Goal: Information Seeking & Learning: Learn about a topic

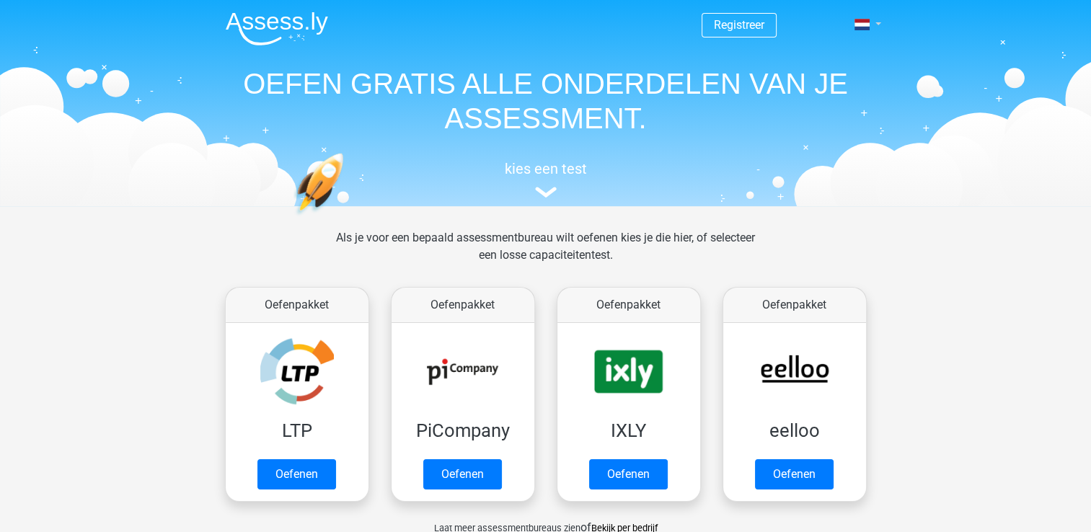
click at [871, 25] on link at bounding box center [863, 24] width 29 height 17
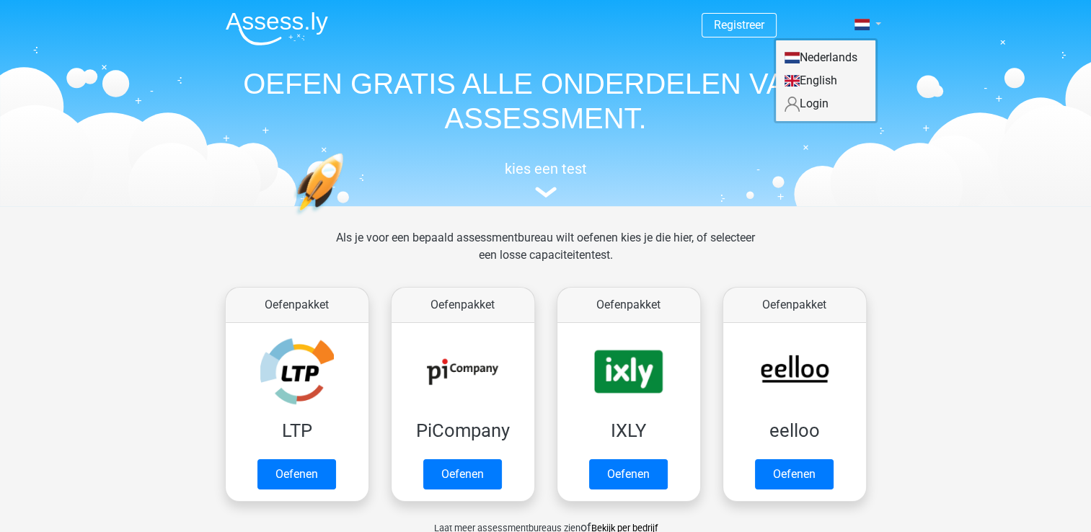
click at [872, 25] on link at bounding box center [863, 24] width 29 height 17
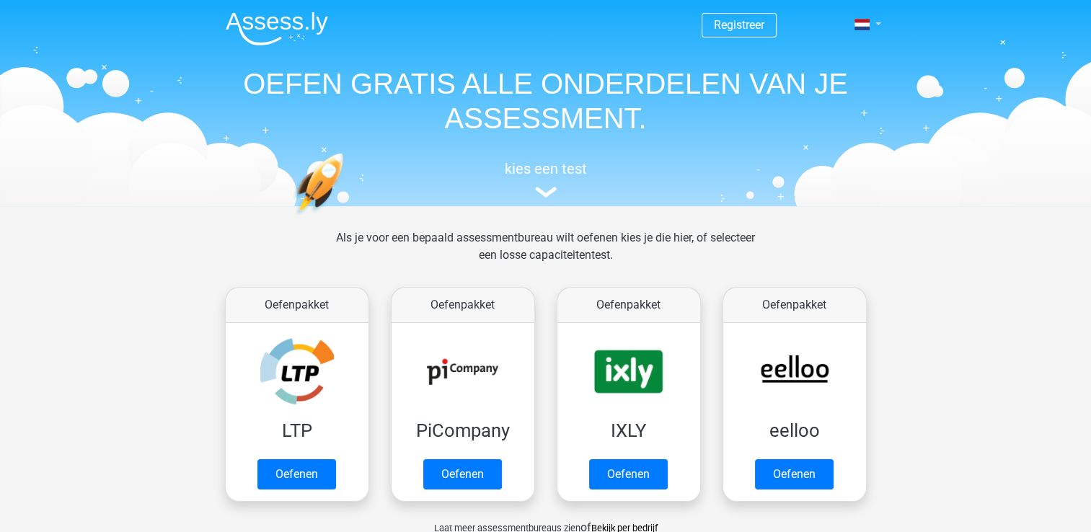
click at [868, 27] on span at bounding box center [862, 25] width 15 height 12
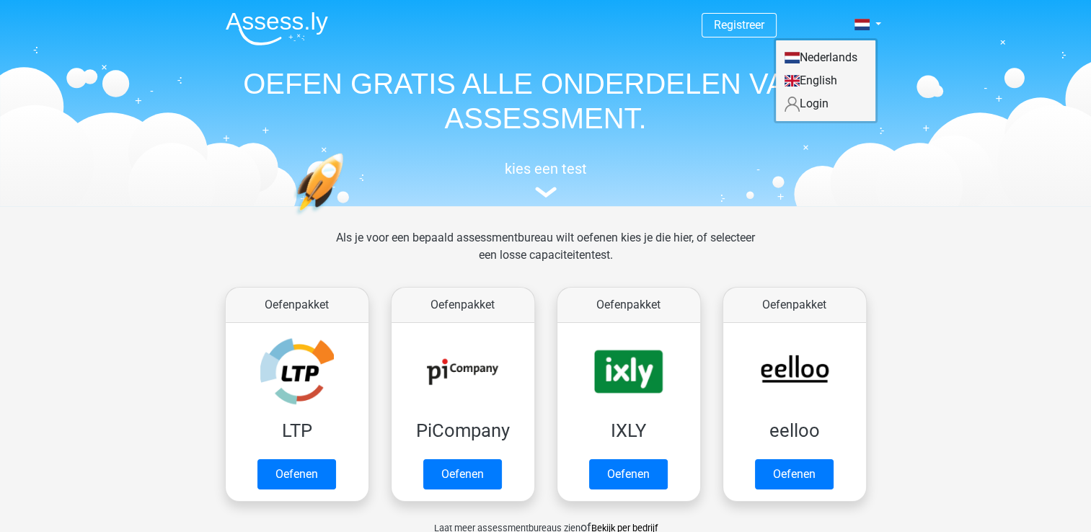
click at [829, 108] on link "Login" at bounding box center [826, 103] width 100 height 23
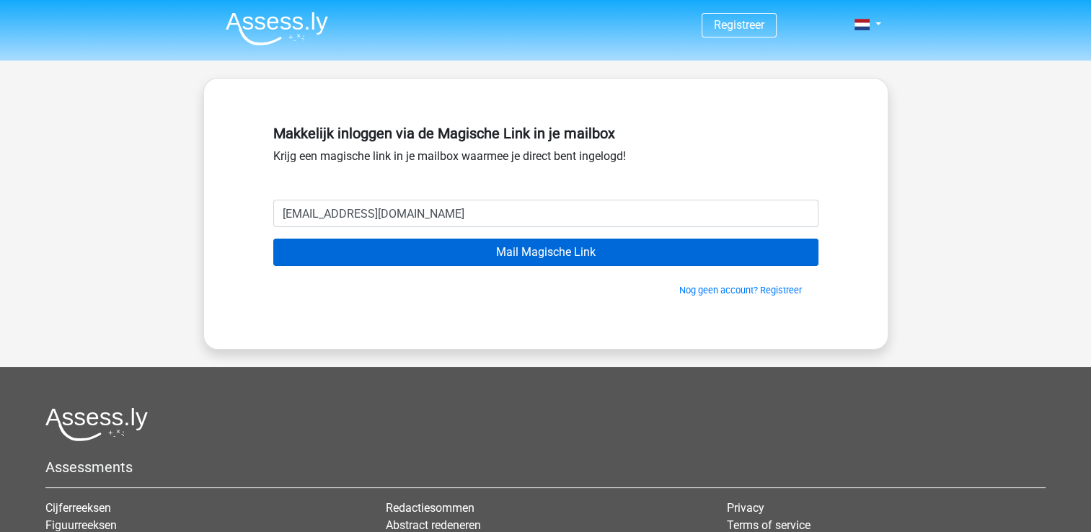
type input "[EMAIL_ADDRESS][DOMAIN_NAME]"
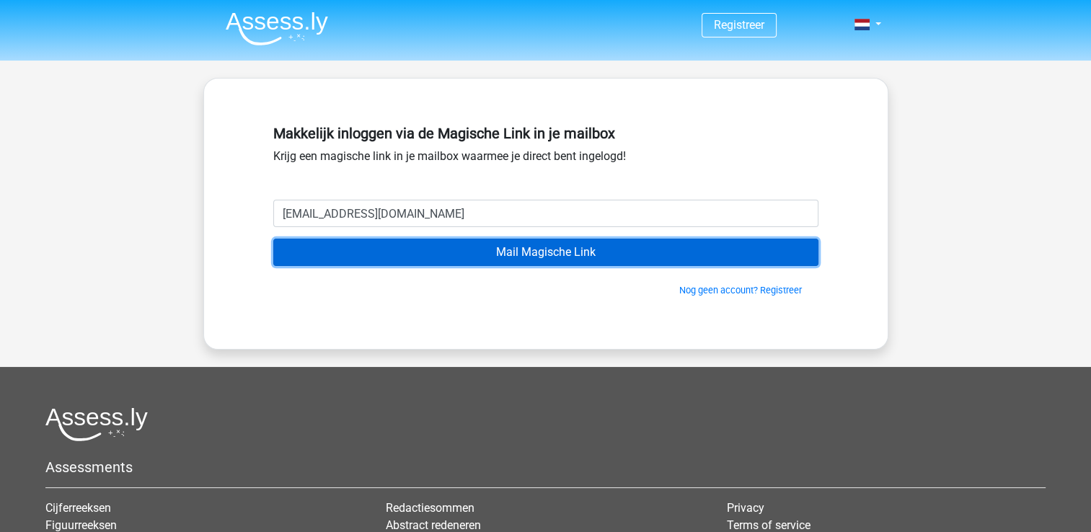
click at [462, 252] on input "Mail Magische Link" at bounding box center [545, 252] width 545 height 27
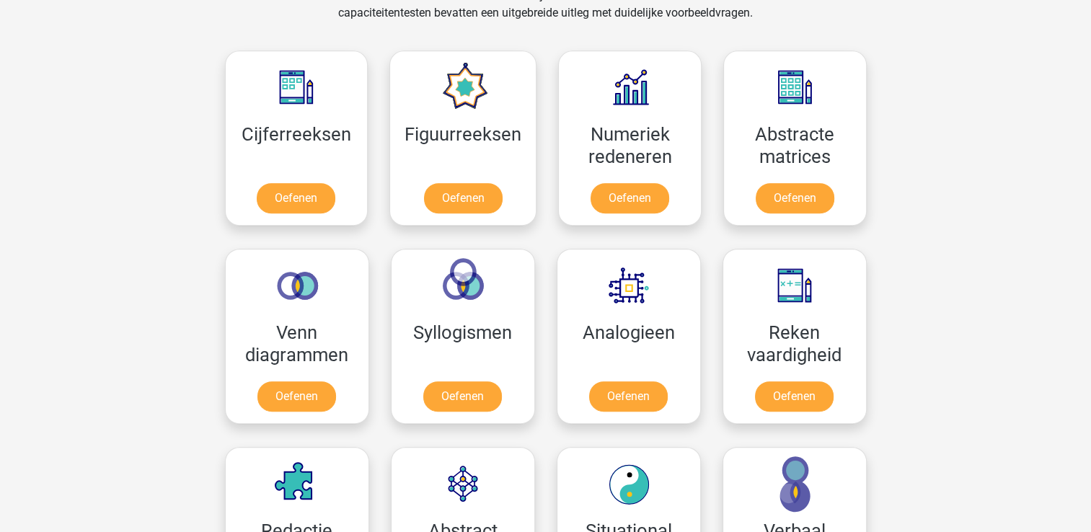
scroll to position [726, 0]
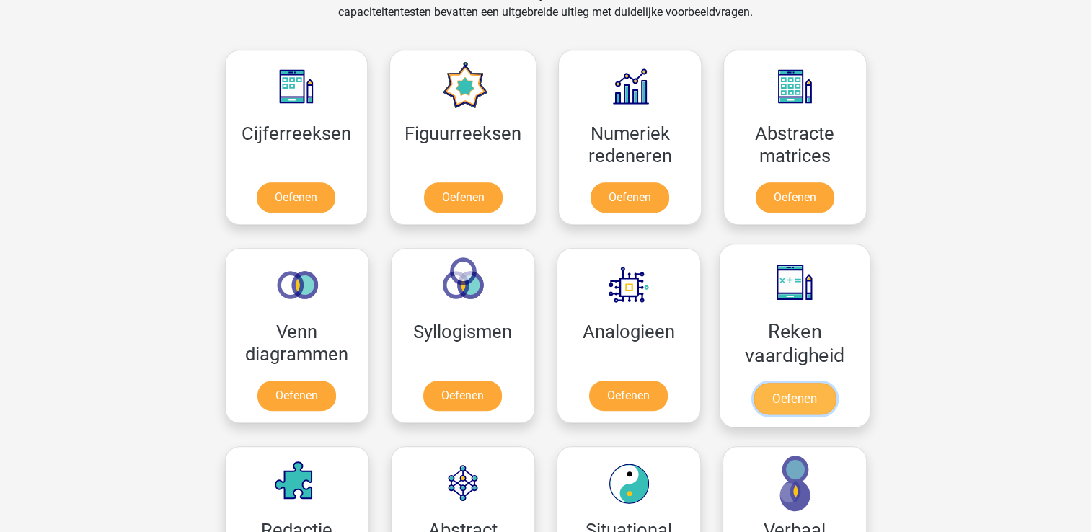
click at [809, 387] on link "Oefenen" at bounding box center [794, 399] width 82 height 32
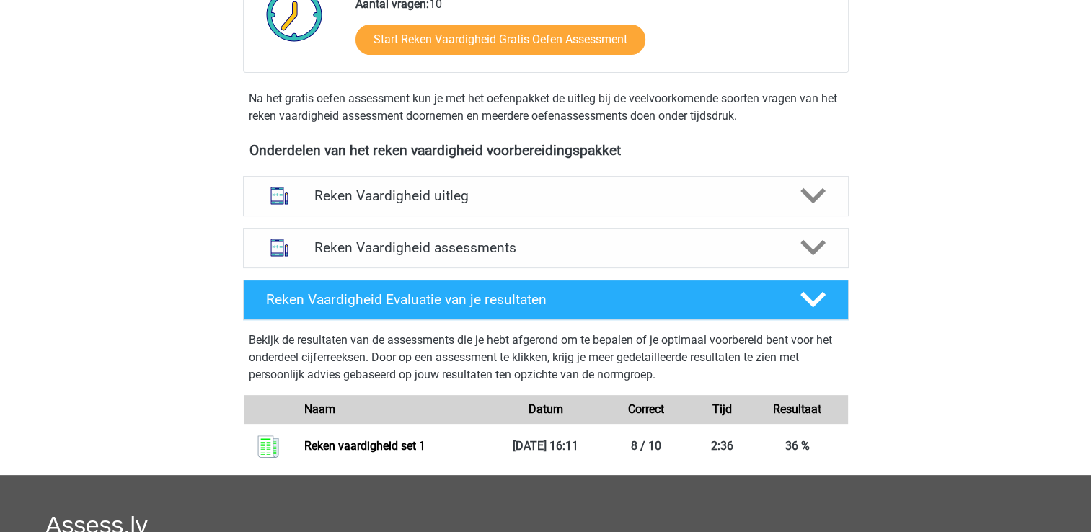
scroll to position [350, 0]
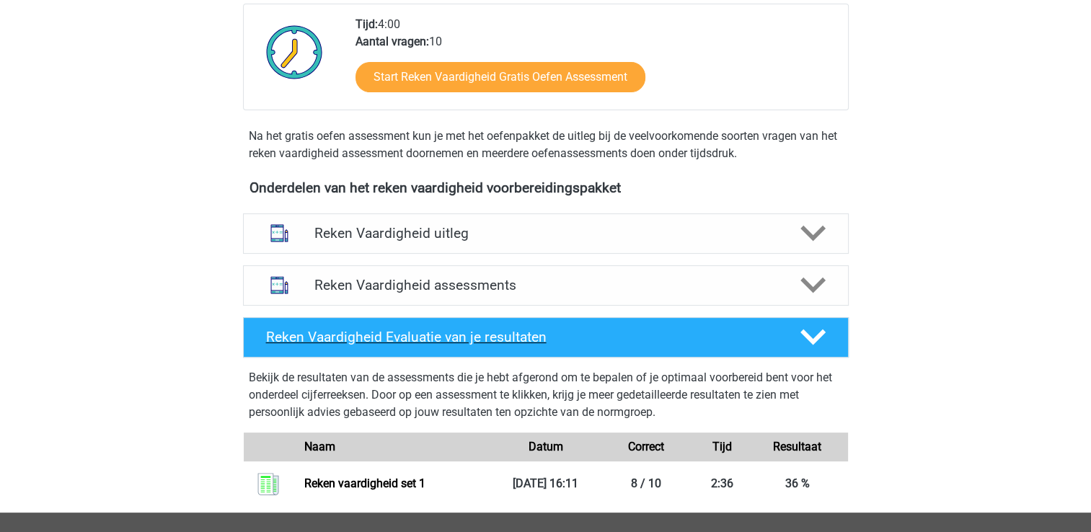
click at [636, 341] on h4 "Reken Vaardigheid Evaluatie van je resultaten" at bounding box center [521, 337] width 511 height 17
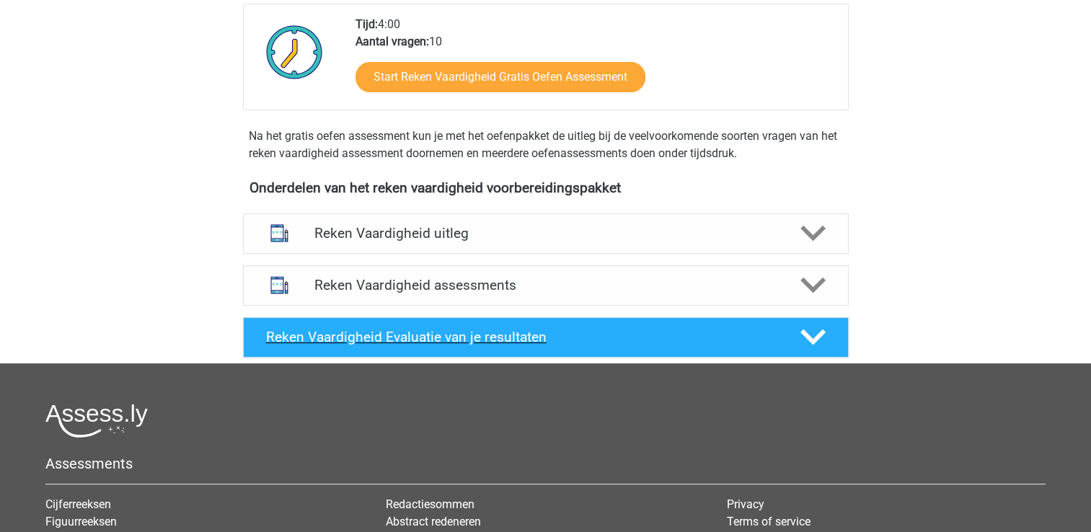
click at [636, 341] on h4 "Reken Vaardigheid Evaluatie van je resultaten" at bounding box center [521, 337] width 511 height 17
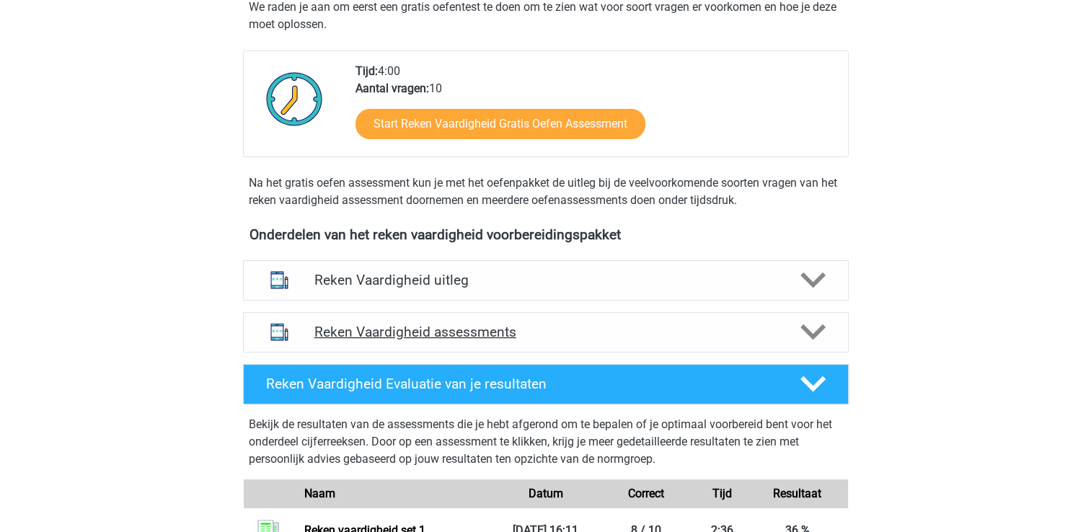
scroll to position [303, 0]
click at [622, 330] on h4 "Reken Vaardigheid assessments" at bounding box center [545, 332] width 463 height 17
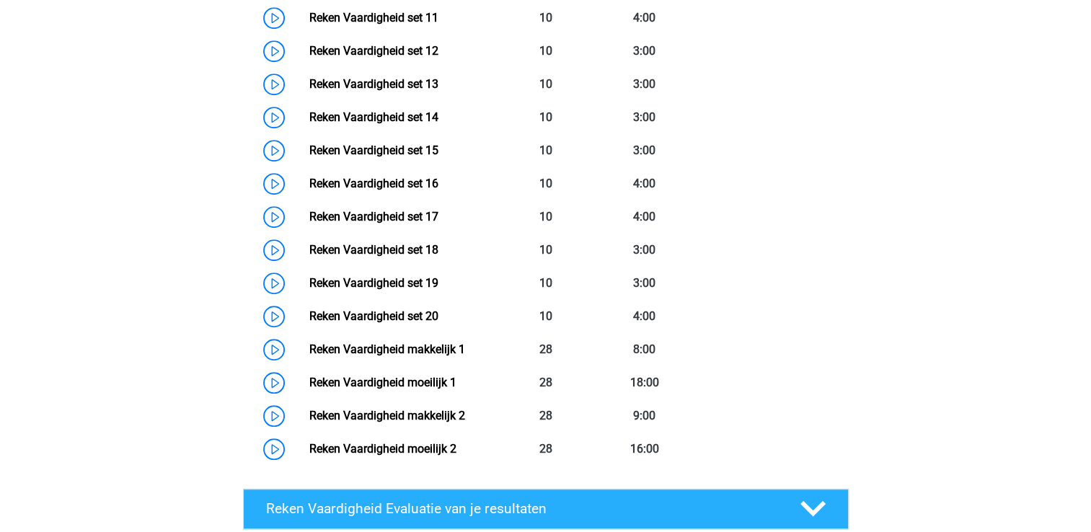
scroll to position [1079, 0]
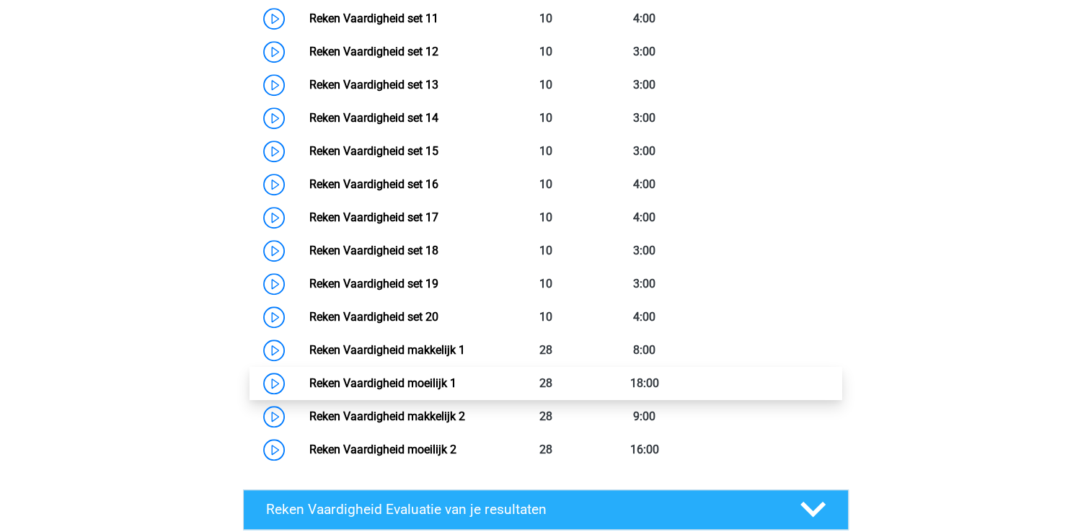
click at [309, 378] on link "Reken Vaardigheid moeilijk 1" at bounding box center [382, 383] width 147 height 14
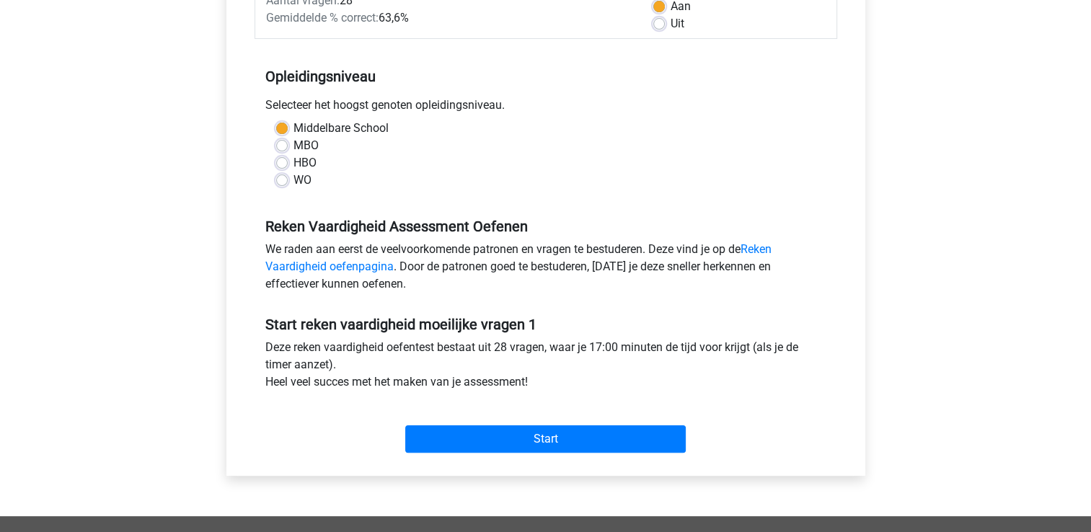
scroll to position [280, 0]
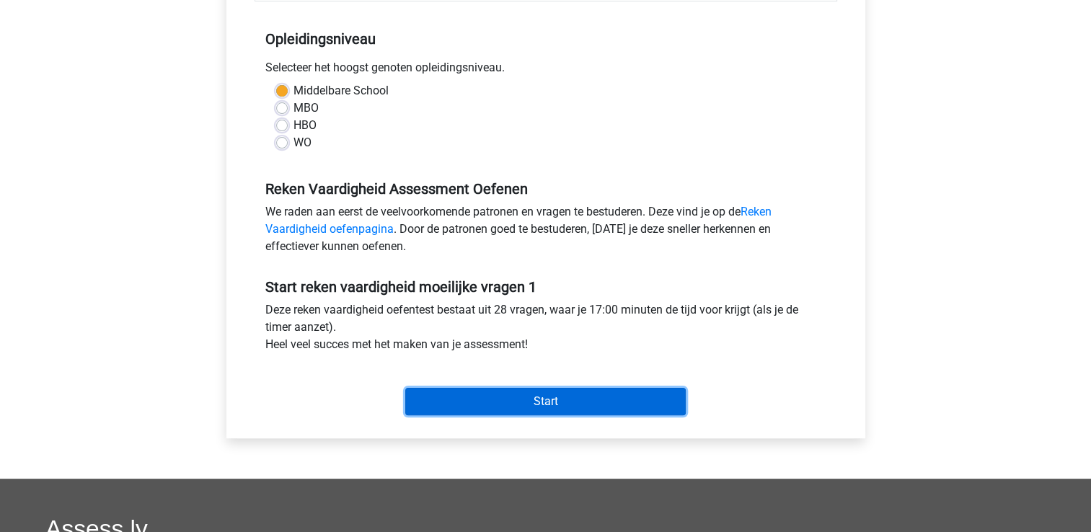
click at [568, 397] on input "Start" at bounding box center [545, 401] width 281 height 27
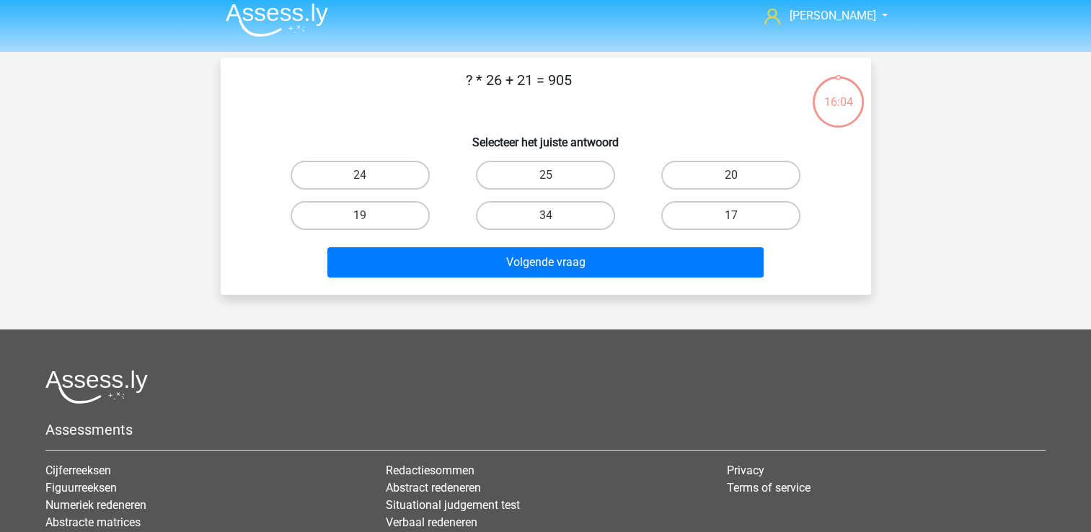
scroll to position [9, 0]
click at [842, 89] on div "15:55" at bounding box center [838, 93] width 54 height 36
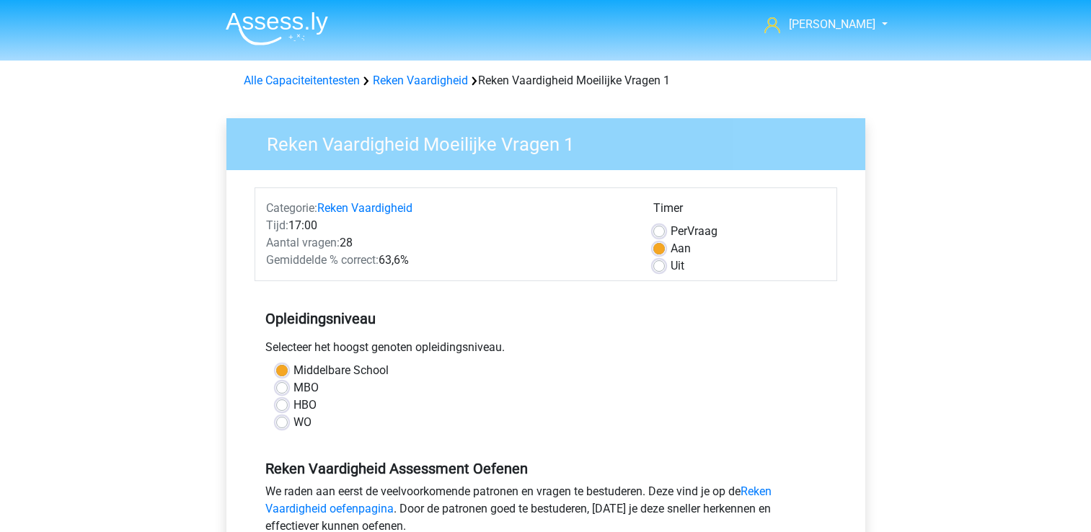
scroll to position [280, 0]
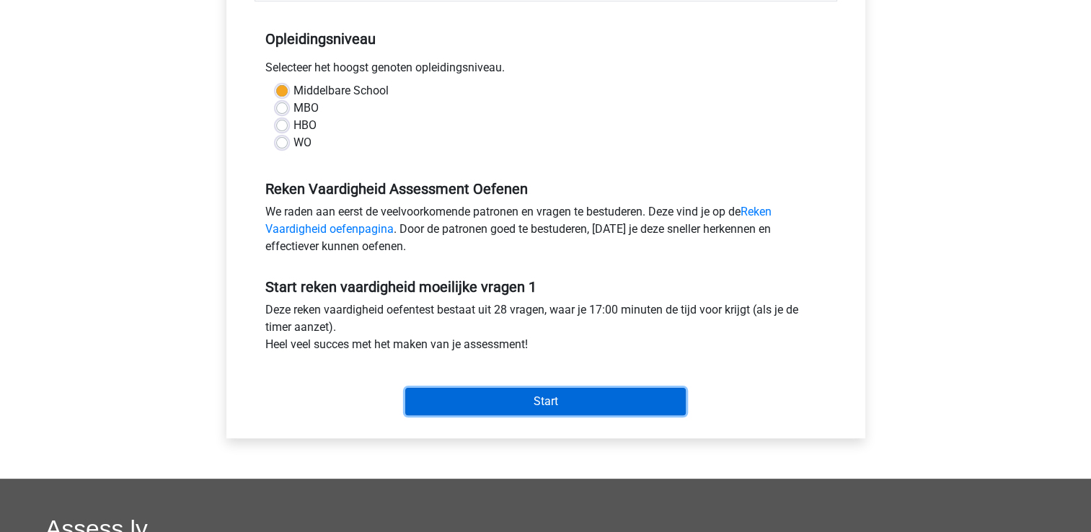
click at [529, 392] on input "Start" at bounding box center [545, 401] width 281 height 27
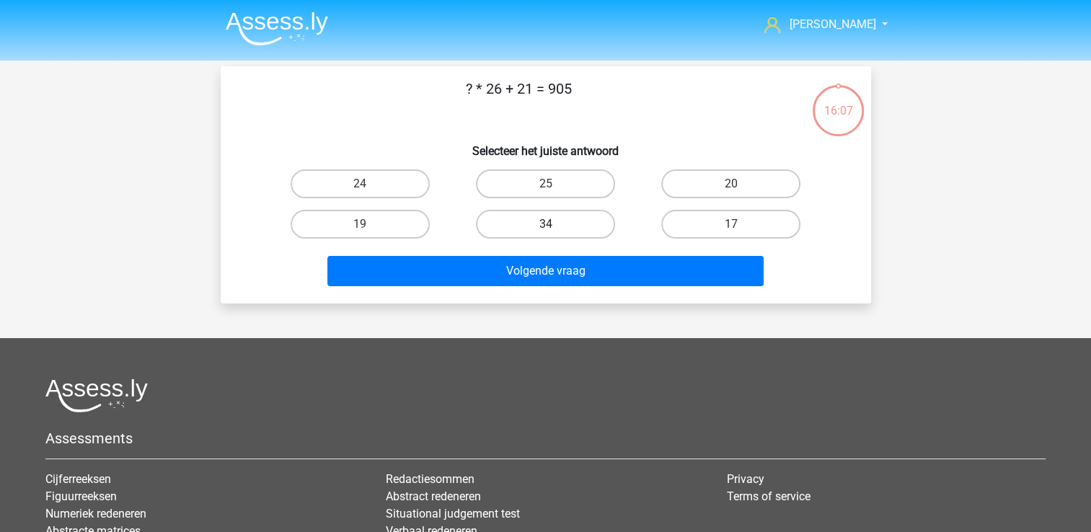
click at [560, 213] on label "34" at bounding box center [545, 224] width 139 height 29
click at [555, 224] on input "34" at bounding box center [549, 228] width 9 height 9
radio input "true"
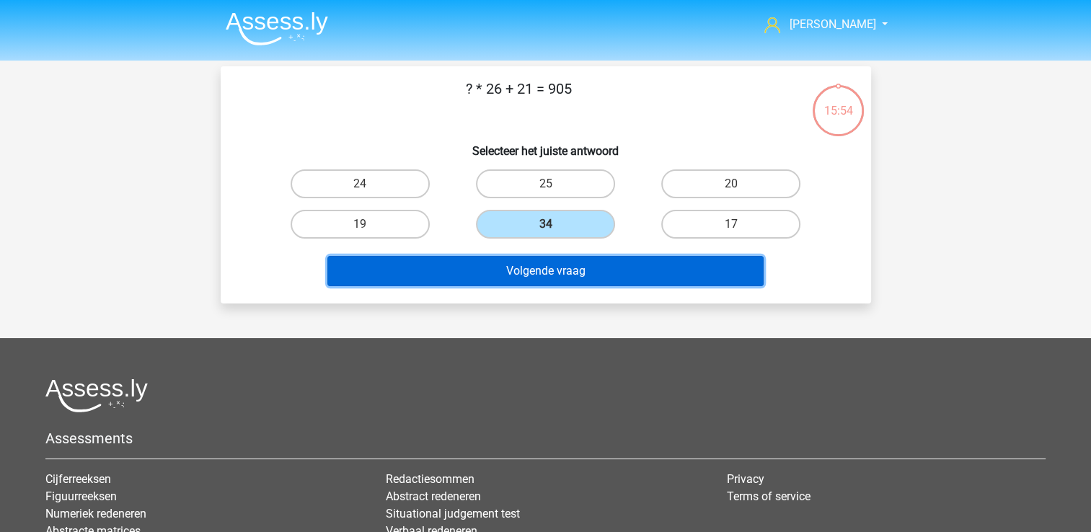
click at [554, 265] on button "Volgende vraag" at bounding box center [545, 271] width 436 height 30
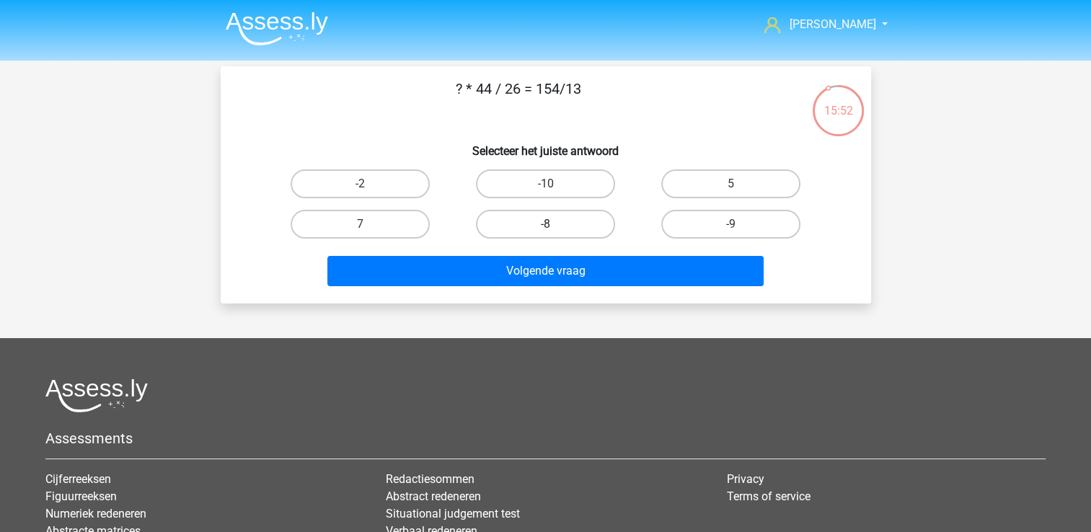
scroll to position [3, 0]
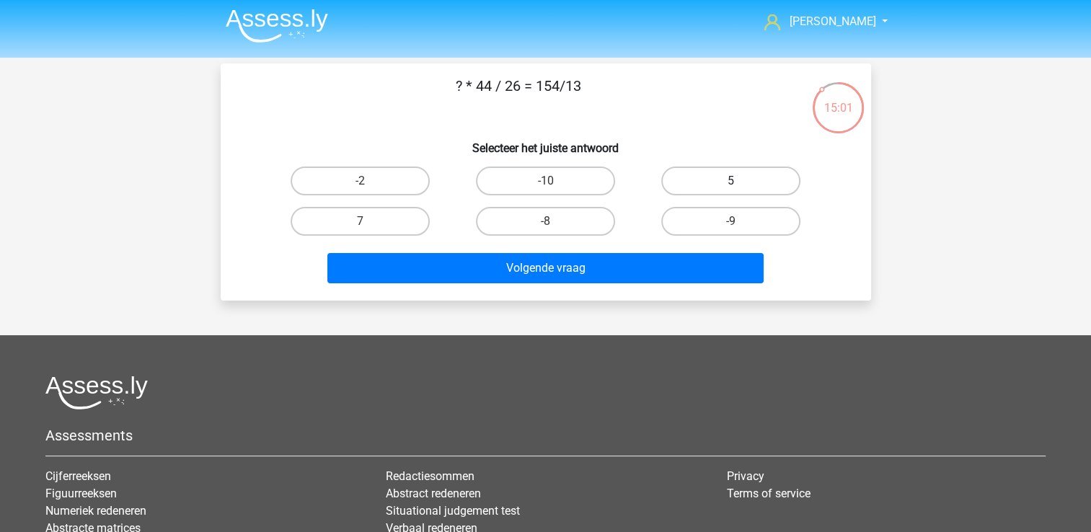
click at [704, 189] on label "5" at bounding box center [730, 181] width 139 height 29
click at [731, 189] on input "5" at bounding box center [735, 185] width 9 height 9
radio input "true"
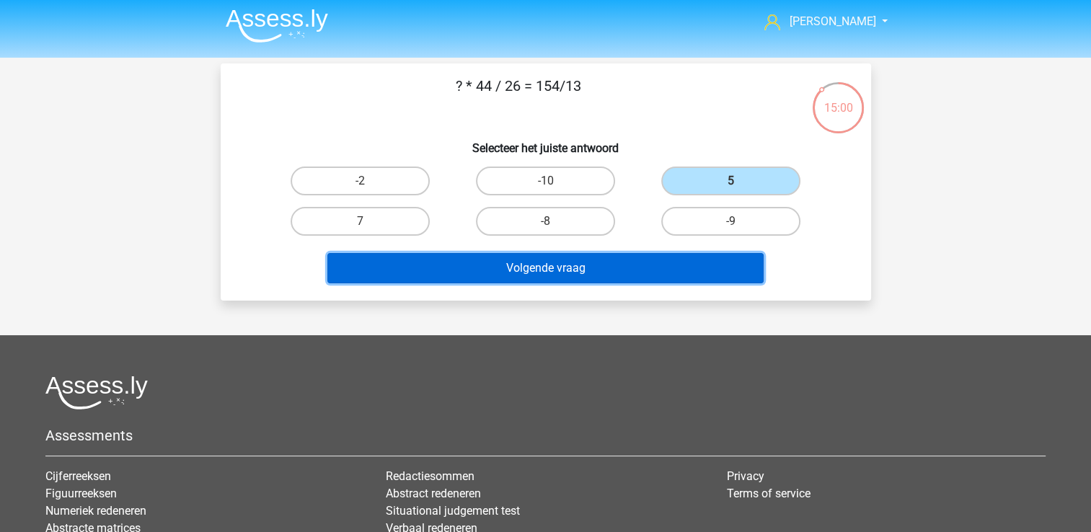
click at [661, 260] on button "Volgende vraag" at bounding box center [545, 268] width 436 height 30
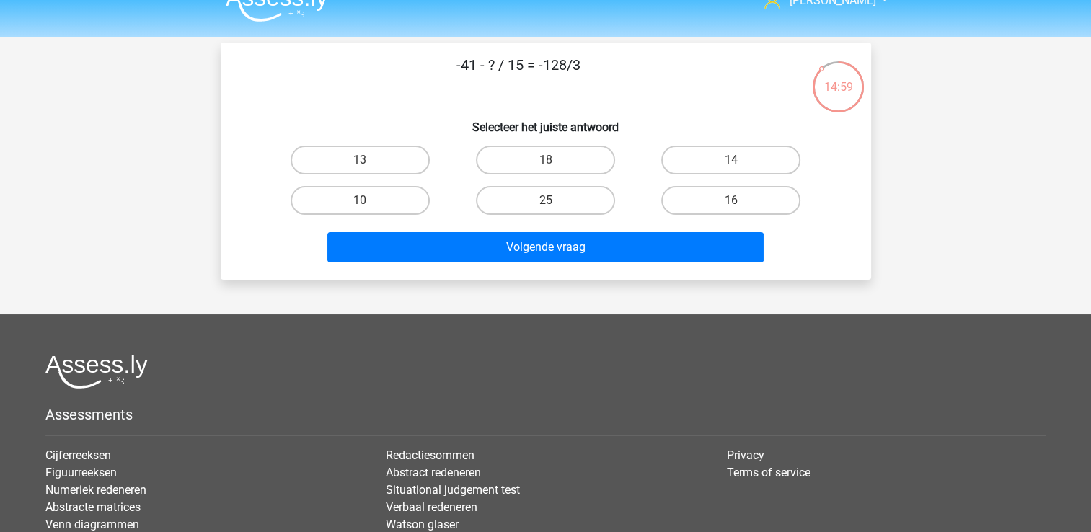
scroll to position [0, 0]
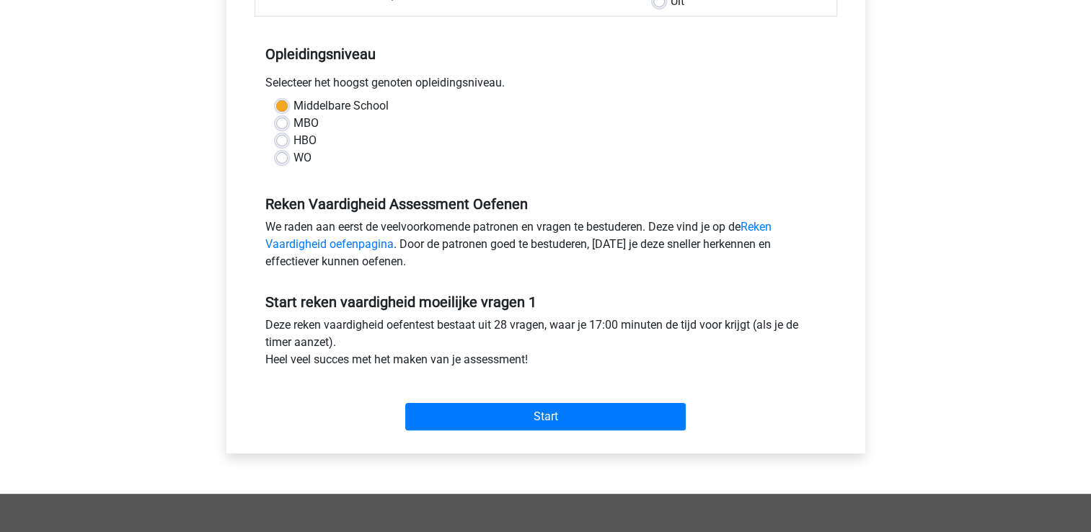
scroll to position [263, 0]
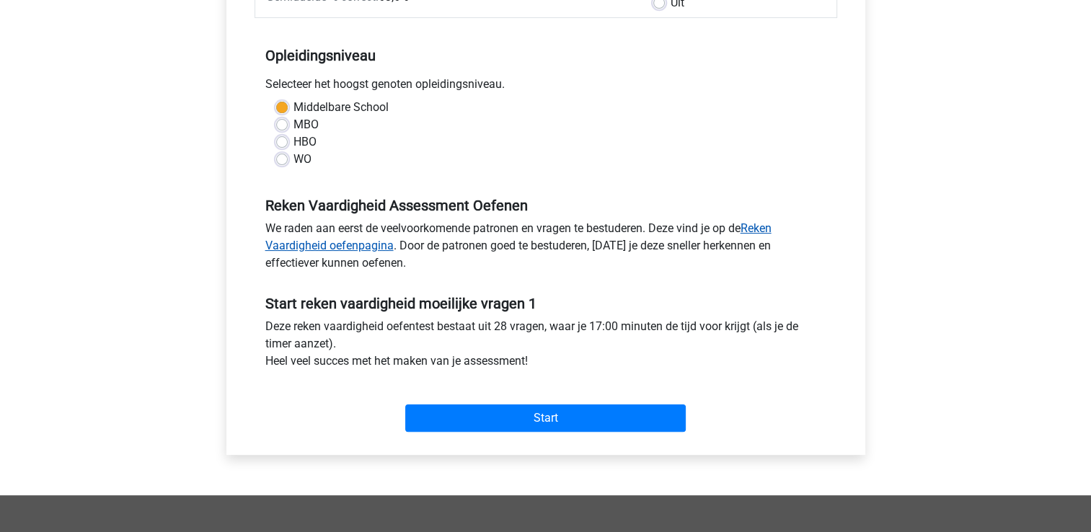
click at [751, 230] on link "Reken Vaardigheid oefenpagina" at bounding box center [518, 236] width 506 height 31
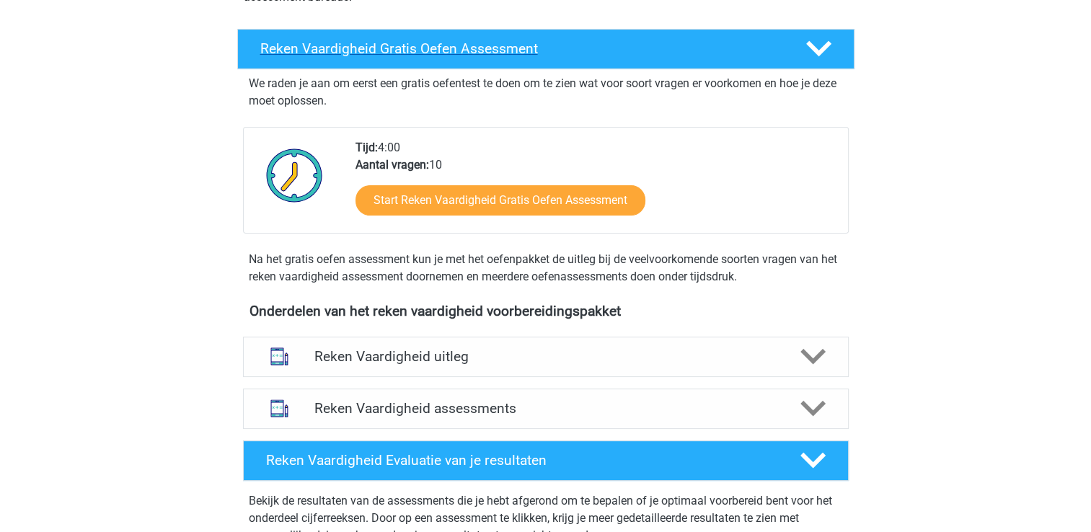
scroll to position [227, 0]
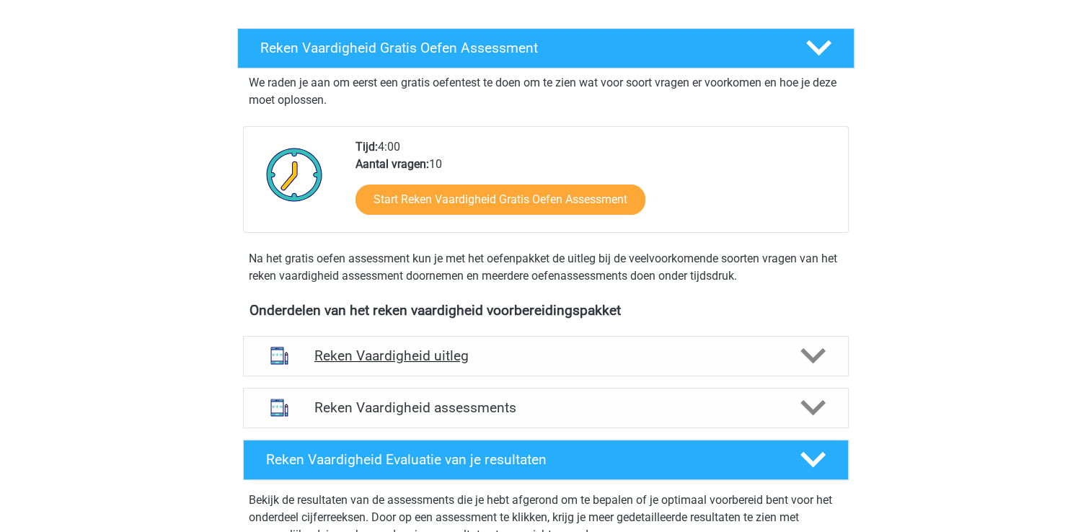
click at [648, 351] on h4 "Reken Vaardigheid uitleg" at bounding box center [545, 356] width 463 height 17
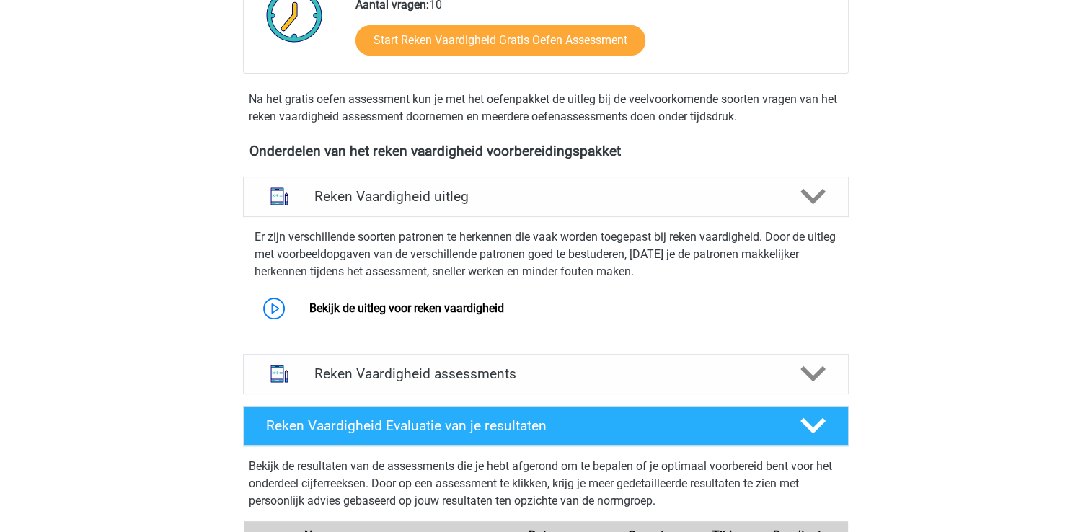
scroll to position [402, 0]
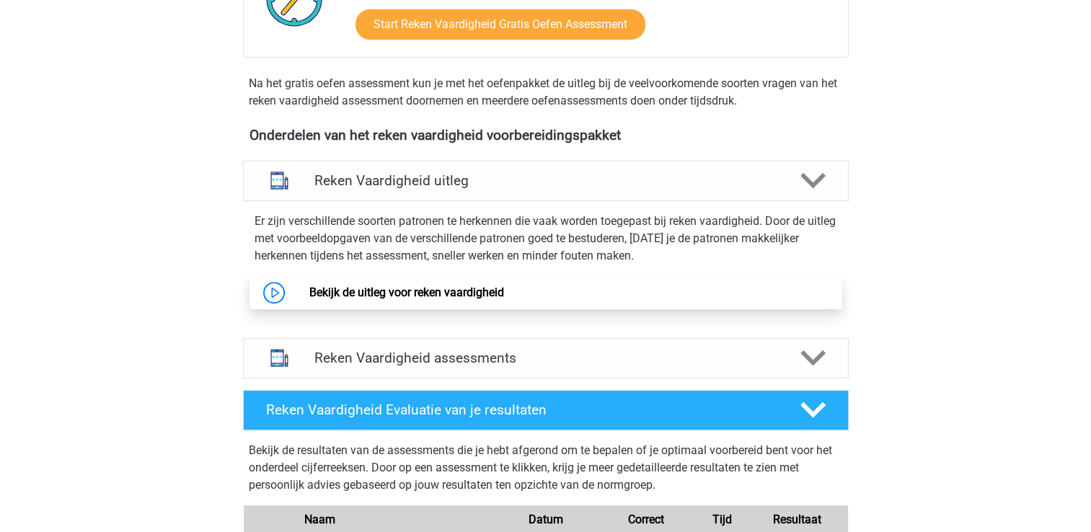
click at [309, 289] on link "Bekijk de uitleg voor reken vaardigheid" at bounding box center [406, 293] width 195 height 14
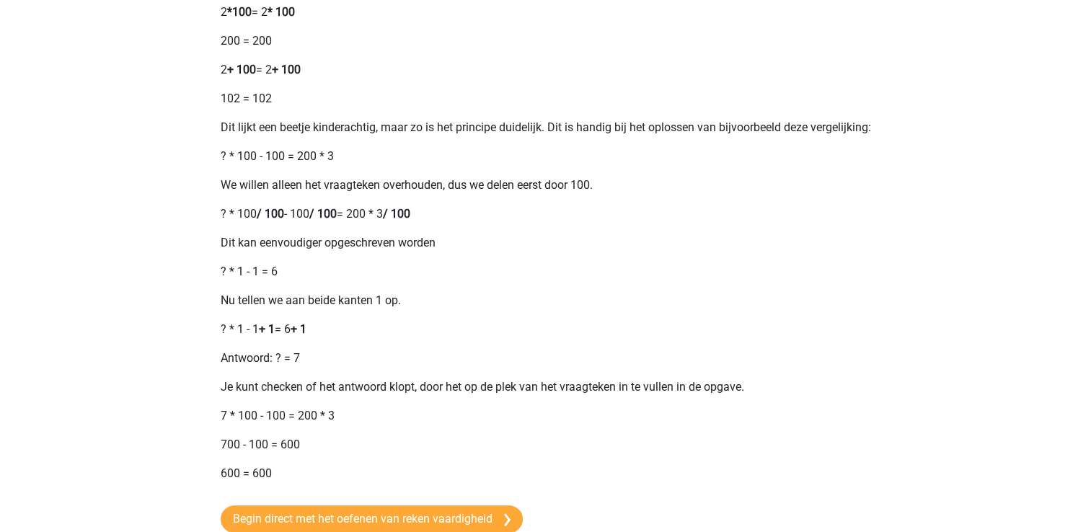
scroll to position [688, 0]
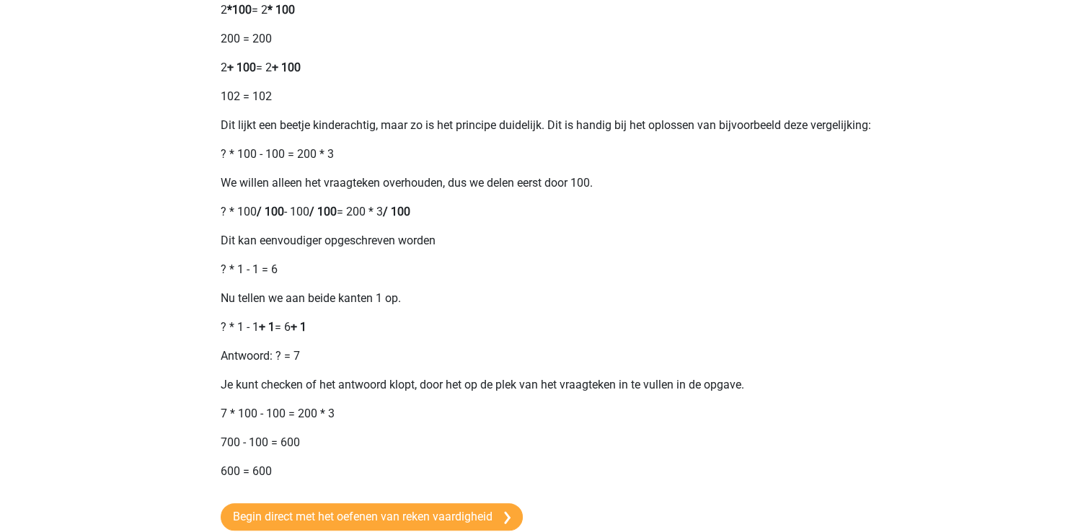
click at [540, 278] on p "? * 1 - 1 = 6" at bounding box center [546, 269] width 651 height 17
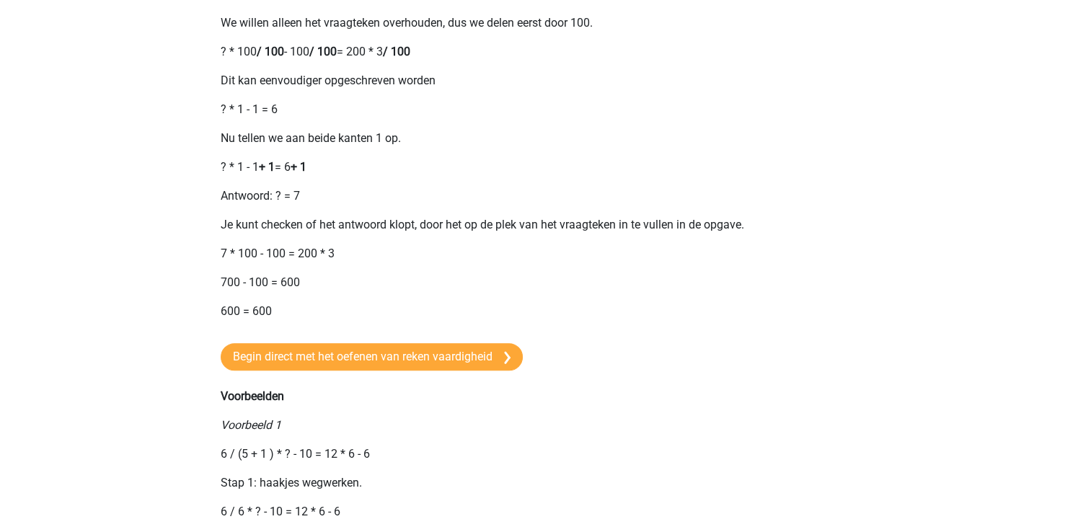
scroll to position [845, 0]
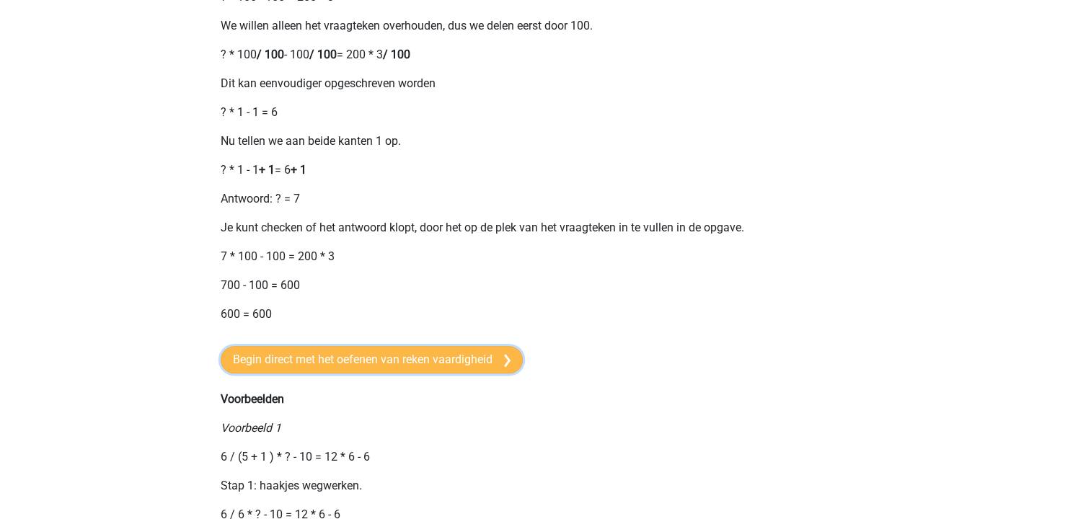
click at [459, 374] on link "Begin direct met het oefenen van reken vaardigheid" at bounding box center [372, 359] width 302 height 27
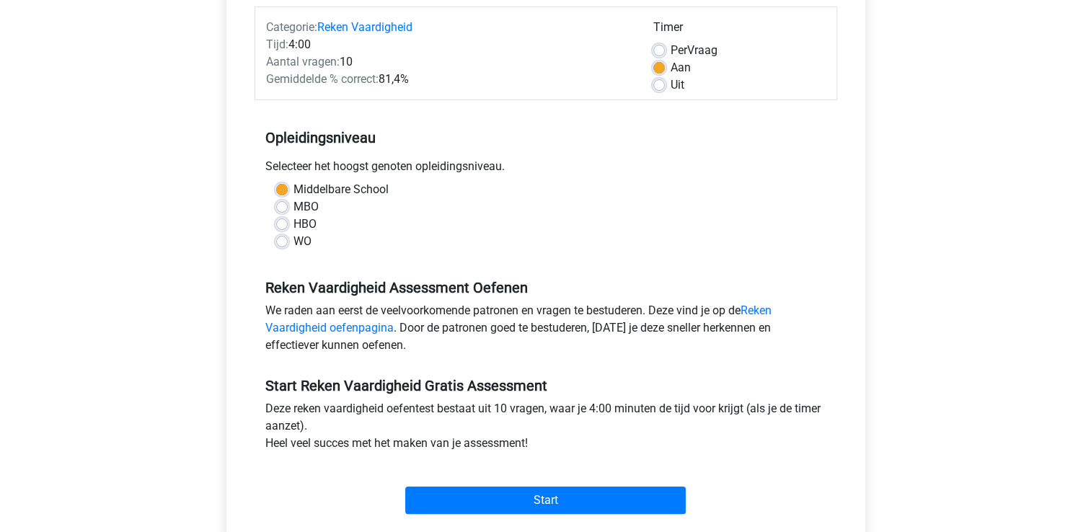
scroll to position [179, 0]
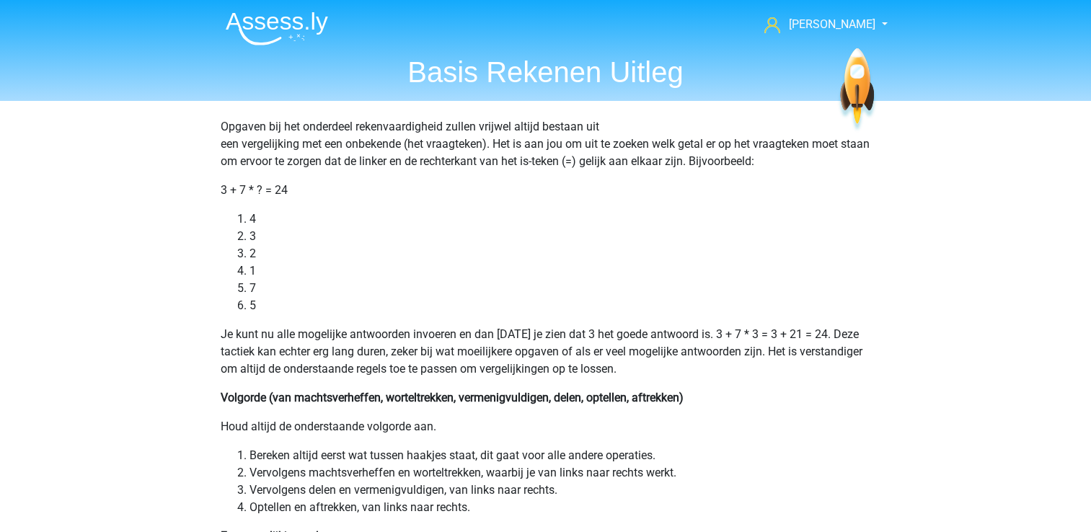
scroll to position [845, 0]
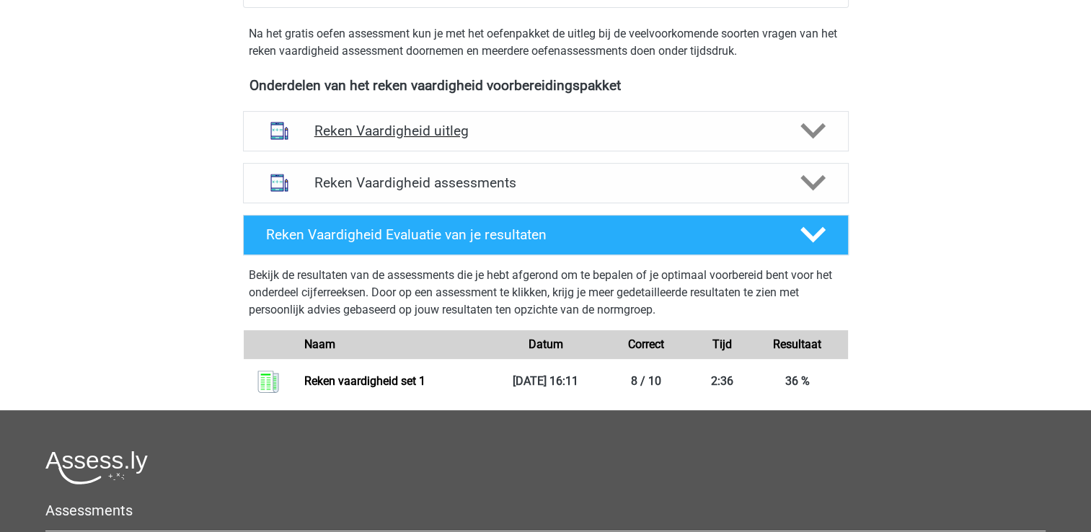
scroll to position [454, 0]
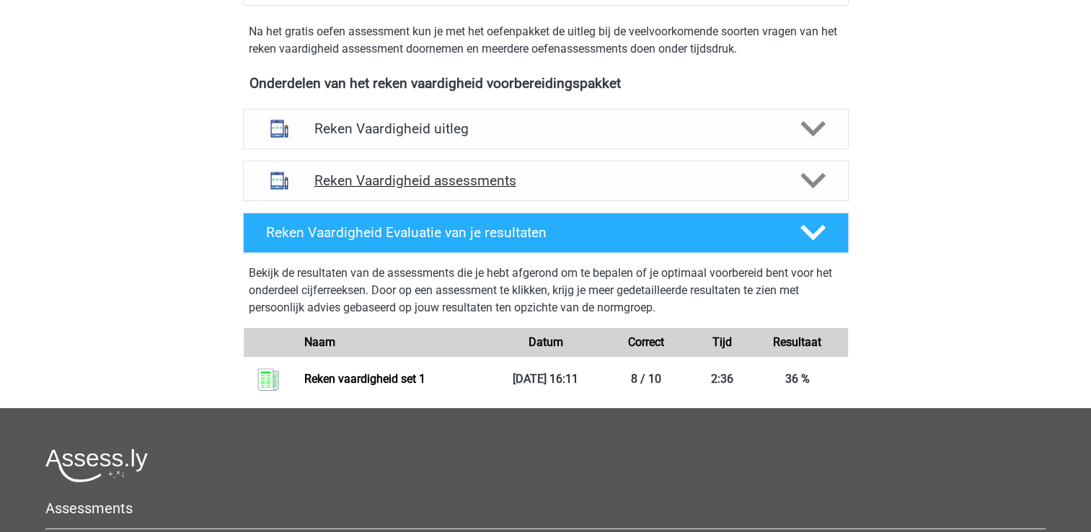
click at [566, 187] on h4 "Reken Vaardigheid assessments" at bounding box center [545, 180] width 463 height 17
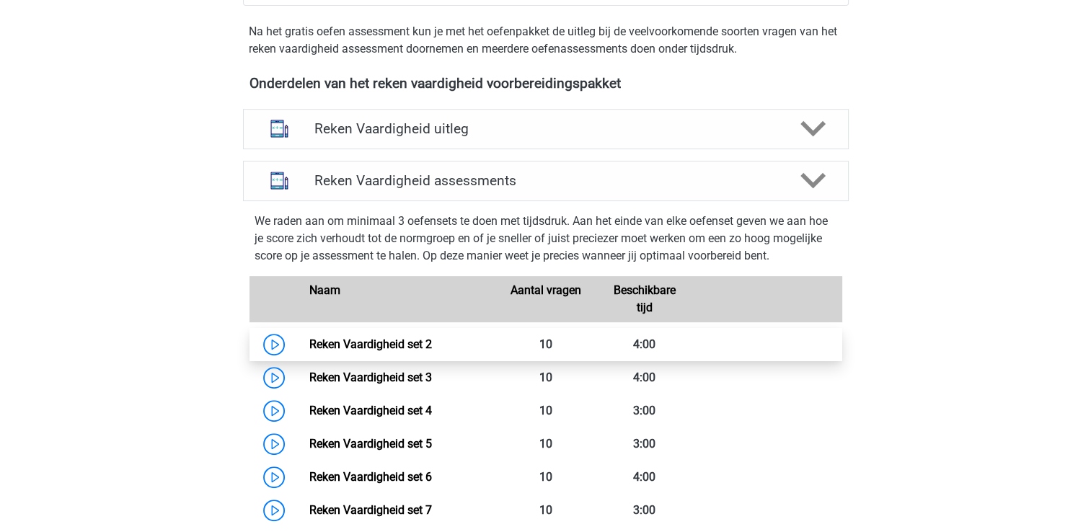
click at [309, 338] on link "Reken Vaardigheid set 2" at bounding box center [370, 345] width 123 height 14
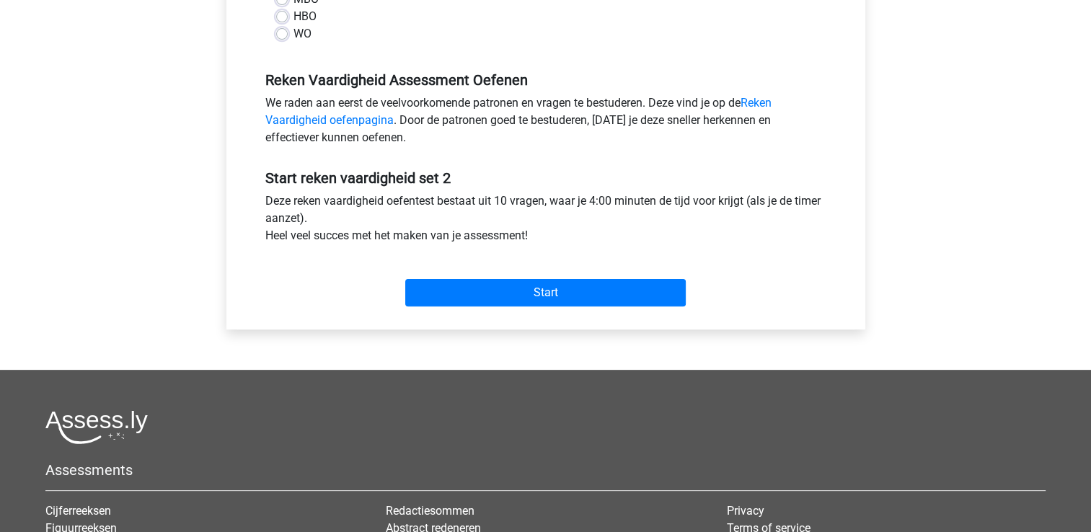
scroll to position [400, 0]
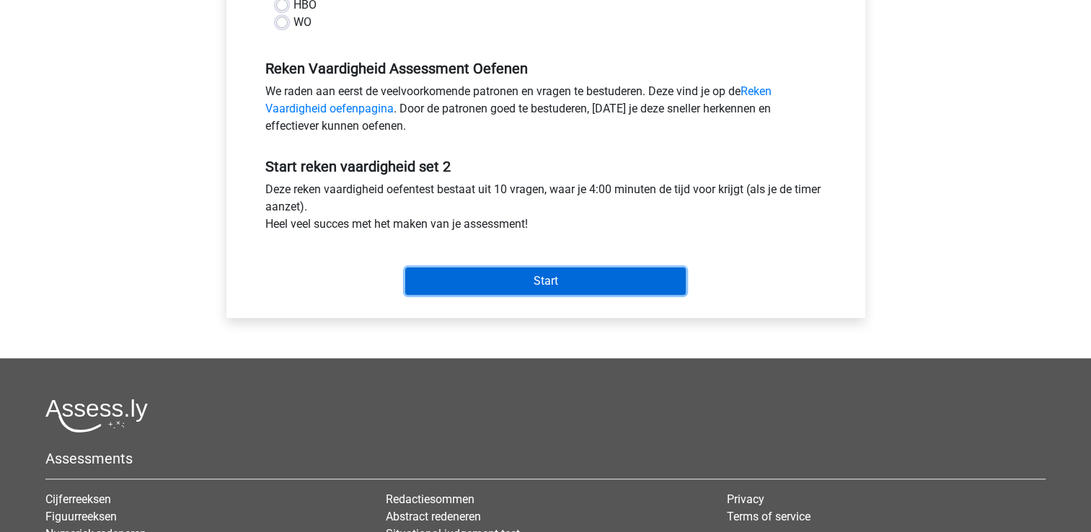
click at [525, 275] on input "Start" at bounding box center [545, 281] width 281 height 27
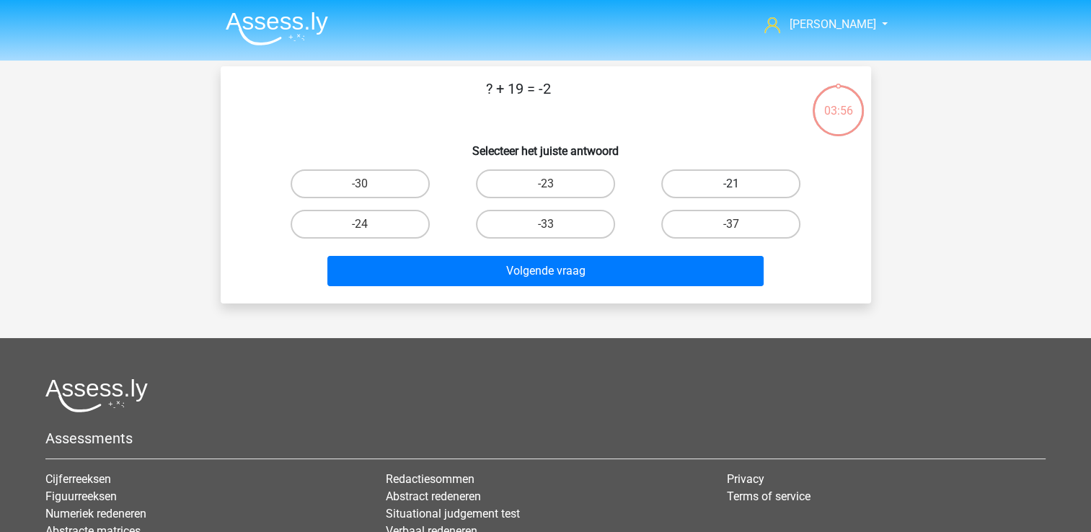
click at [673, 188] on label "-21" at bounding box center [730, 183] width 139 height 29
click at [731, 188] on input "-21" at bounding box center [735, 188] width 9 height 9
radio input "true"
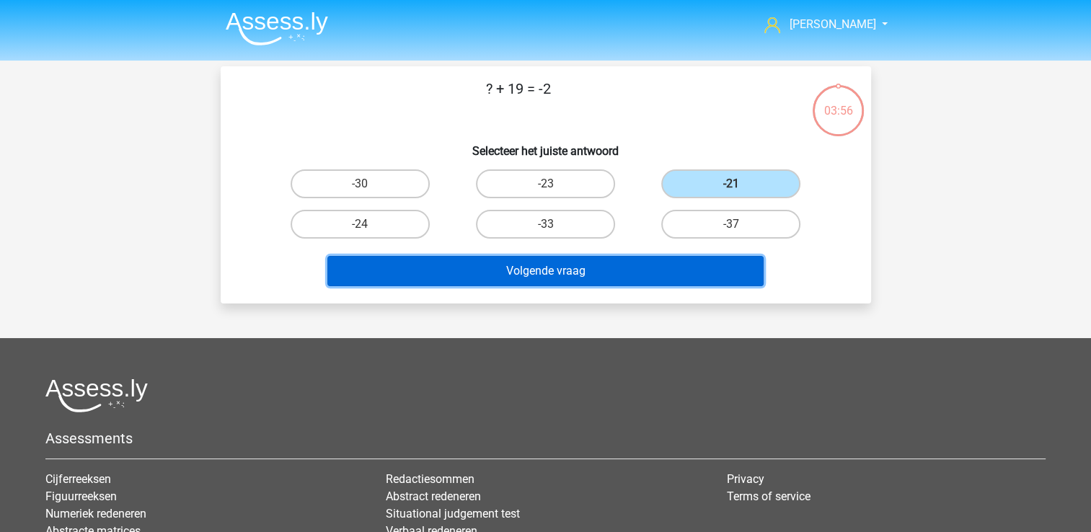
click at [623, 268] on button "Volgende vraag" at bounding box center [545, 271] width 436 height 30
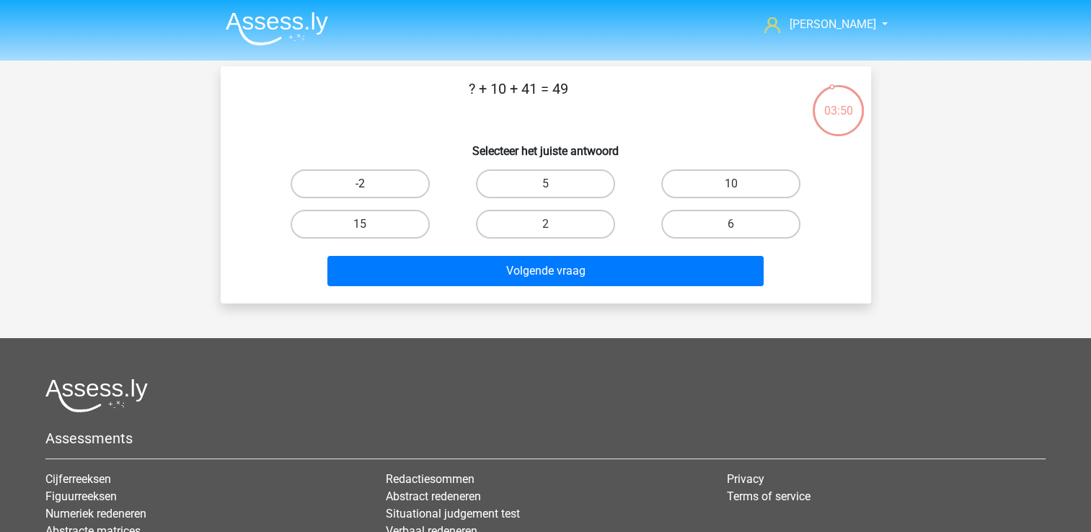
click at [409, 180] on label "-2" at bounding box center [360, 183] width 139 height 29
click at [369, 184] on input "-2" at bounding box center [364, 188] width 9 height 9
radio input "true"
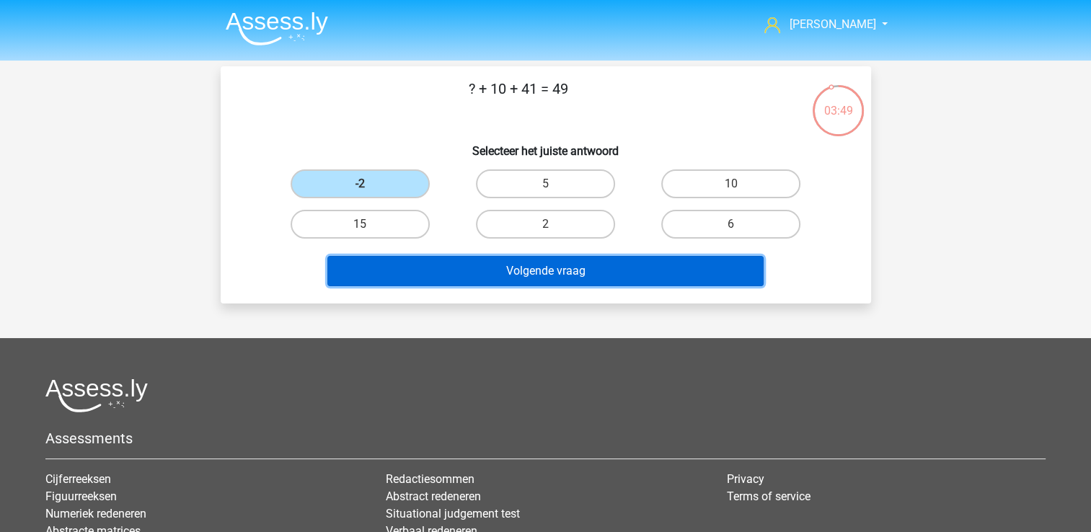
click at [487, 264] on button "Volgende vraag" at bounding box center [545, 271] width 436 height 30
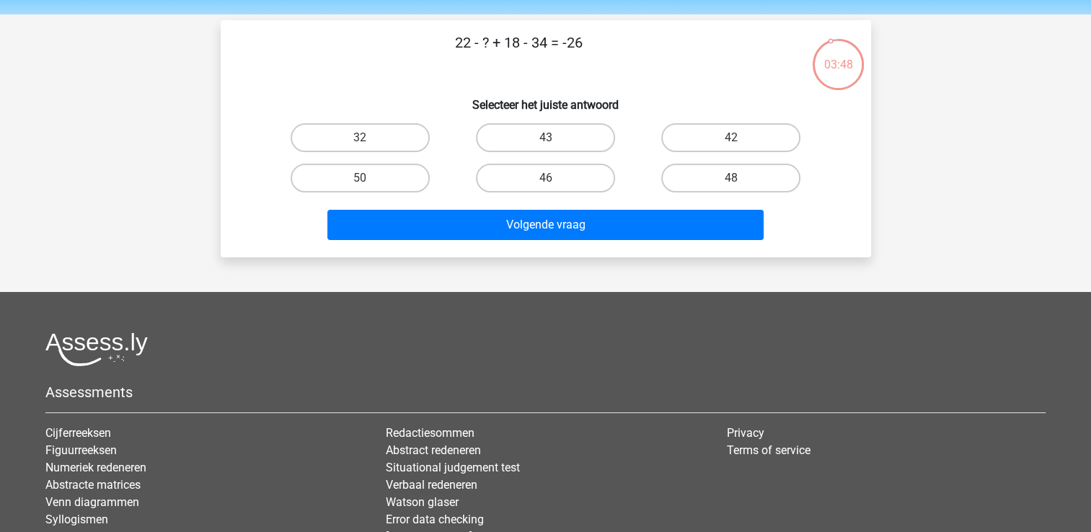
scroll to position [34, 0]
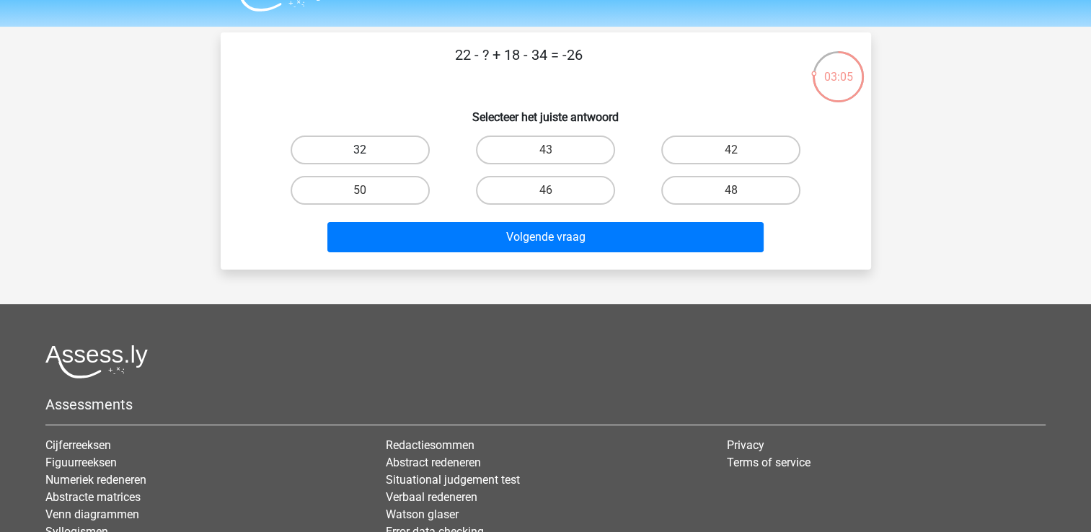
click at [415, 149] on label "32" at bounding box center [360, 150] width 139 height 29
click at [369, 150] on input "32" at bounding box center [364, 154] width 9 height 9
radio input "true"
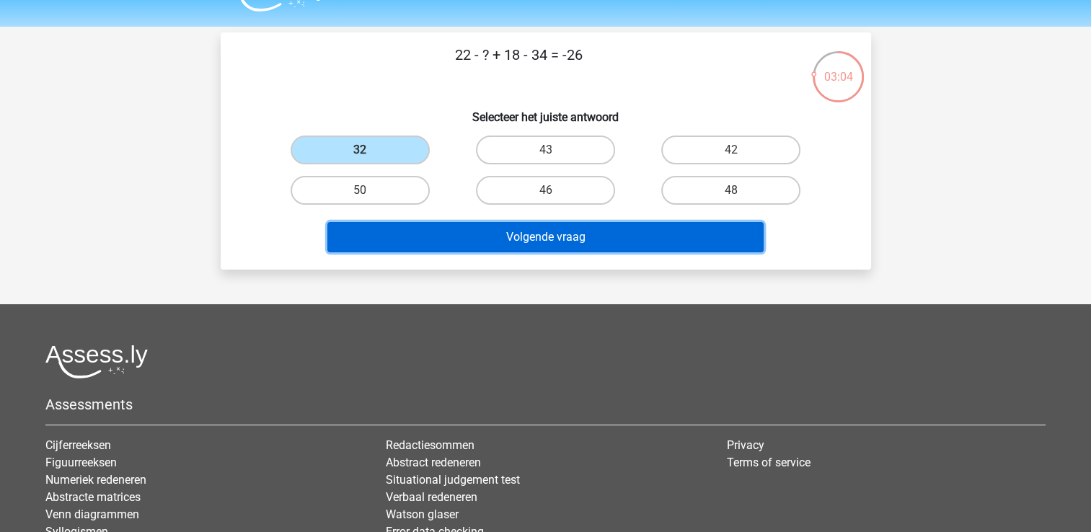
click at [514, 233] on button "Volgende vraag" at bounding box center [545, 237] width 436 height 30
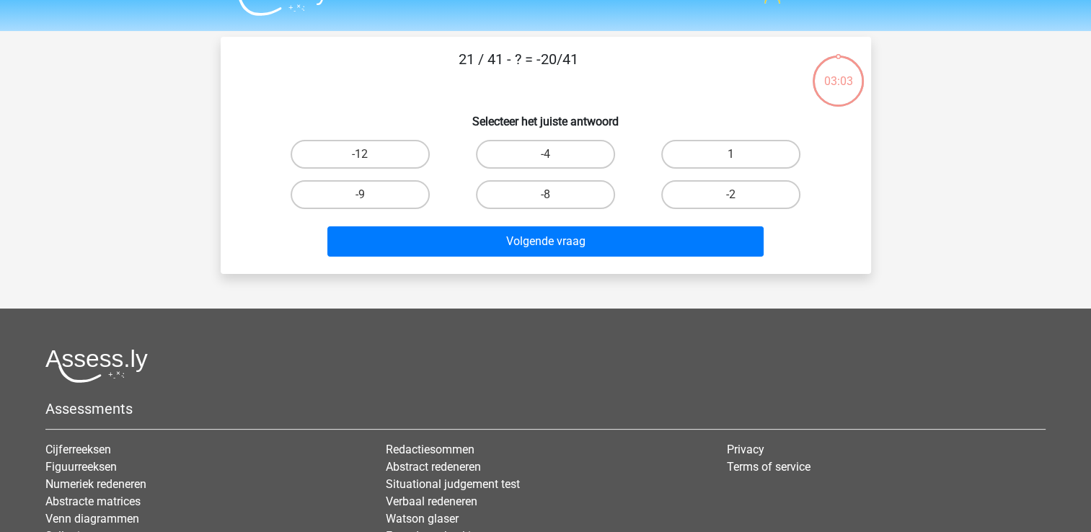
scroll to position [0, 0]
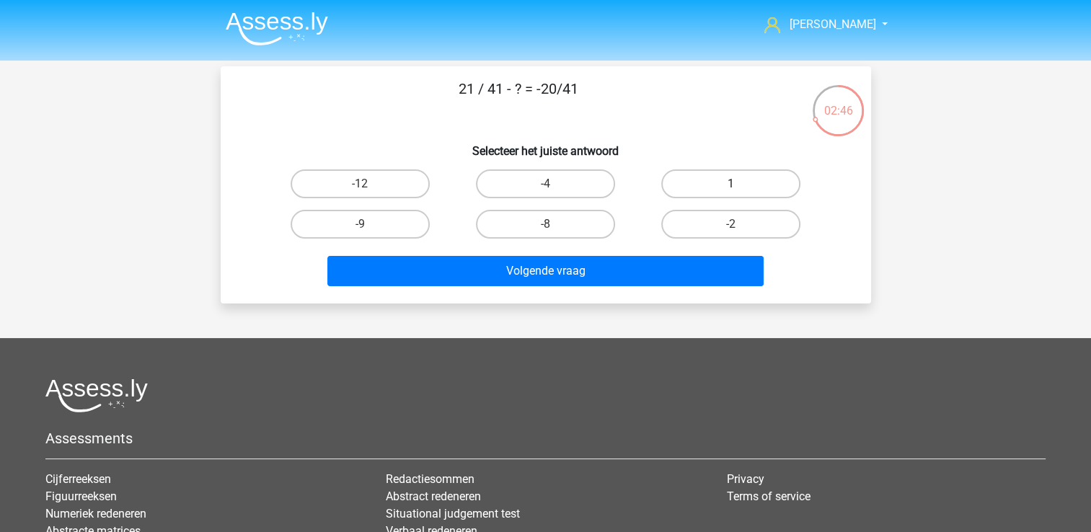
click at [723, 192] on label "1" at bounding box center [730, 183] width 139 height 29
click at [731, 192] on input "1" at bounding box center [735, 188] width 9 height 9
radio input "true"
click at [720, 224] on label "-2" at bounding box center [730, 224] width 139 height 29
click at [731, 224] on input "-2" at bounding box center [735, 228] width 9 height 9
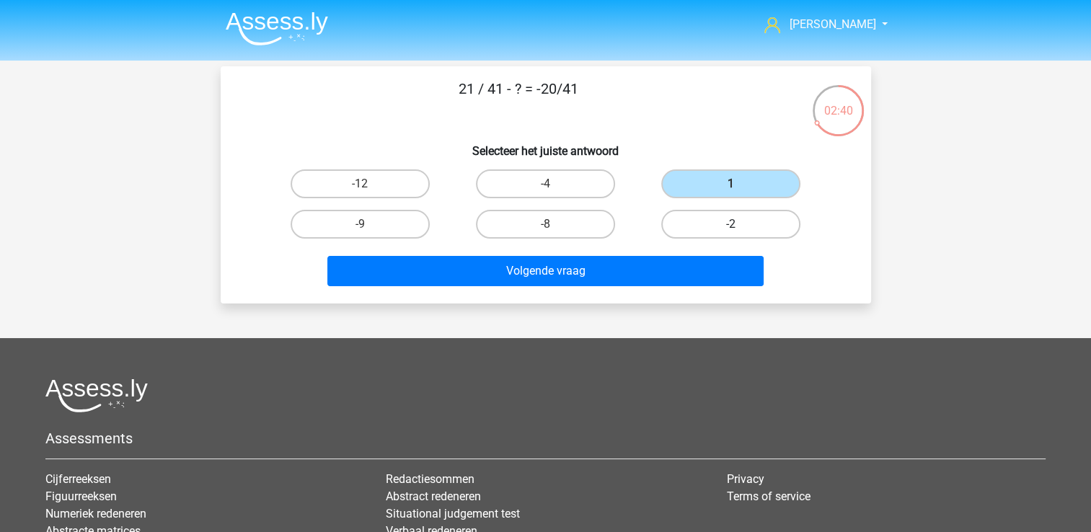
radio input "true"
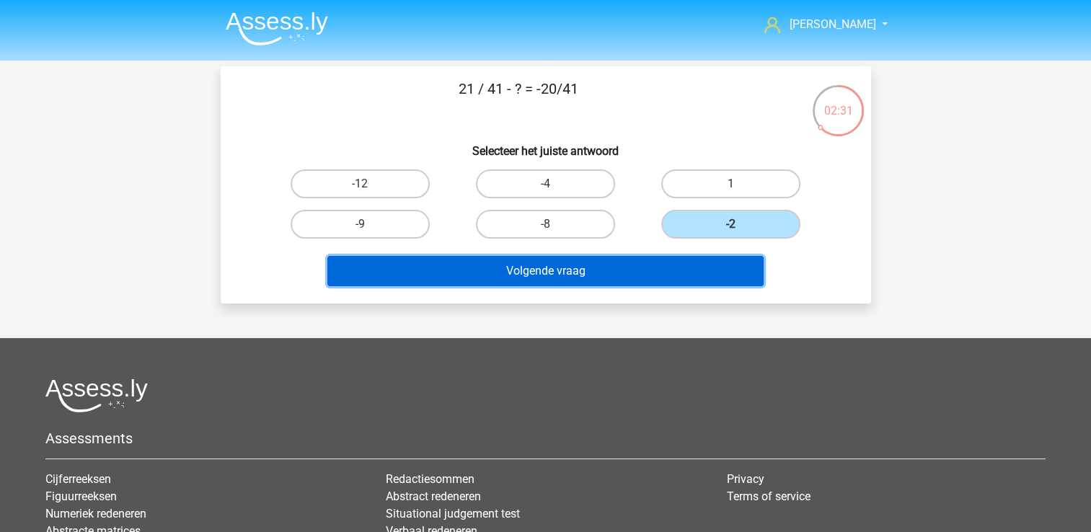
click at [569, 281] on button "Volgende vraag" at bounding box center [545, 271] width 436 height 30
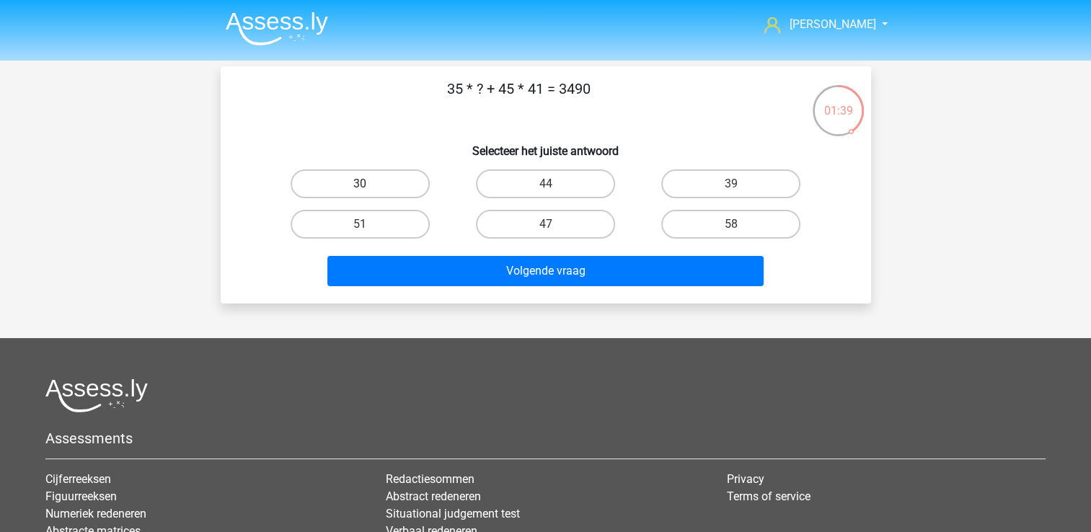
click at [409, 191] on label "30" at bounding box center [360, 183] width 139 height 29
click at [369, 191] on input "30" at bounding box center [364, 188] width 9 height 9
radio input "true"
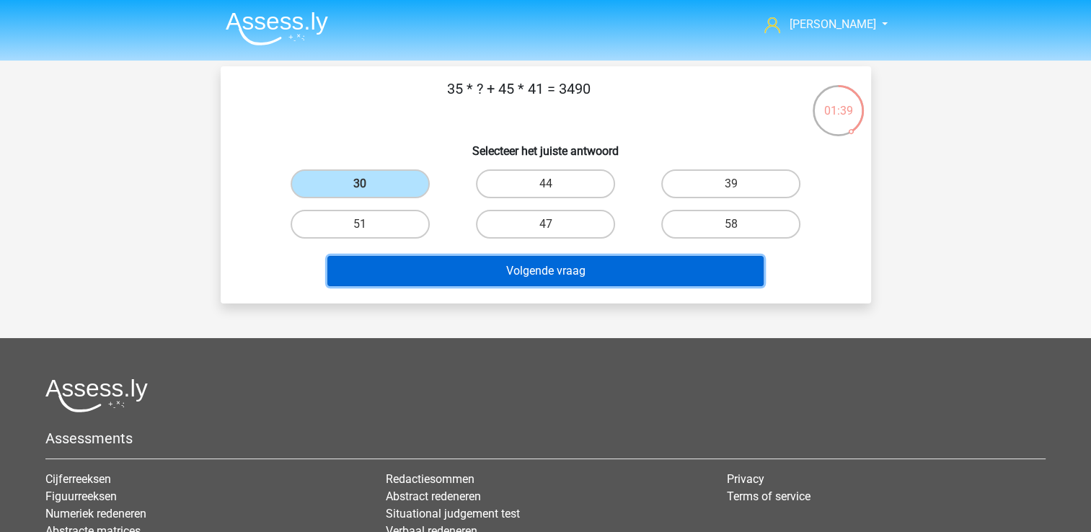
click at [502, 259] on button "Volgende vraag" at bounding box center [545, 271] width 436 height 30
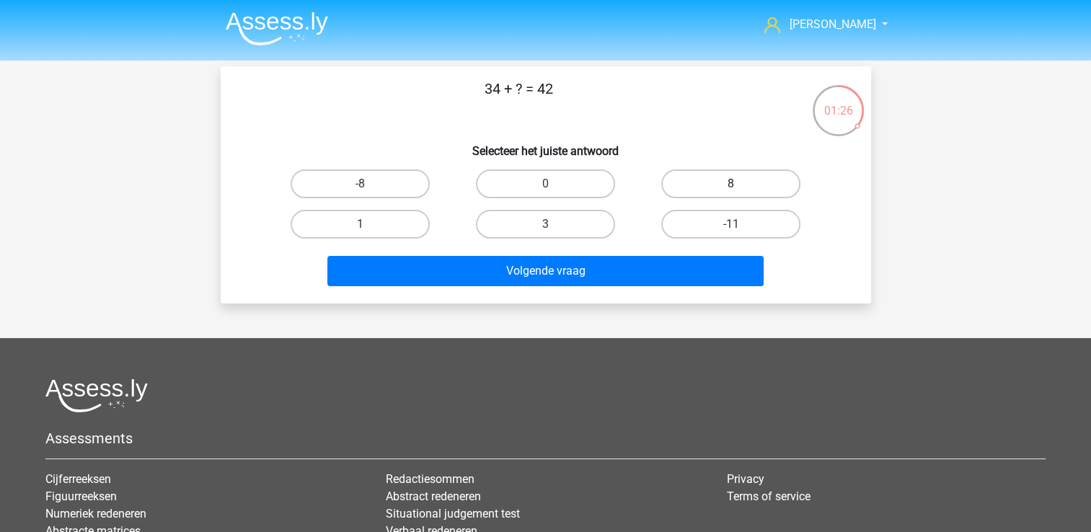
click at [710, 191] on label "8" at bounding box center [730, 183] width 139 height 29
click at [731, 191] on input "8" at bounding box center [735, 188] width 9 height 9
radio input "true"
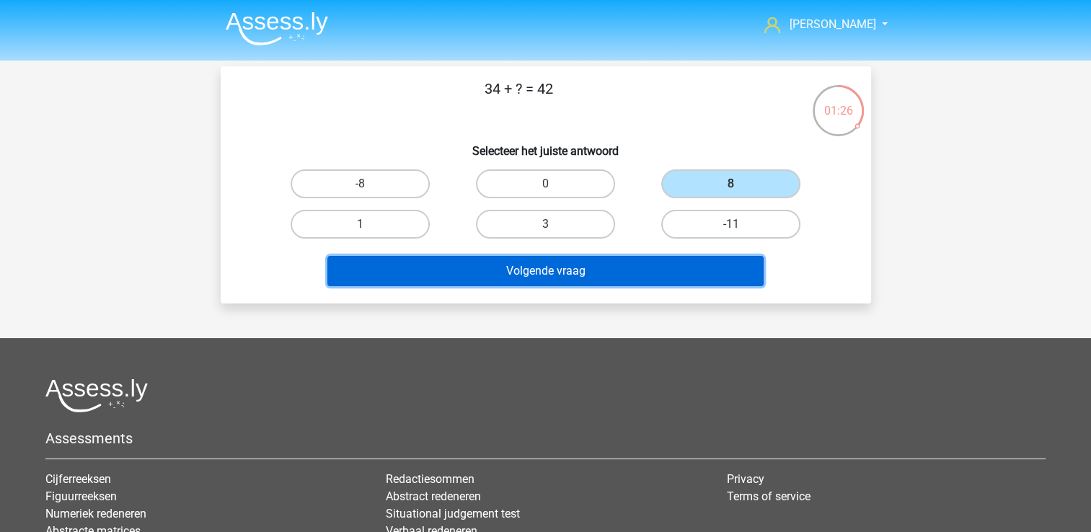
click at [671, 272] on button "Volgende vraag" at bounding box center [545, 271] width 436 height 30
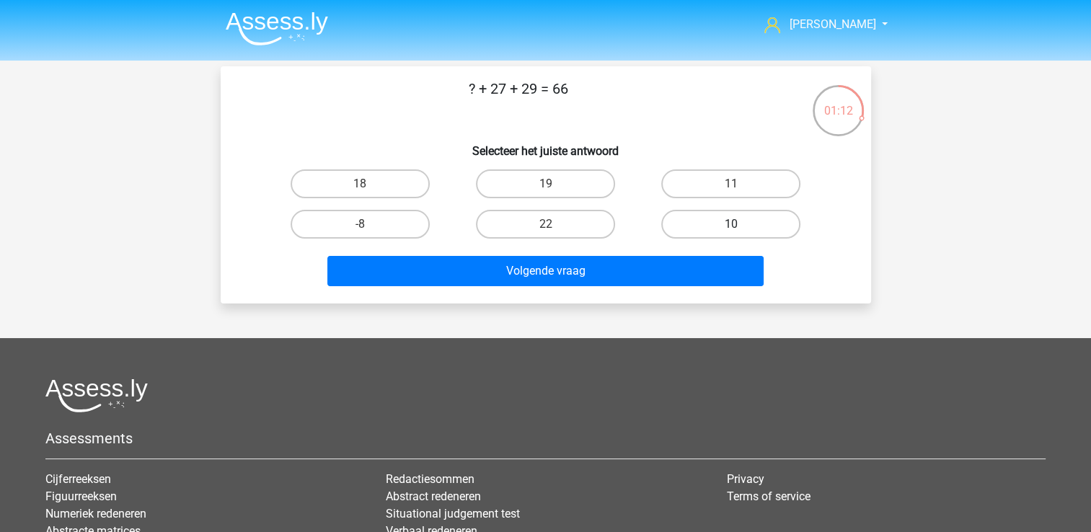
click at [695, 228] on label "10" at bounding box center [730, 224] width 139 height 29
click at [731, 228] on input "10" at bounding box center [735, 228] width 9 height 9
radio input "true"
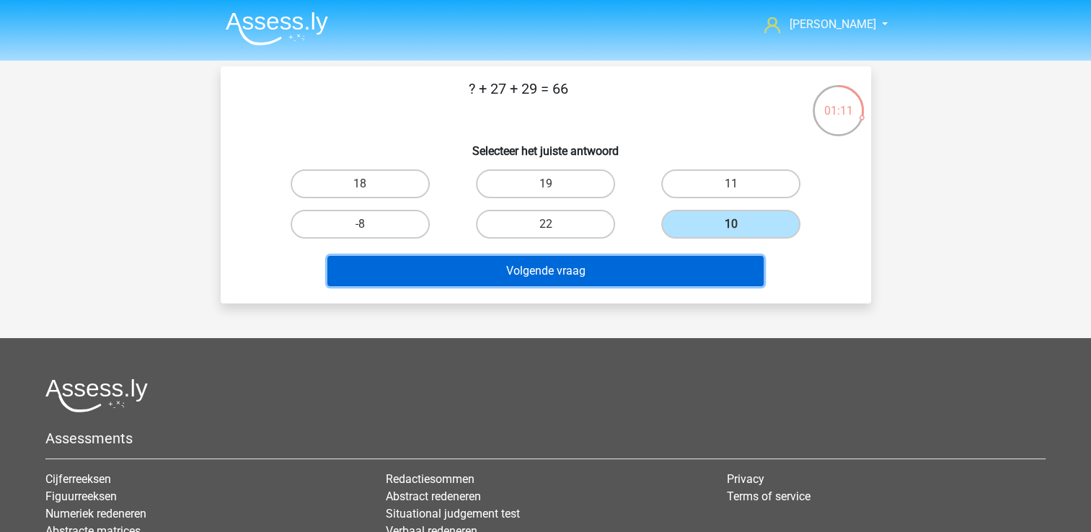
click at [689, 261] on button "Volgende vraag" at bounding box center [545, 271] width 436 height 30
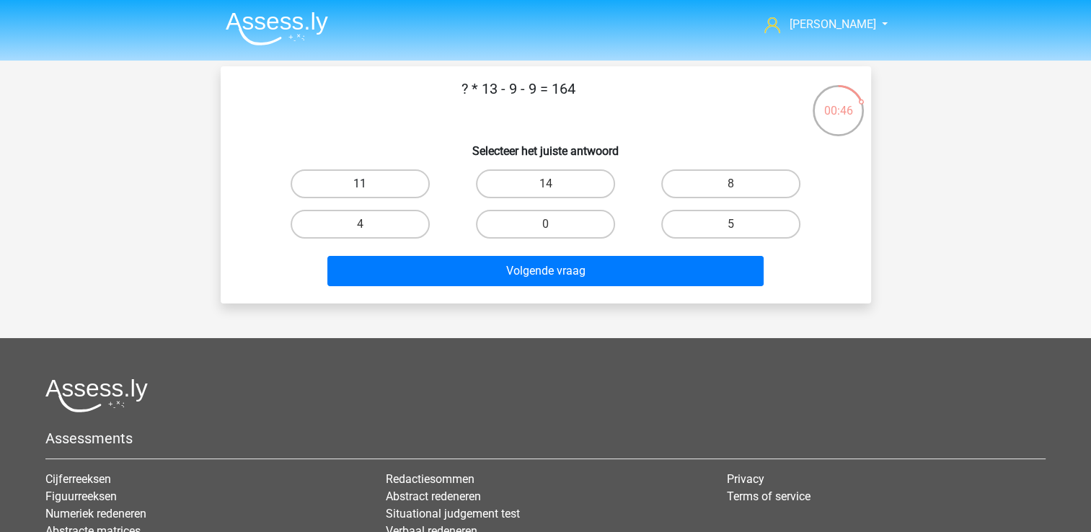
click at [400, 184] on label "11" at bounding box center [360, 183] width 139 height 29
click at [369, 184] on input "11" at bounding box center [364, 188] width 9 height 9
radio input "true"
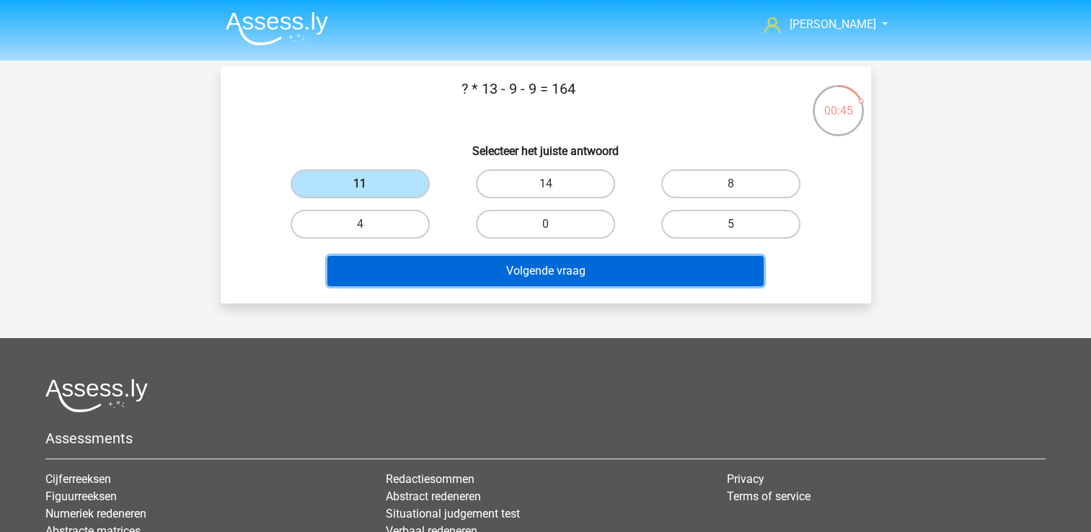
click at [514, 272] on button "Volgende vraag" at bounding box center [545, 271] width 436 height 30
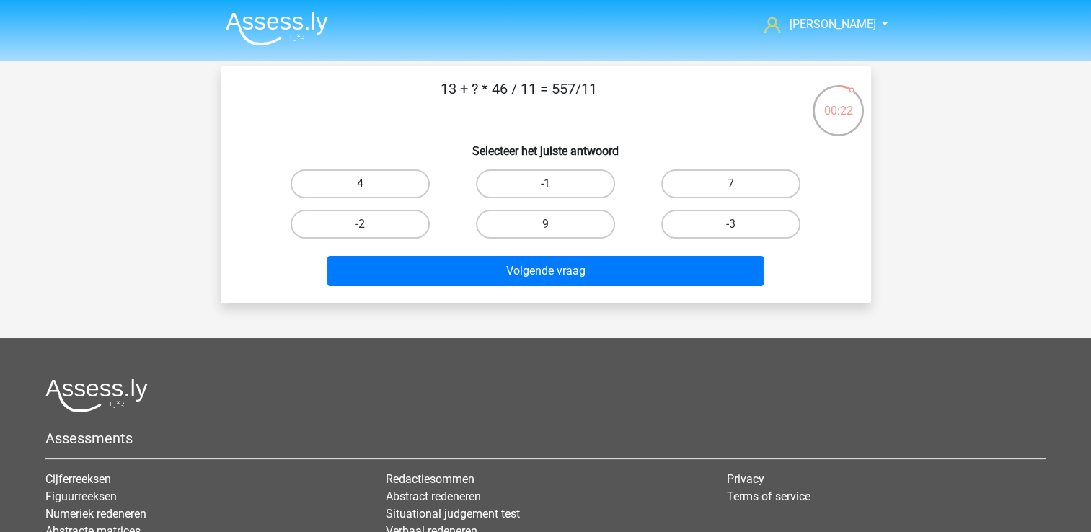
click at [387, 180] on label "4" at bounding box center [360, 183] width 139 height 29
click at [369, 184] on input "4" at bounding box center [364, 188] width 9 height 9
radio input "true"
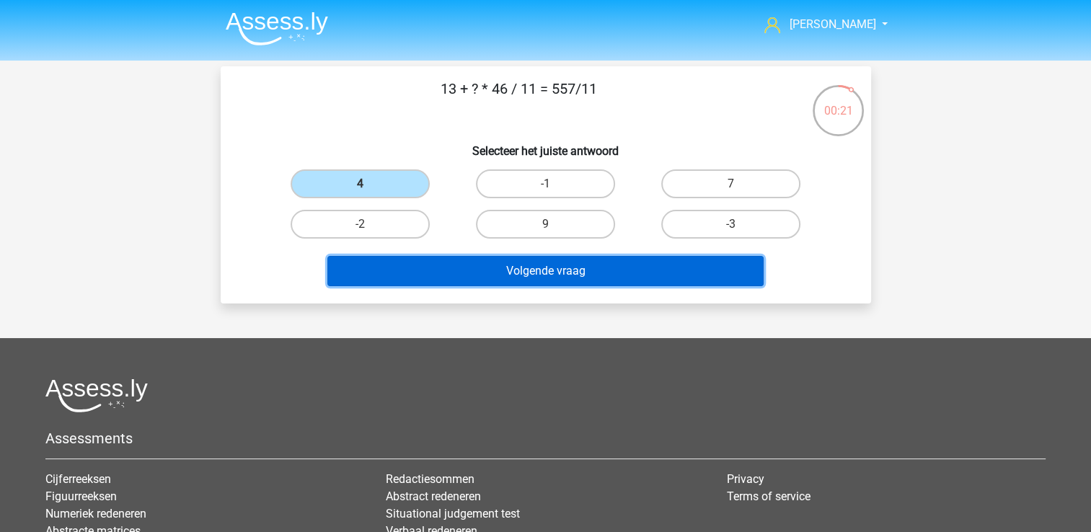
click at [557, 272] on button "Volgende vraag" at bounding box center [545, 271] width 436 height 30
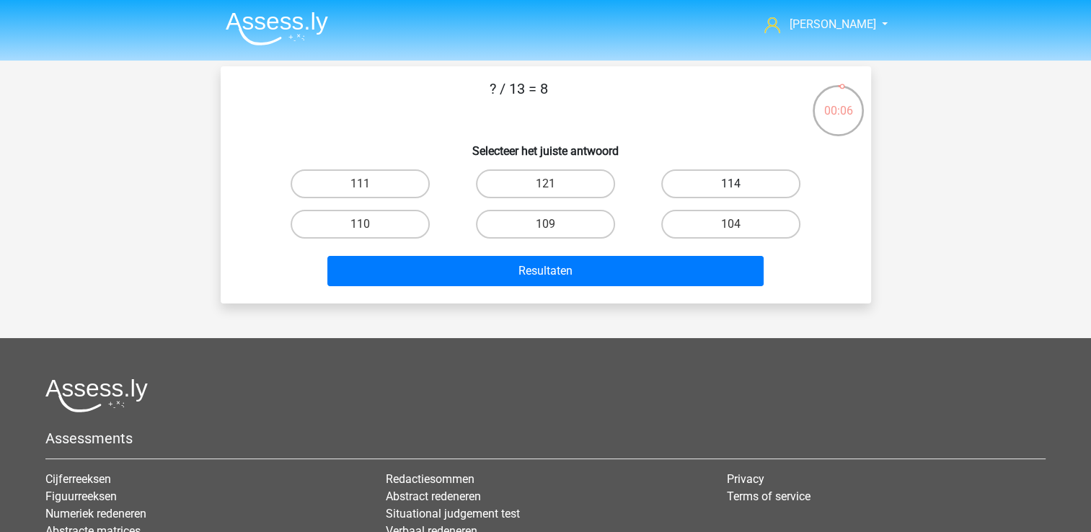
click at [684, 195] on label "114" at bounding box center [730, 183] width 139 height 29
click at [731, 193] on input "114" at bounding box center [735, 188] width 9 height 9
radio input "true"
click at [568, 224] on label "109" at bounding box center [545, 224] width 139 height 29
click at [555, 224] on input "109" at bounding box center [549, 228] width 9 height 9
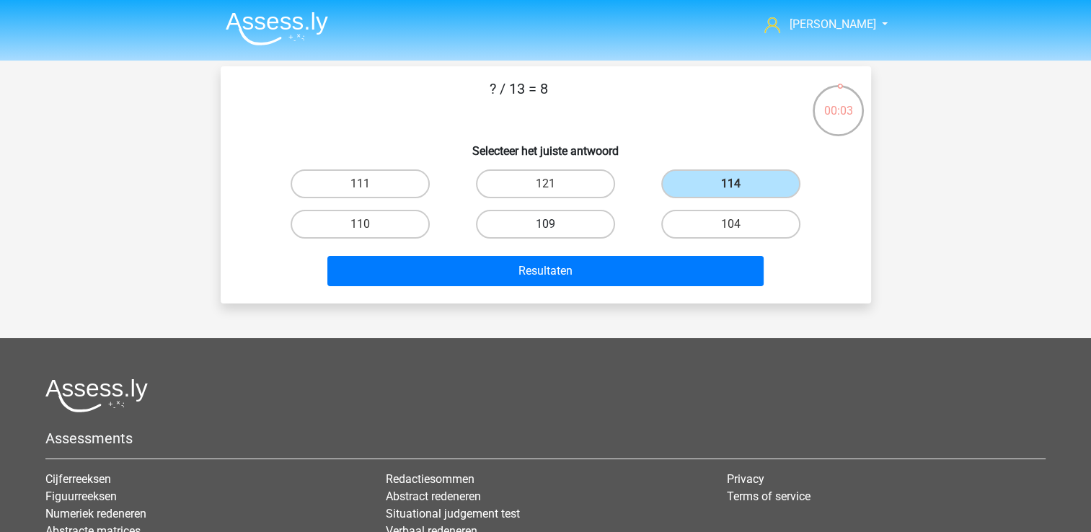
radio input "true"
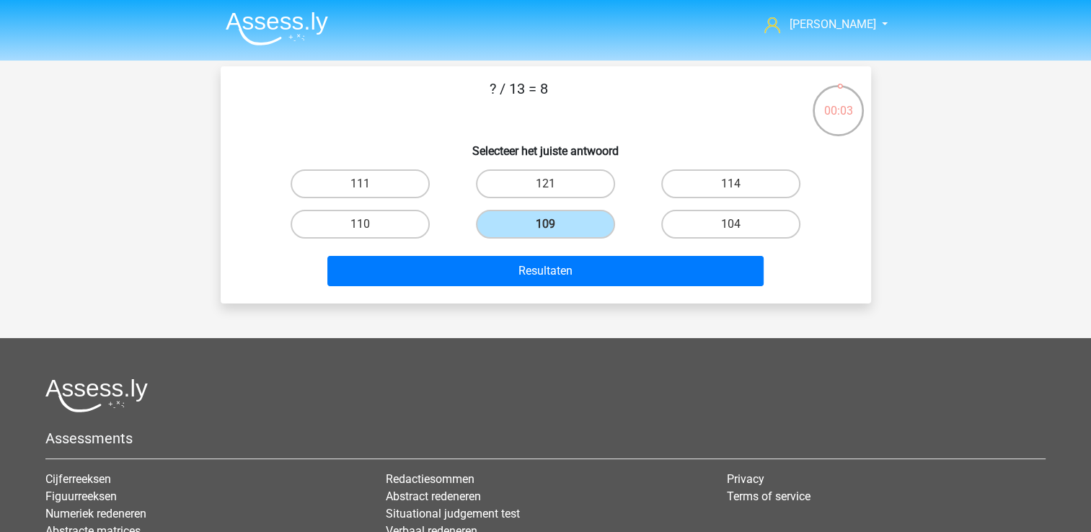
click at [572, 251] on div "Resultaten" at bounding box center [546, 268] width 604 height 48
click at [344, 180] on label "111" at bounding box center [360, 183] width 139 height 29
click at [360, 184] on input "111" at bounding box center [364, 188] width 9 height 9
radio input "true"
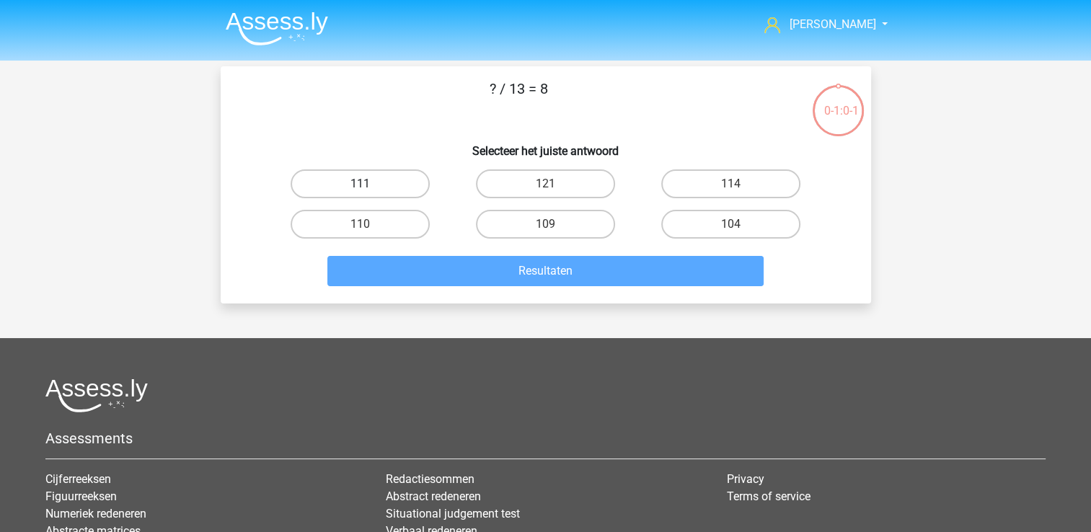
click at [382, 193] on label "111" at bounding box center [360, 183] width 139 height 29
click at [369, 193] on input "111" at bounding box center [364, 188] width 9 height 9
radio input "true"
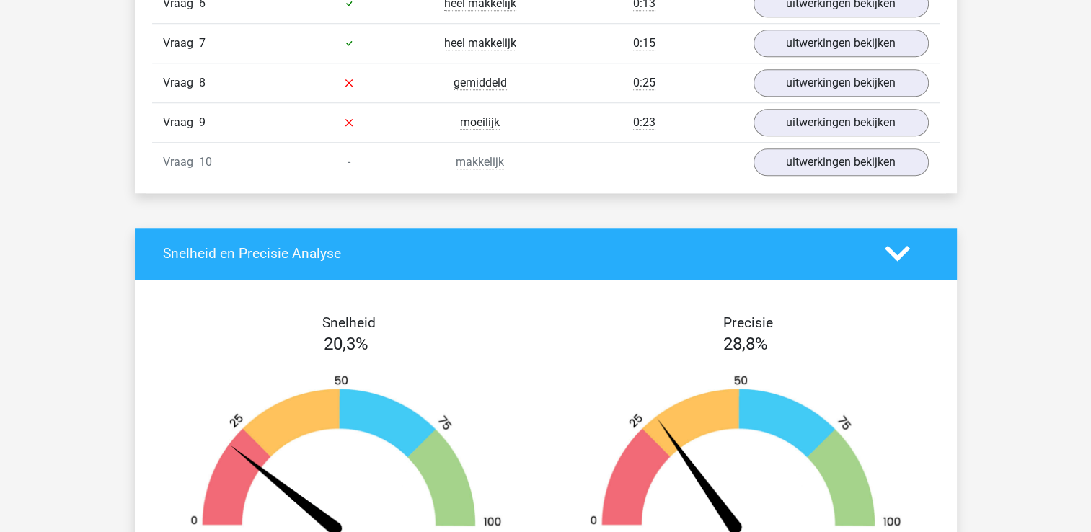
scroll to position [1096, 0]
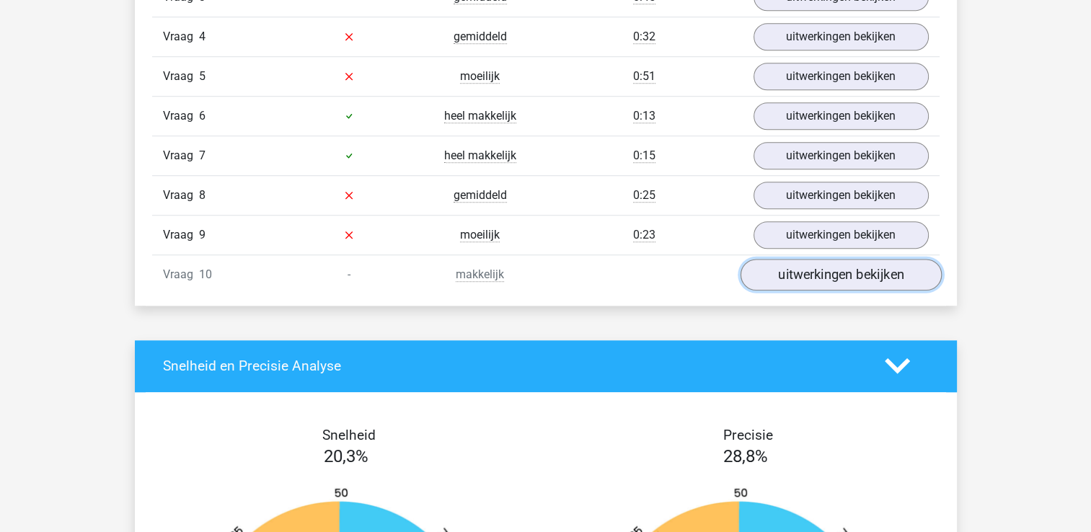
click at [809, 259] on link "uitwerkingen bekijken" at bounding box center [840, 275] width 201 height 32
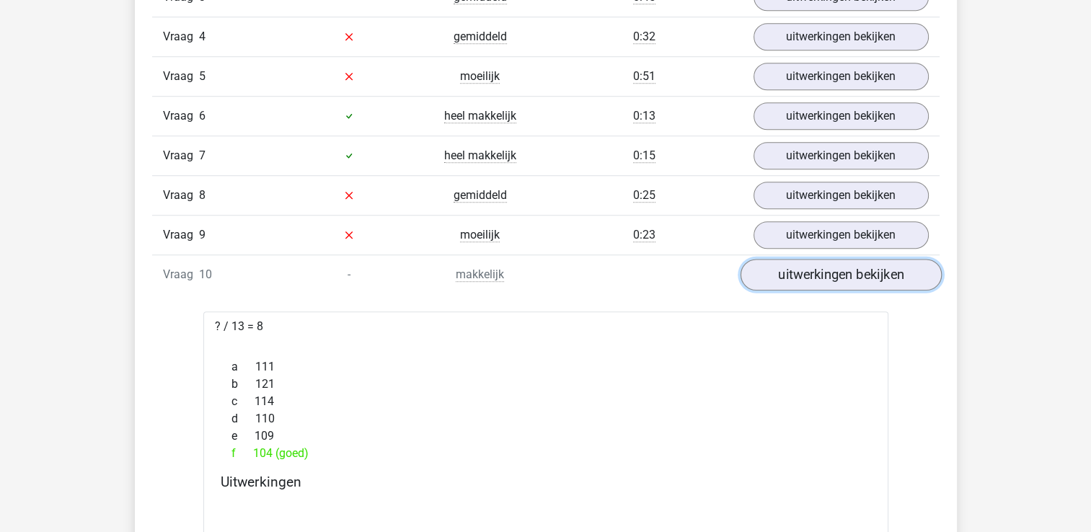
click at [809, 259] on link "uitwerkingen bekijken" at bounding box center [840, 275] width 201 height 32
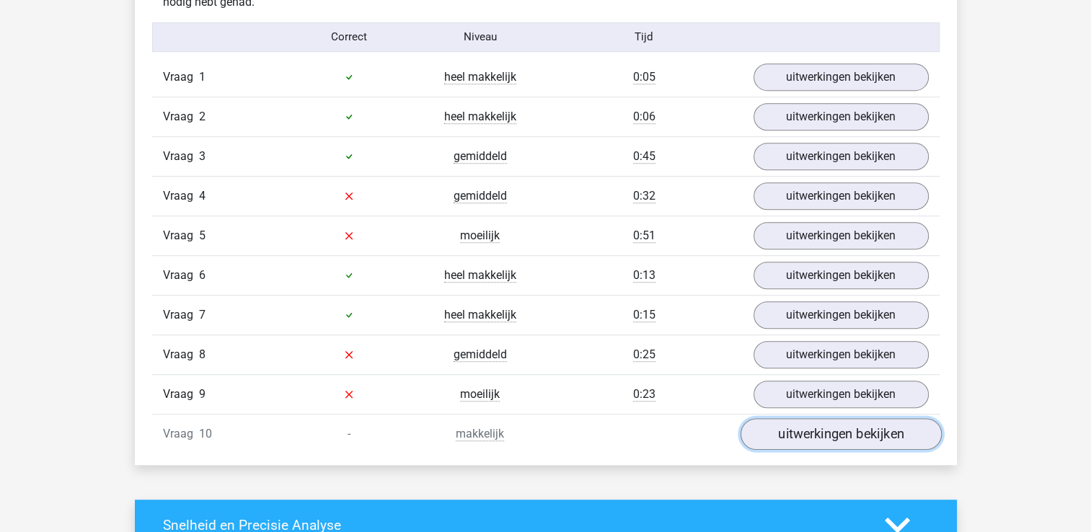
scroll to position [938, 0]
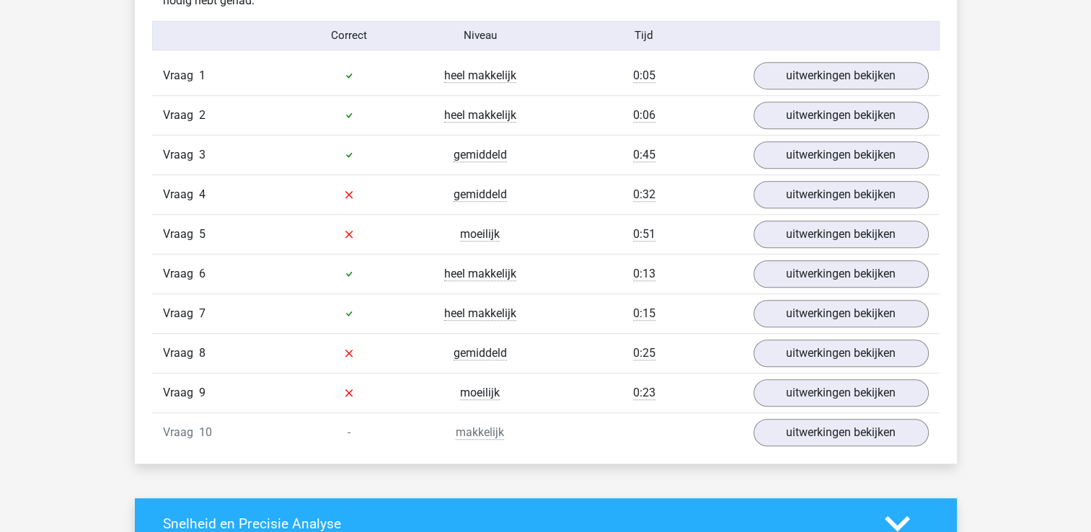
click at [814, 206] on div "Vraag 4 gemiddeld 0:32 uitwerkingen bekijken" at bounding box center [546, 195] width 788 height 40
click at [819, 190] on link "uitwerkingen bekijken" at bounding box center [840, 195] width 201 height 32
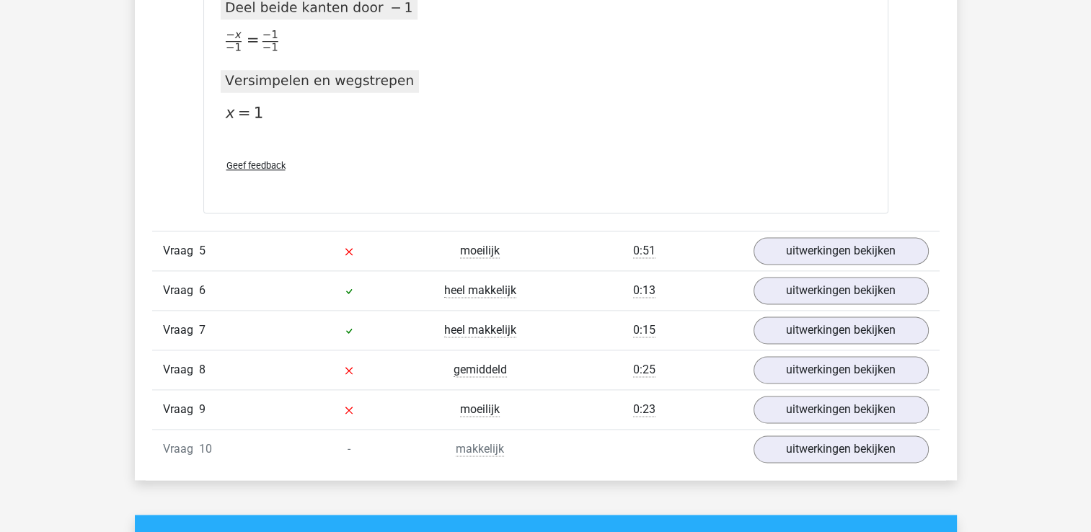
scroll to position [1838, 0]
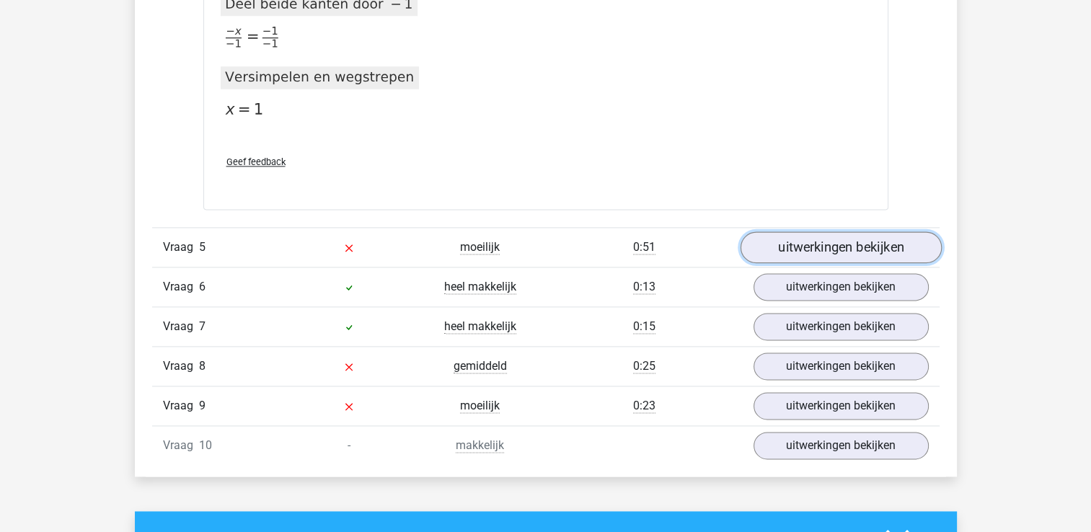
click at [819, 240] on link "uitwerkingen bekijken" at bounding box center [840, 248] width 201 height 32
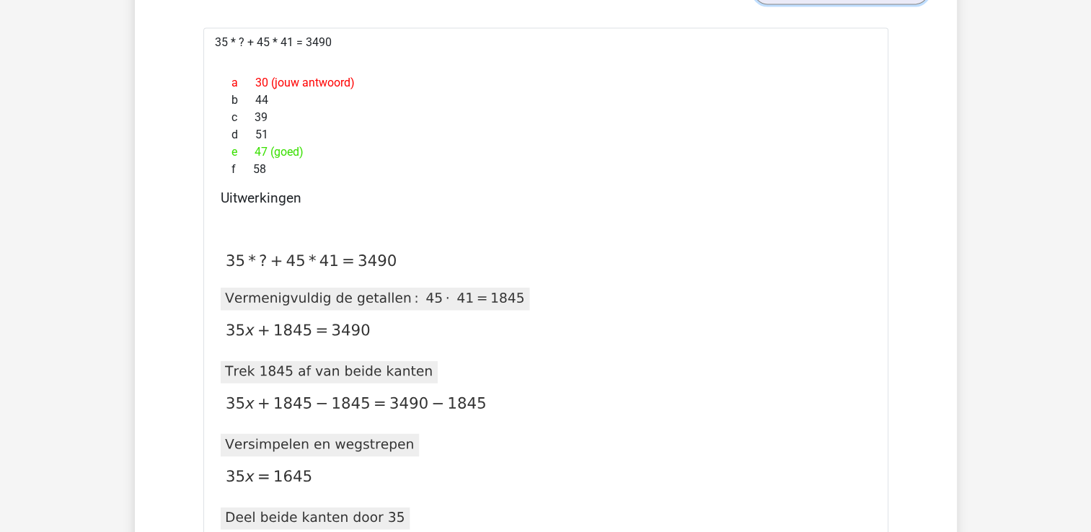
scroll to position [2097, 0]
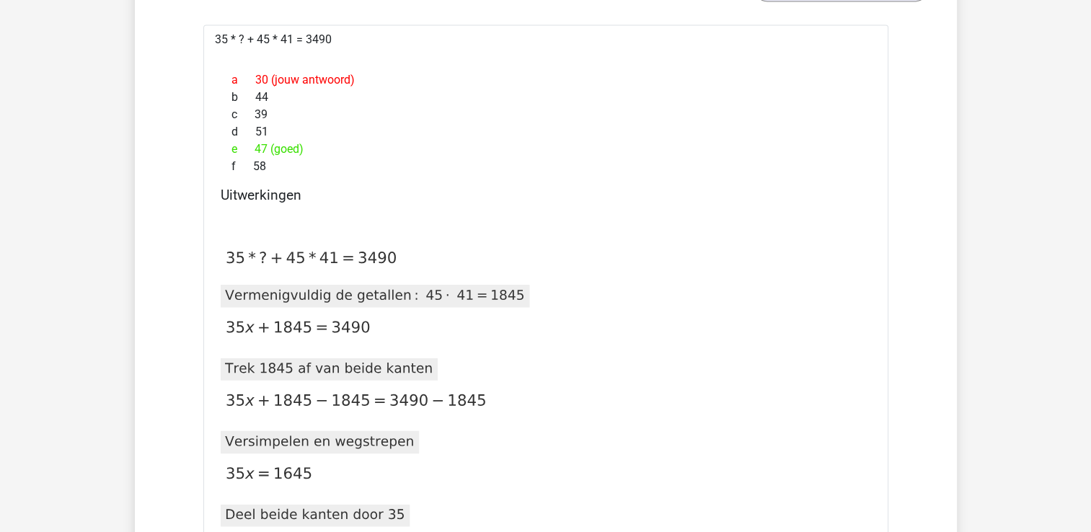
drag, startPoint x: 215, startPoint y: 247, endPoint x: 421, endPoint y: 257, distance: 206.5
click at [421, 257] on div "Uitwerkingen 2020-12-07T11:59:57.764075 image/svg+xml Matplotlib v3.3.2, https:…" at bounding box center [546, 423] width 662 height 472
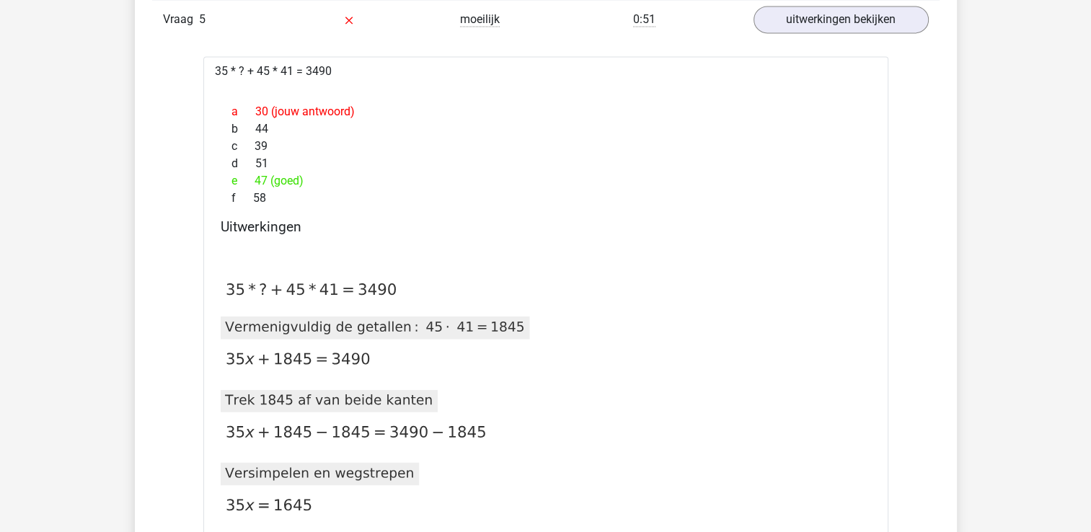
scroll to position [2065, 0]
click at [799, 5] on link "uitwerkingen bekijken" at bounding box center [840, 21] width 201 height 32
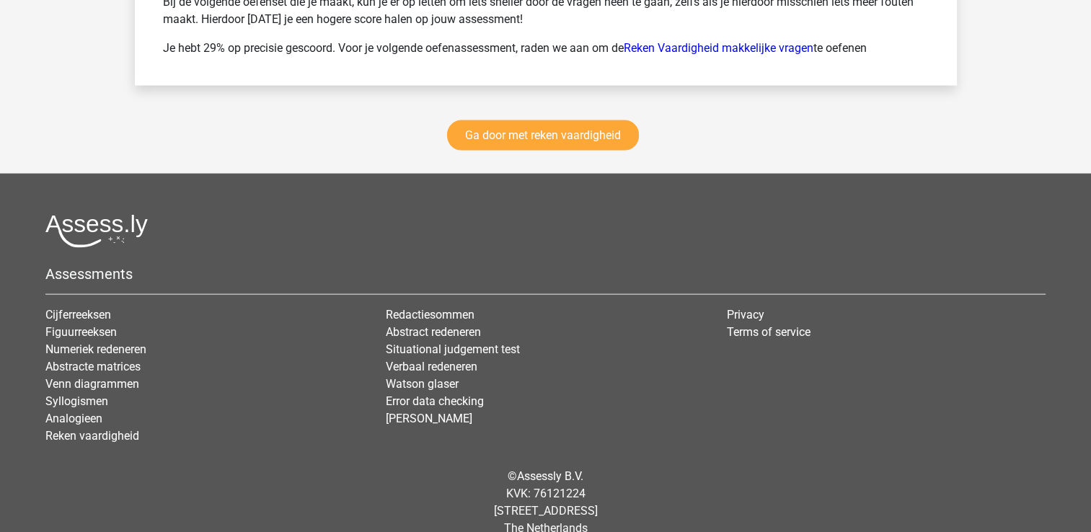
scroll to position [3072, 0]
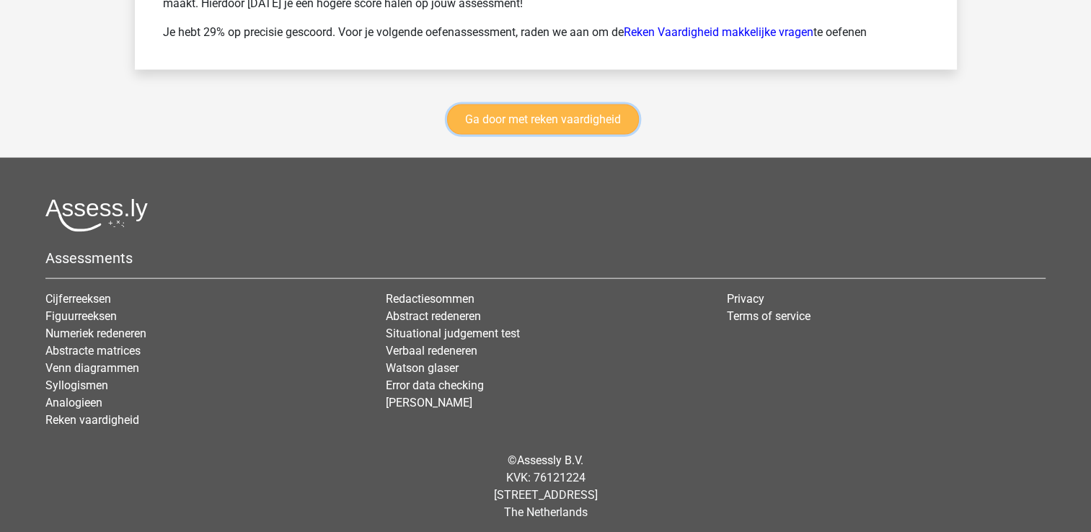
click at [547, 120] on link "Ga door met reken vaardigheid" at bounding box center [543, 120] width 192 height 30
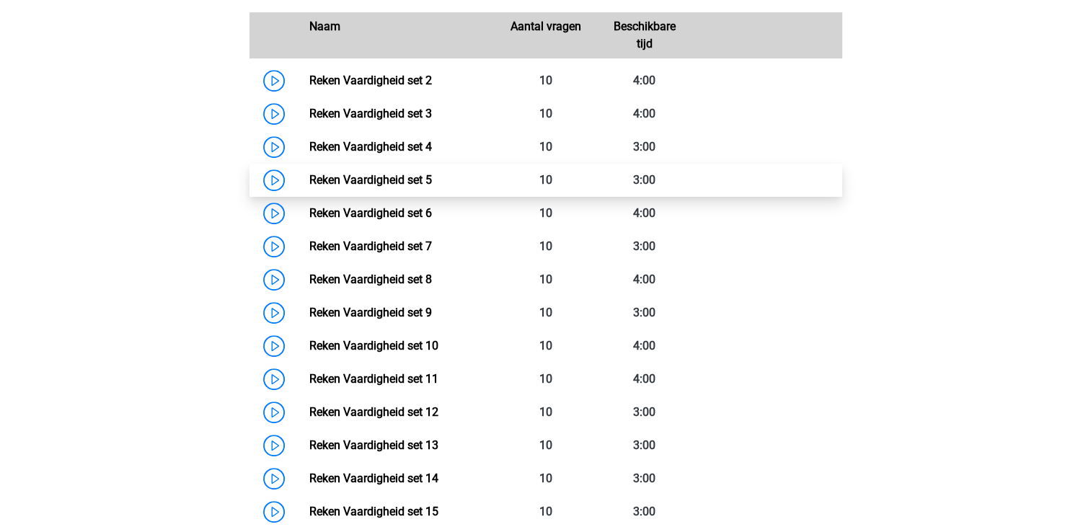
scroll to position [720, 0]
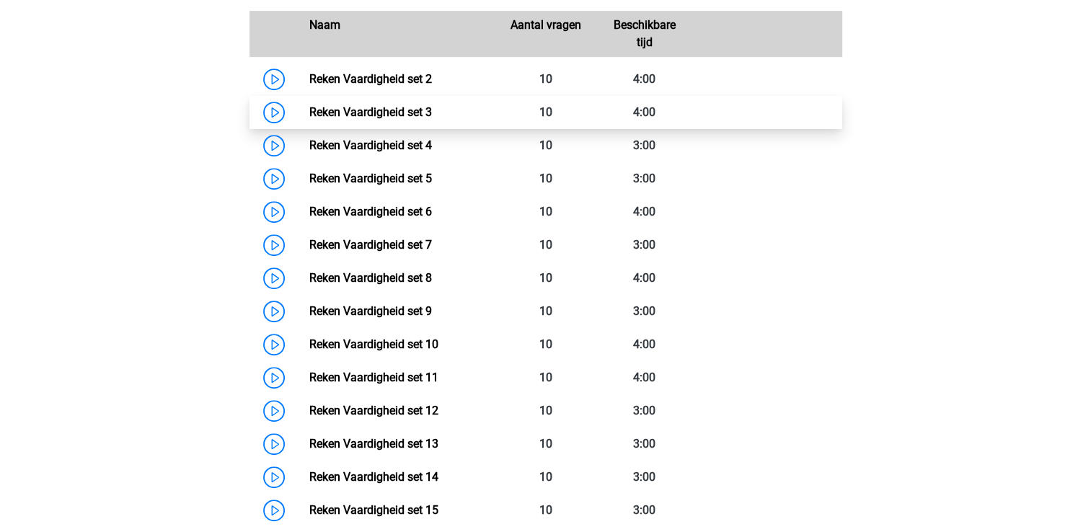
click at [326, 105] on link "Reken Vaardigheid set 3" at bounding box center [370, 112] width 123 height 14
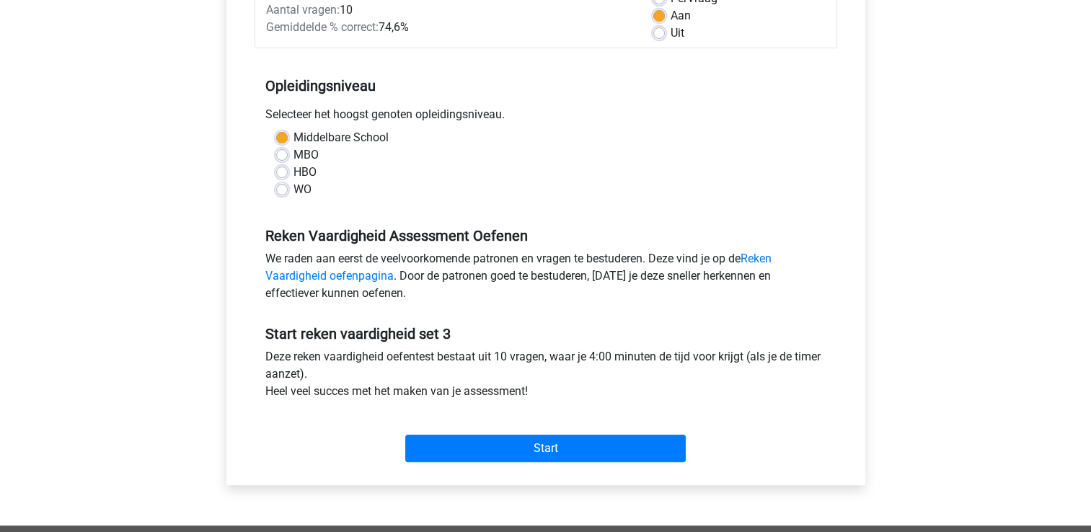
scroll to position [245, 0]
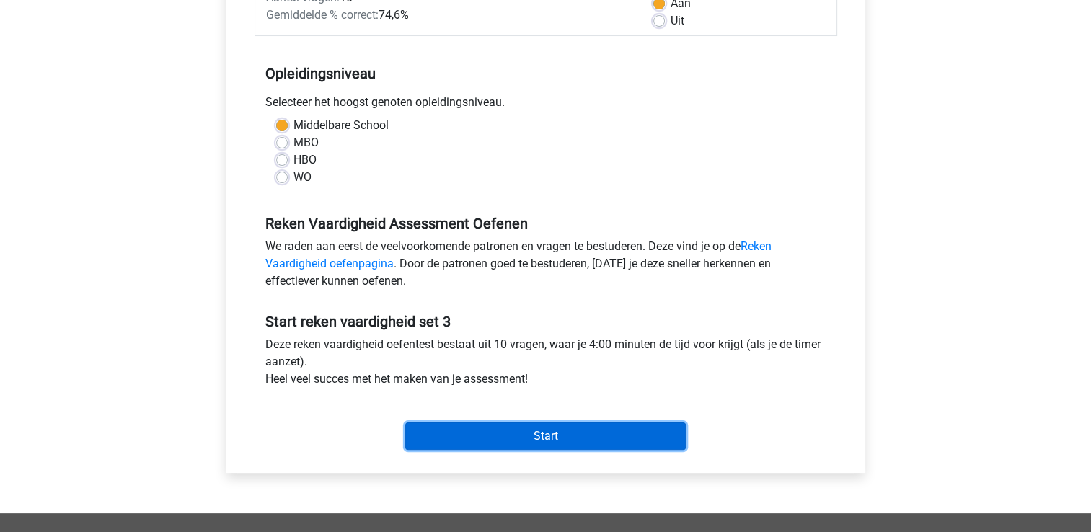
click at [462, 437] on input "Start" at bounding box center [545, 436] width 281 height 27
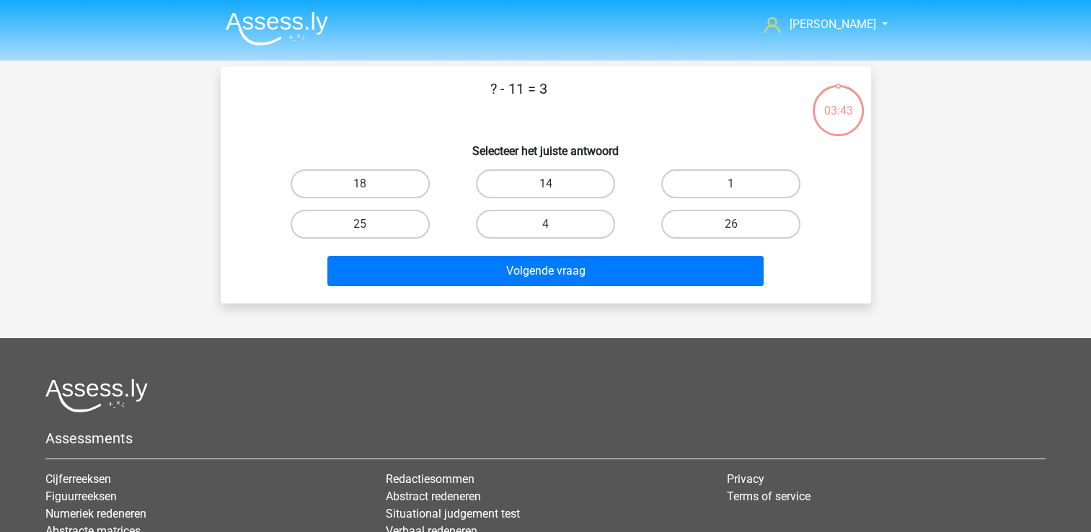
click at [544, 198] on div "14" at bounding box center [545, 184] width 185 height 40
click at [551, 182] on label "14" at bounding box center [545, 183] width 139 height 29
click at [551, 184] on input "14" at bounding box center [549, 188] width 9 height 9
radio input "true"
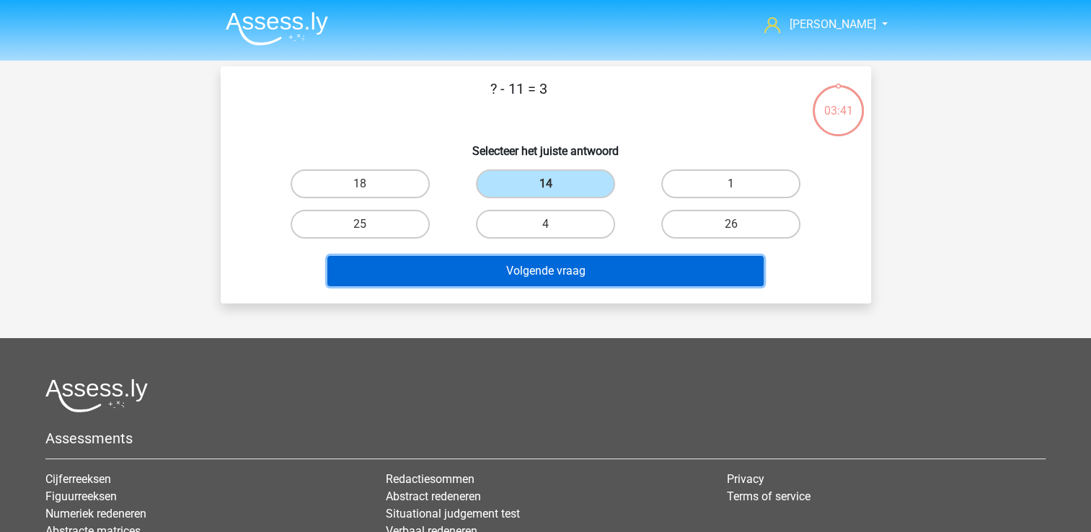
click at [558, 264] on button "Volgende vraag" at bounding box center [545, 271] width 436 height 30
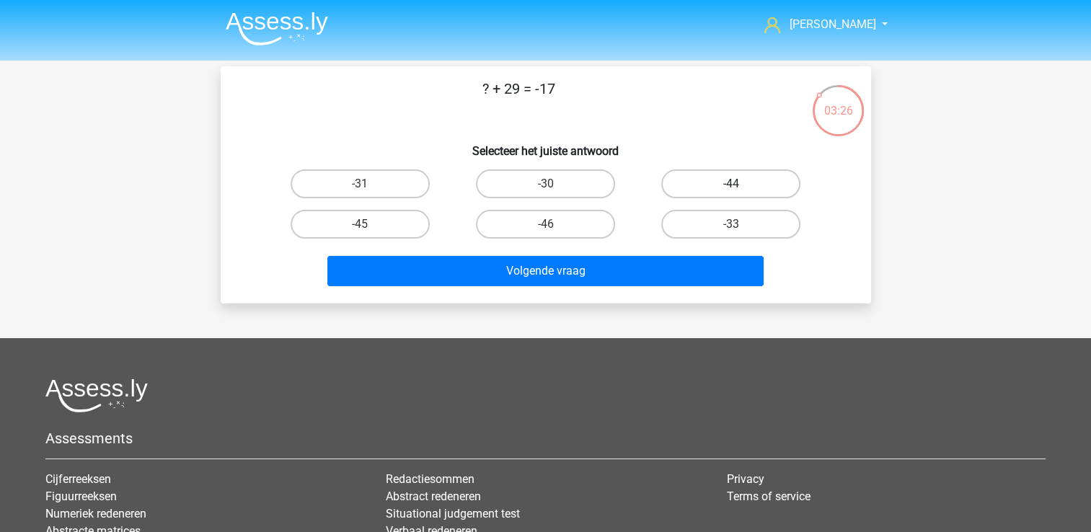
click at [700, 180] on label "-44" at bounding box center [730, 183] width 139 height 29
click at [731, 184] on input "-44" at bounding box center [735, 188] width 9 height 9
radio input "true"
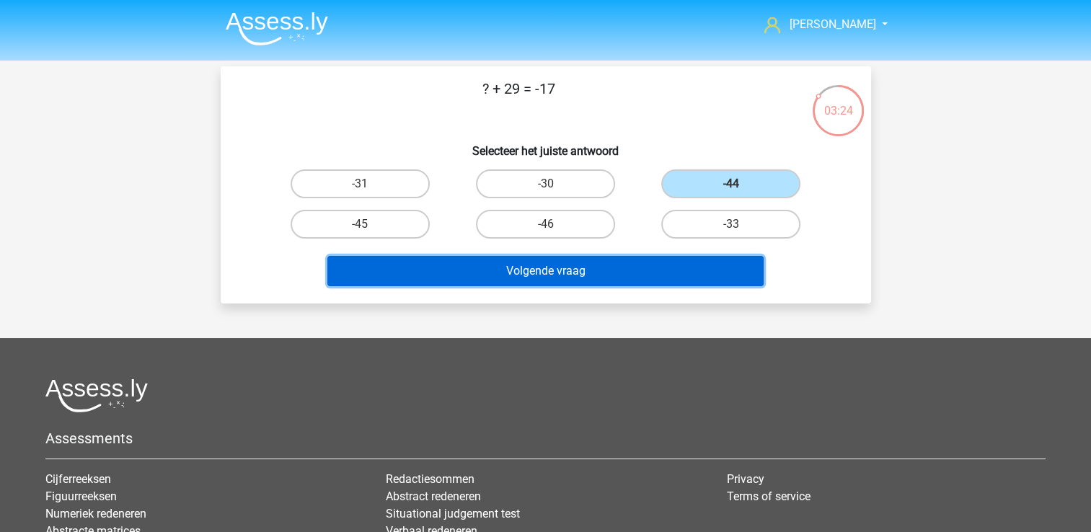
click at [634, 270] on button "Volgende vraag" at bounding box center [545, 271] width 436 height 30
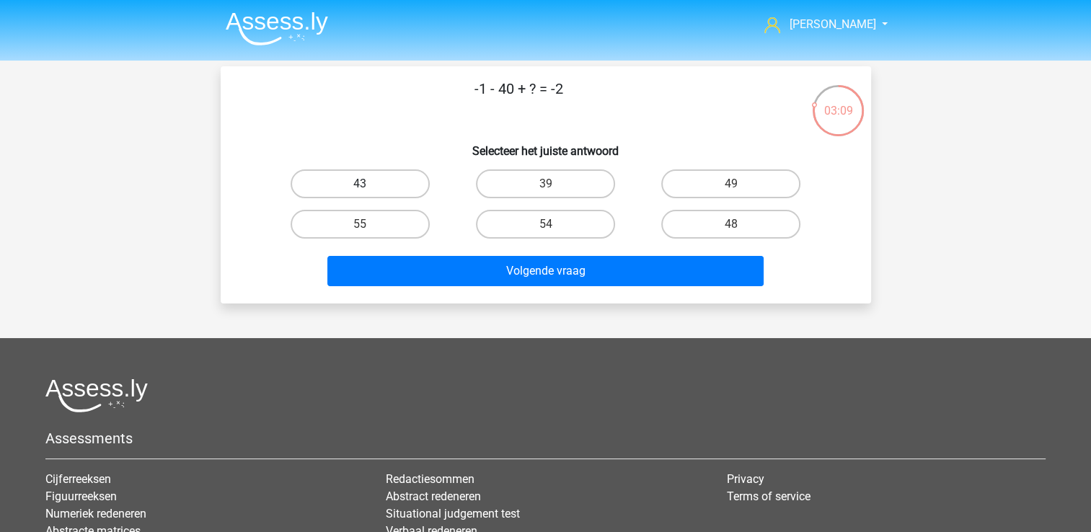
click at [389, 180] on label "43" at bounding box center [360, 183] width 139 height 29
click at [369, 184] on input "43" at bounding box center [364, 188] width 9 height 9
radio input "true"
click at [518, 198] on div "39" at bounding box center [545, 184] width 185 height 40
click at [529, 188] on label "39" at bounding box center [545, 183] width 139 height 29
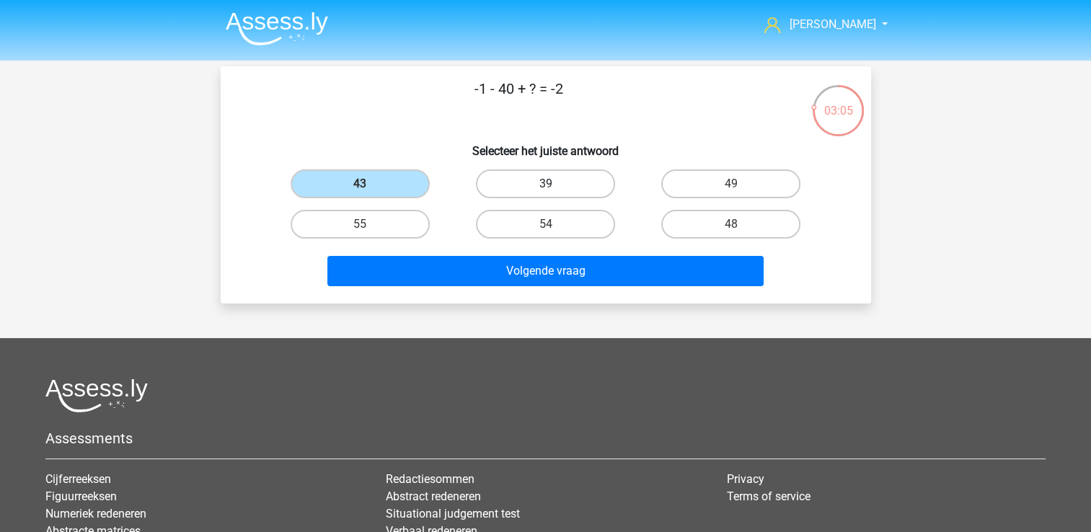
click at [545, 188] on input "39" at bounding box center [549, 188] width 9 height 9
radio input "true"
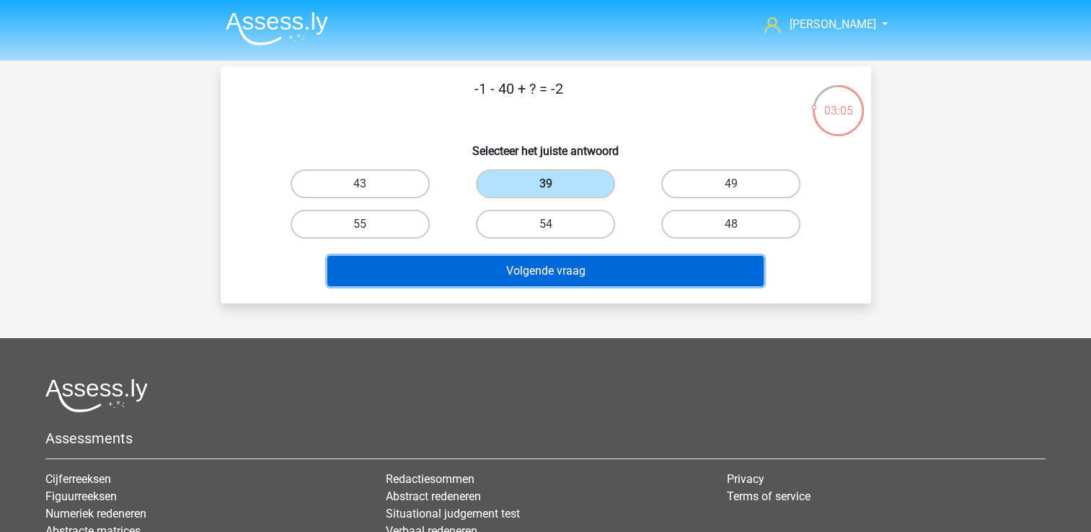
click at [529, 265] on button "Volgende vraag" at bounding box center [545, 271] width 436 height 30
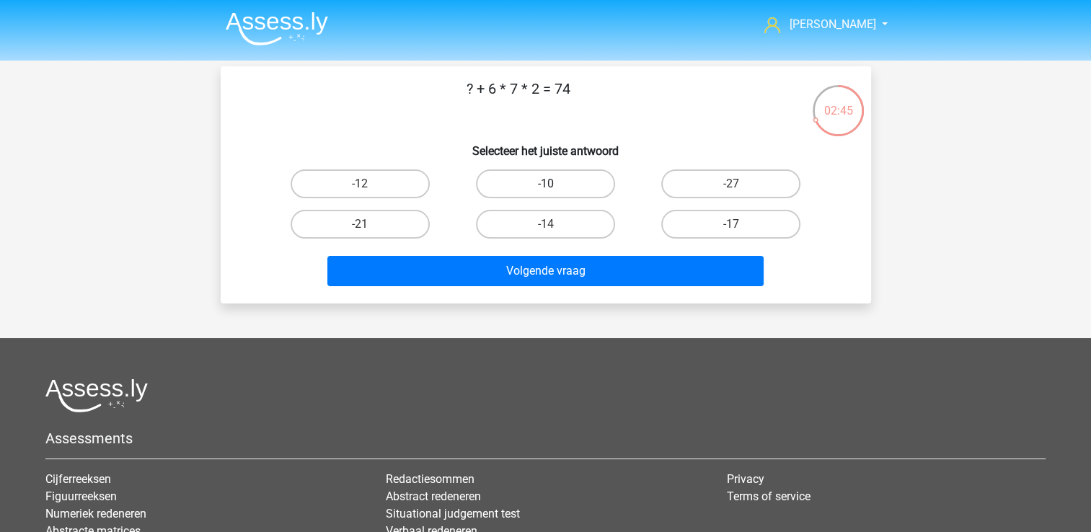
click at [563, 186] on label "-10" at bounding box center [545, 183] width 139 height 29
click at [555, 186] on input "-10" at bounding box center [549, 188] width 9 height 9
radio input "true"
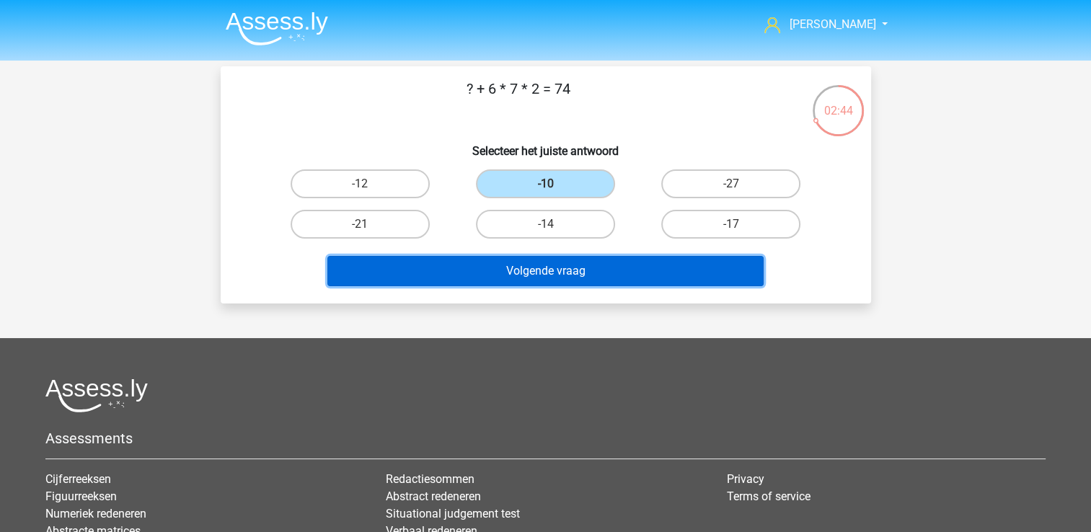
click at [537, 270] on button "Volgende vraag" at bounding box center [545, 271] width 436 height 30
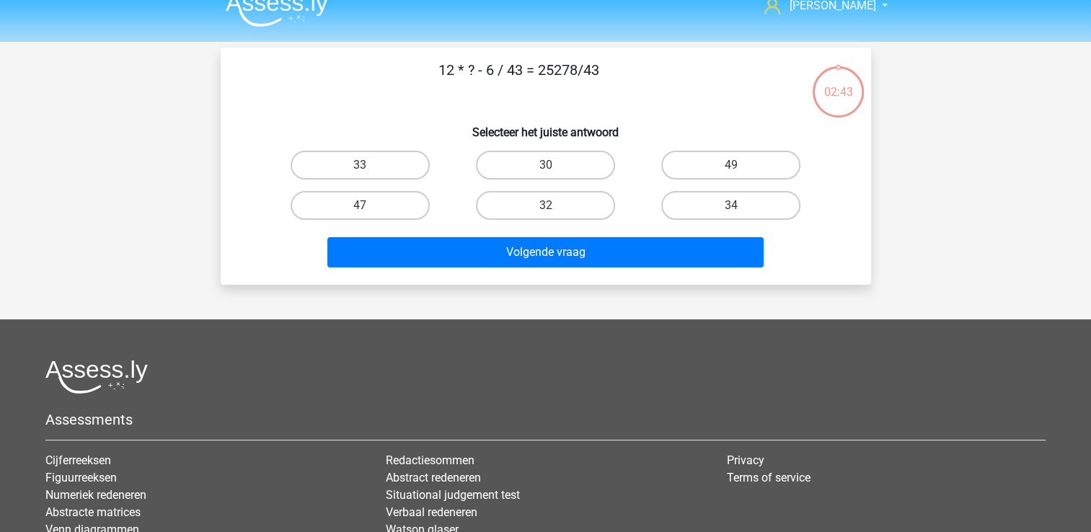
scroll to position [13, 0]
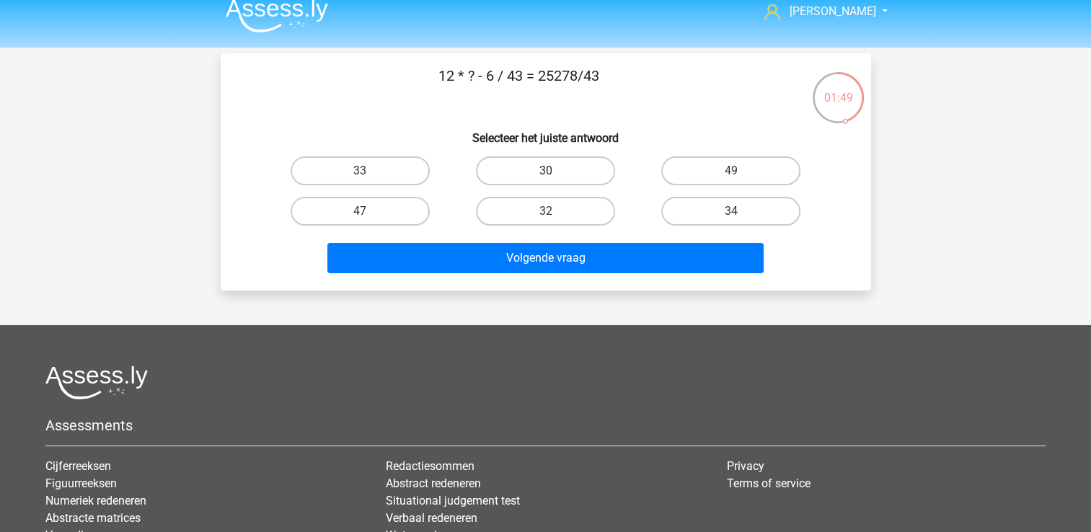
click at [569, 174] on label "30" at bounding box center [545, 171] width 139 height 29
click at [555, 174] on input "30" at bounding box center [549, 175] width 9 height 9
radio input "true"
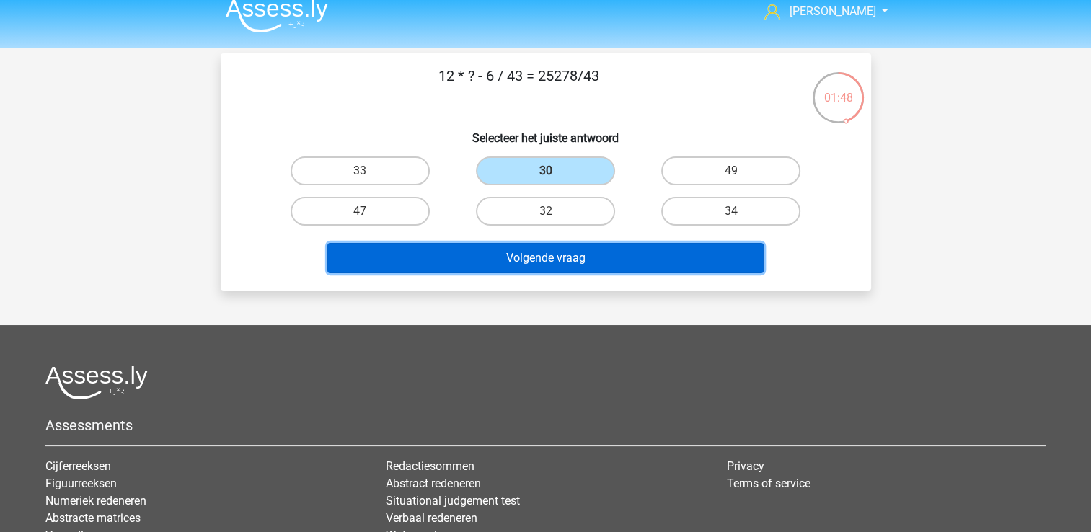
click at [571, 267] on button "Volgende vraag" at bounding box center [545, 258] width 436 height 30
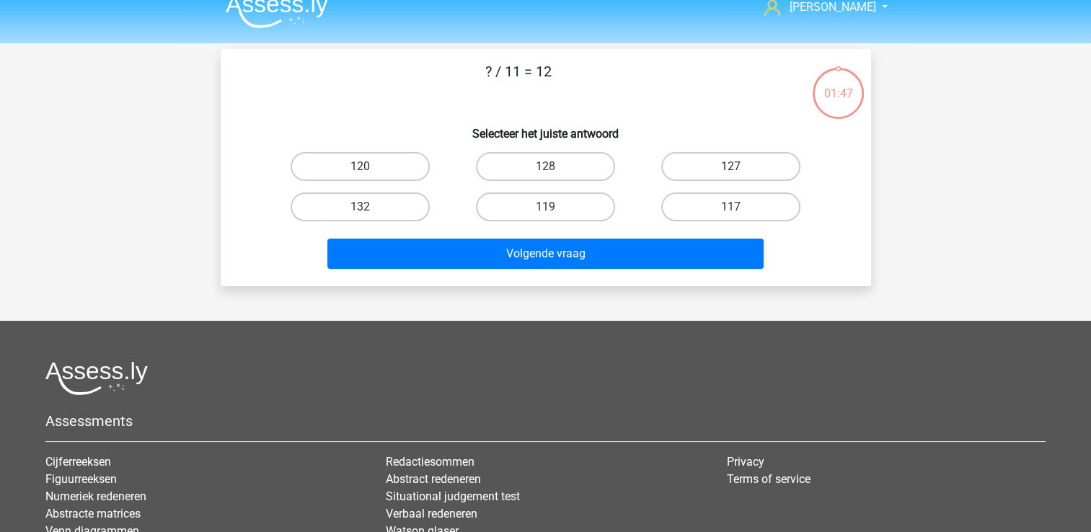
scroll to position [0, 0]
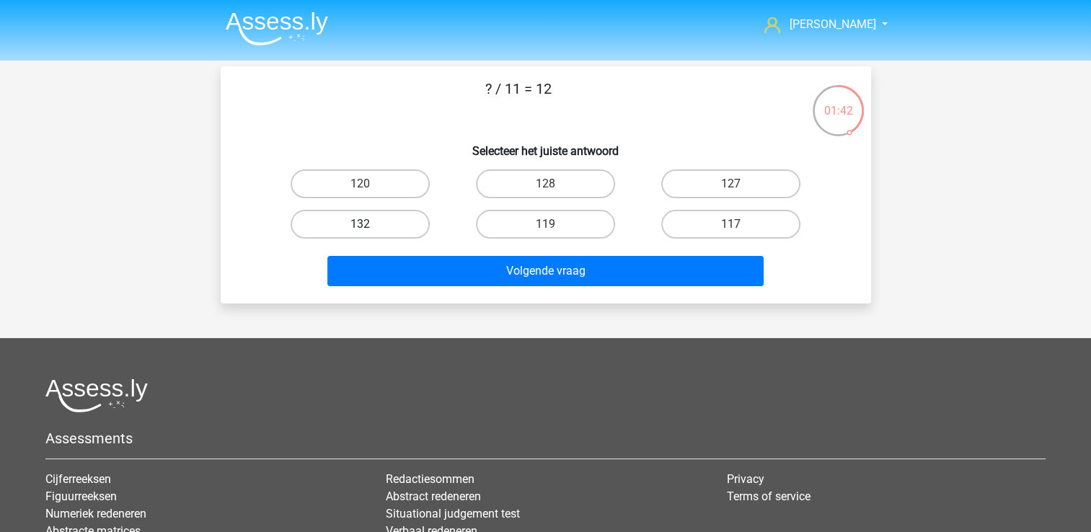
click at [395, 222] on label "132" at bounding box center [360, 224] width 139 height 29
click at [369, 224] on input "132" at bounding box center [364, 228] width 9 height 9
radio input "true"
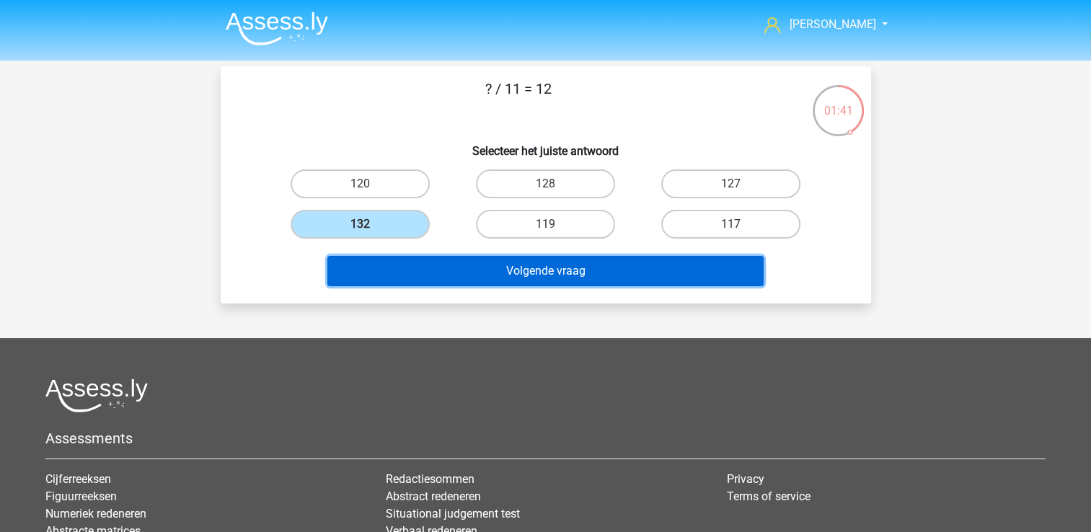
click at [475, 269] on button "Volgende vraag" at bounding box center [545, 271] width 436 height 30
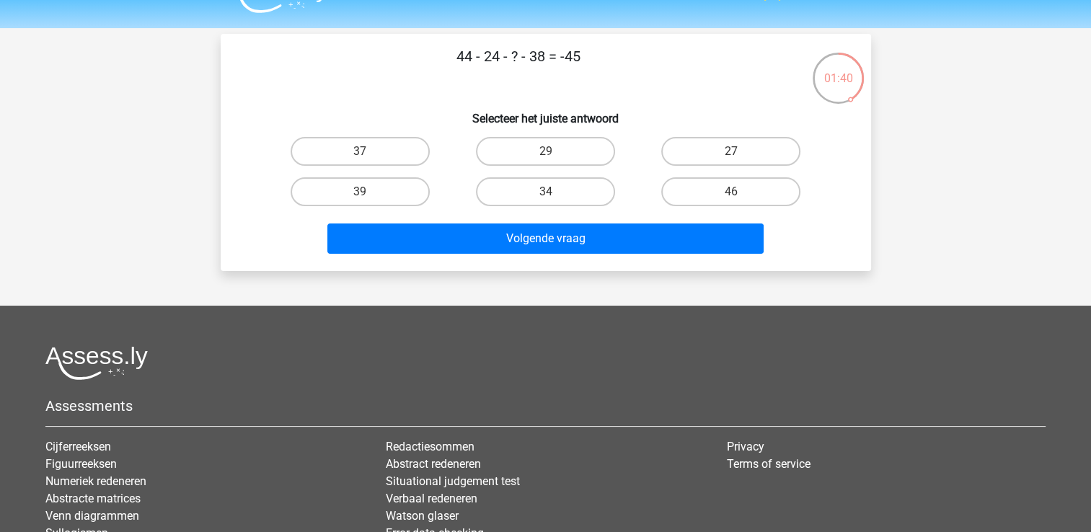
scroll to position [31, 0]
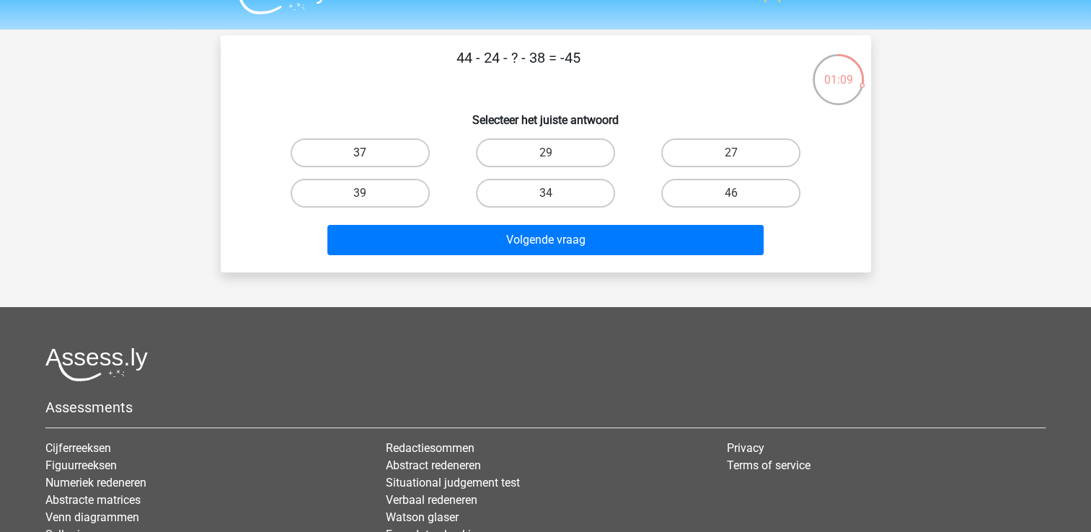
click at [415, 156] on label "37" at bounding box center [360, 152] width 139 height 29
click at [369, 156] on input "37" at bounding box center [364, 157] width 9 height 9
radio input "true"
click at [682, 163] on label "27" at bounding box center [730, 152] width 139 height 29
click at [731, 162] on input "27" at bounding box center [735, 157] width 9 height 9
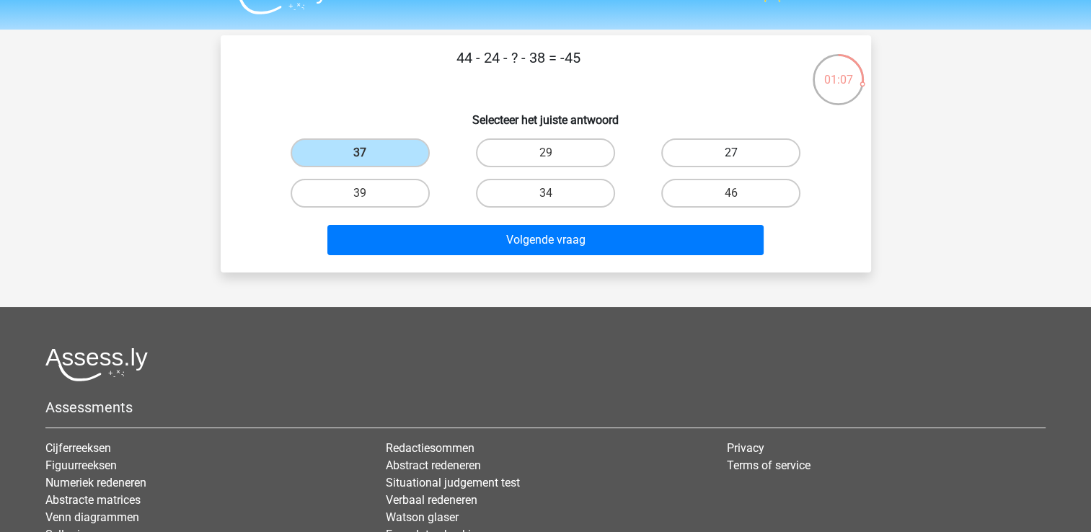
radio input "true"
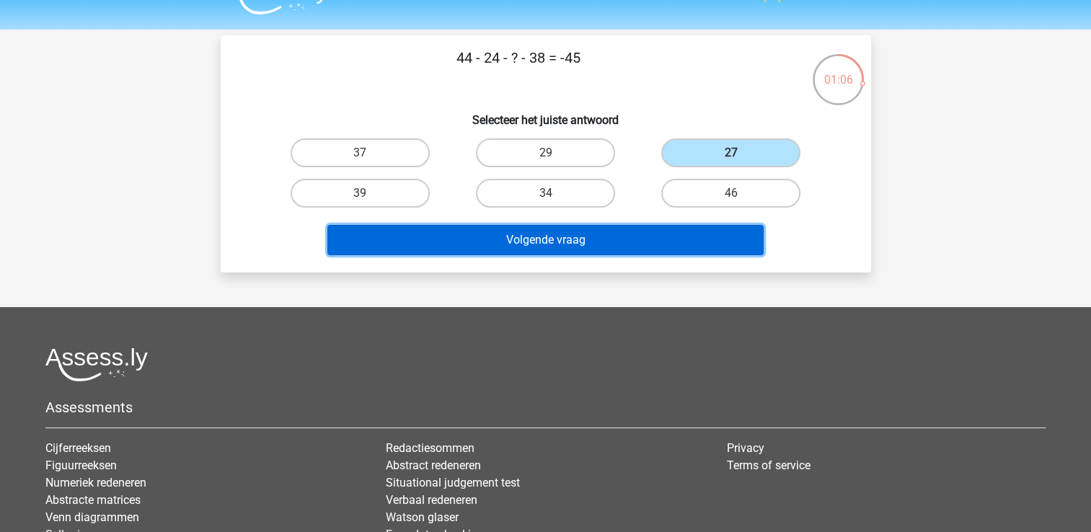
click at [647, 234] on button "Volgende vraag" at bounding box center [545, 240] width 436 height 30
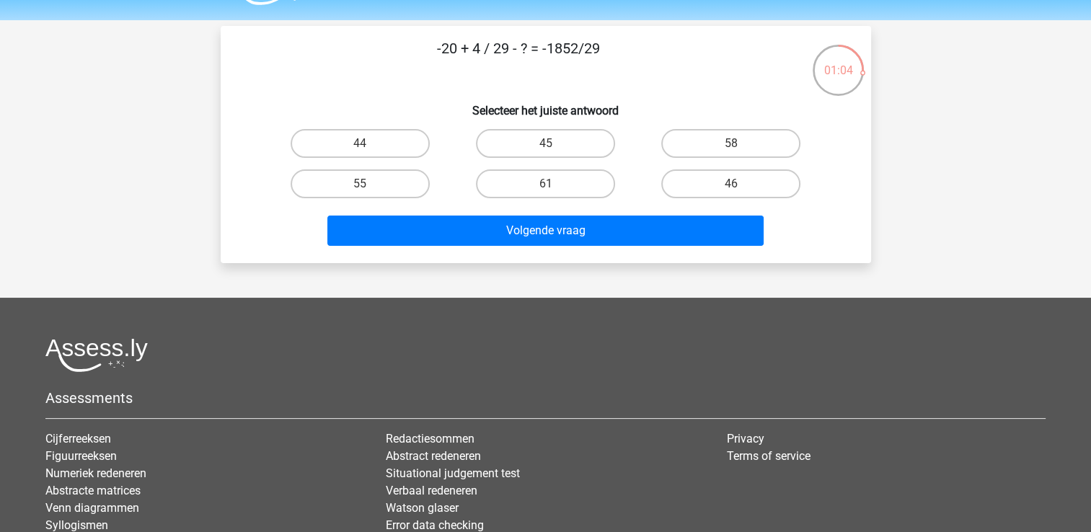
scroll to position [0, 0]
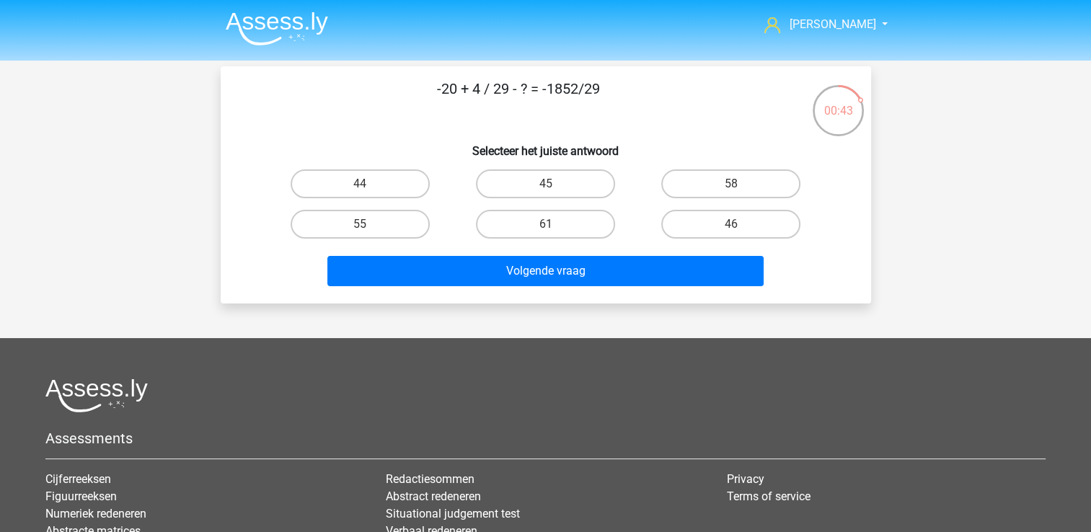
click at [402, 208] on div "55" at bounding box center [360, 224] width 185 height 40
click at [384, 219] on label "55" at bounding box center [360, 224] width 139 height 29
click at [369, 224] on input "55" at bounding box center [364, 228] width 9 height 9
radio input "true"
click at [402, 185] on label "44" at bounding box center [360, 183] width 139 height 29
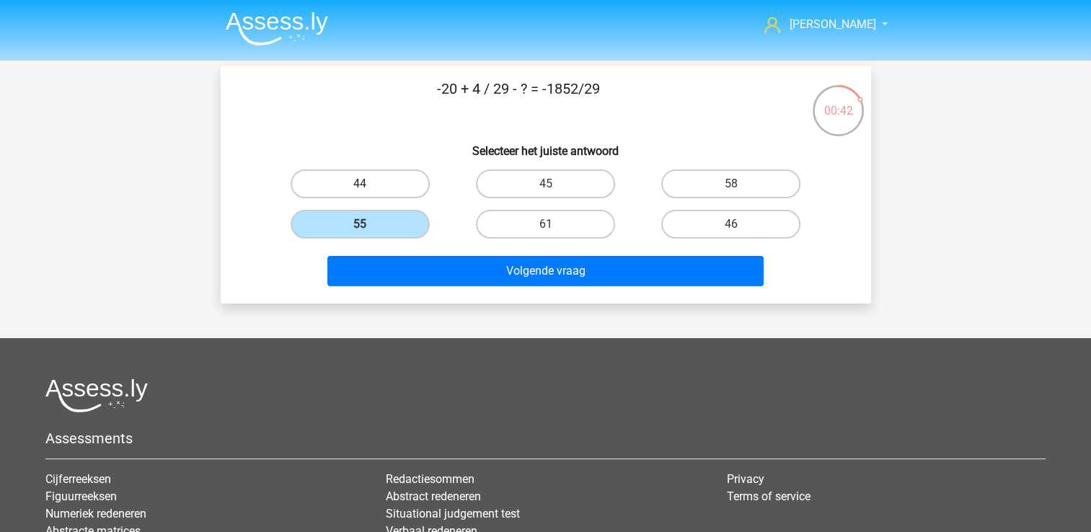
click at [369, 185] on input "44" at bounding box center [364, 188] width 9 height 9
radio input "true"
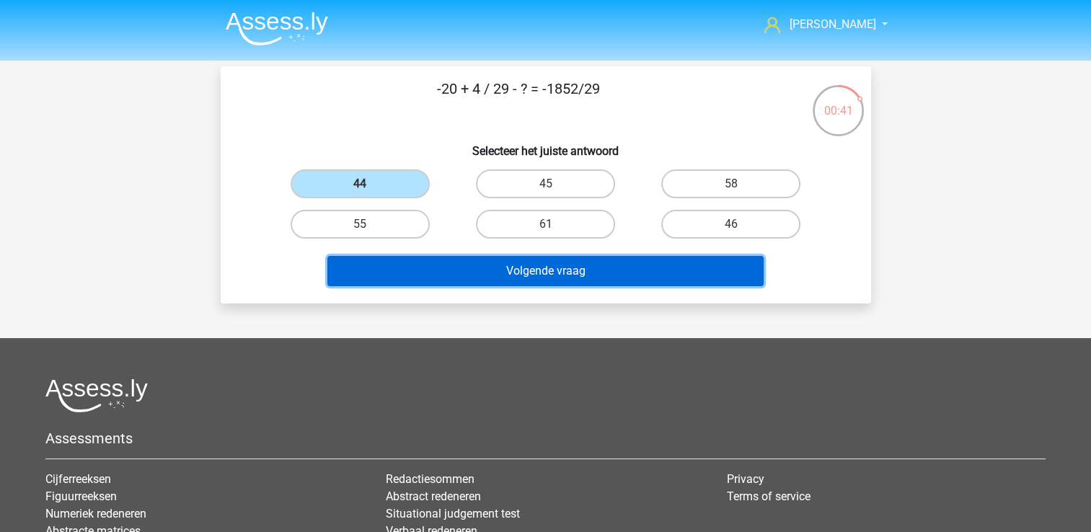
click at [463, 283] on button "Volgende vraag" at bounding box center [545, 271] width 436 height 30
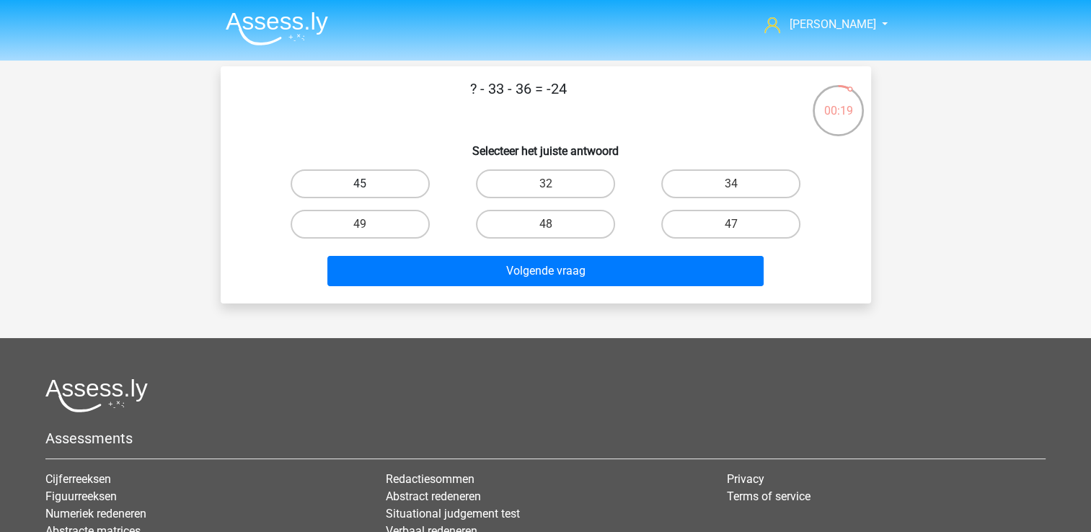
click at [398, 179] on label "45" at bounding box center [360, 183] width 139 height 29
click at [369, 184] on input "45" at bounding box center [364, 188] width 9 height 9
radio input "true"
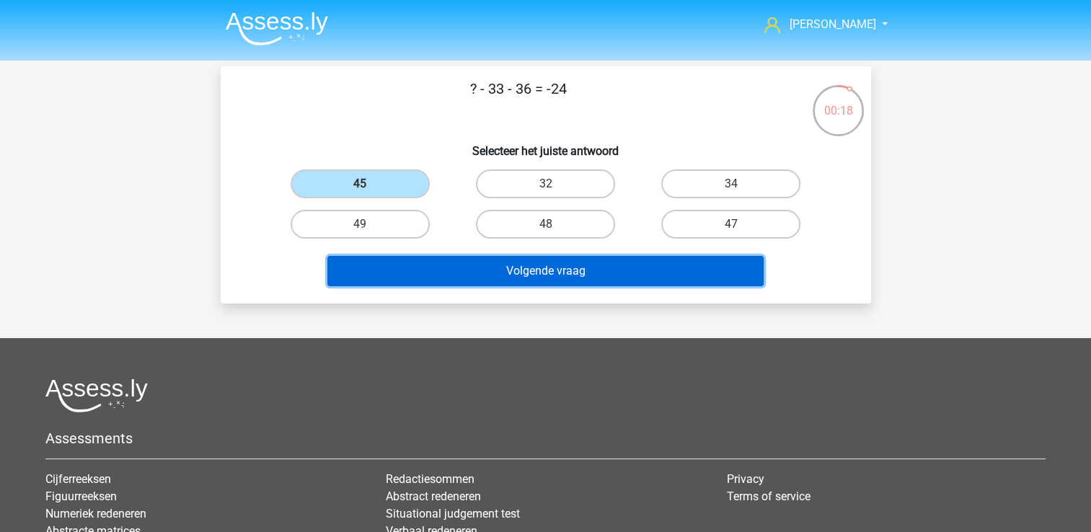
click at [482, 269] on button "Volgende vraag" at bounding box center [545, 271] width 436 height 30
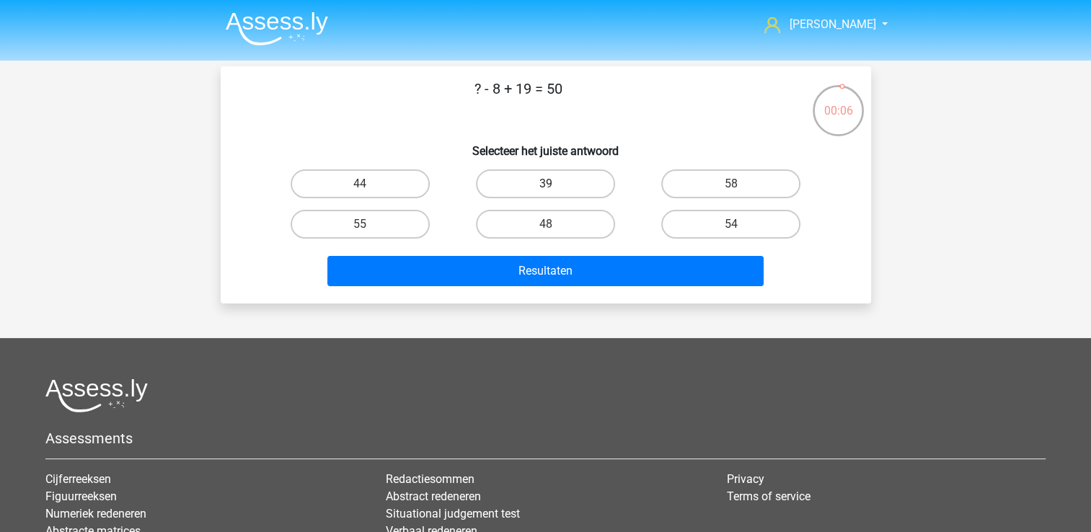
click at [580, 185] on label "39" at bounding box center [545, 183] width 139 height 29
click at [555, 185] on input "39" at bounding box center [549, 188] width 9 height 9
radio input "true"
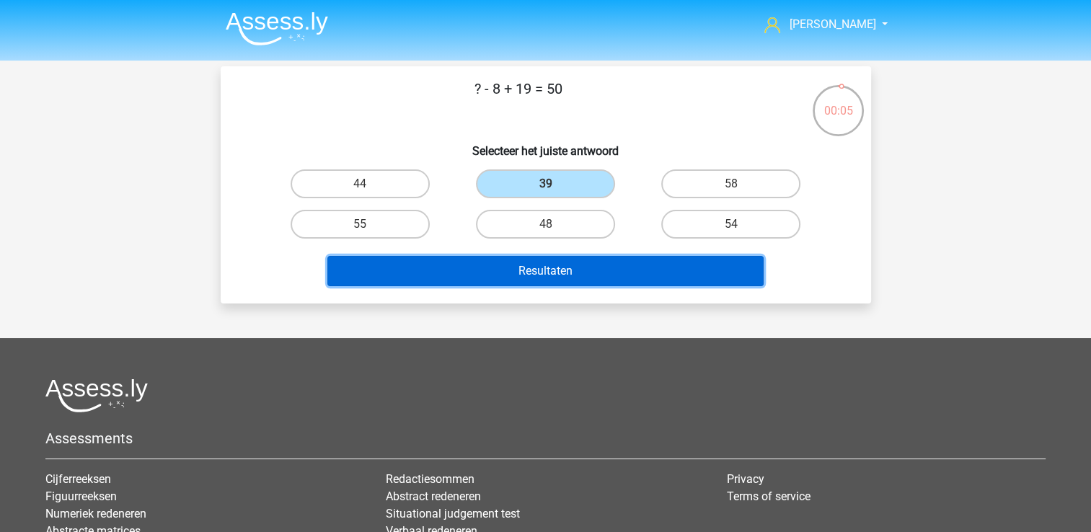
click at [581, 265] on button "Resultaten" at bounding box center [545, 271] width 436 height 30
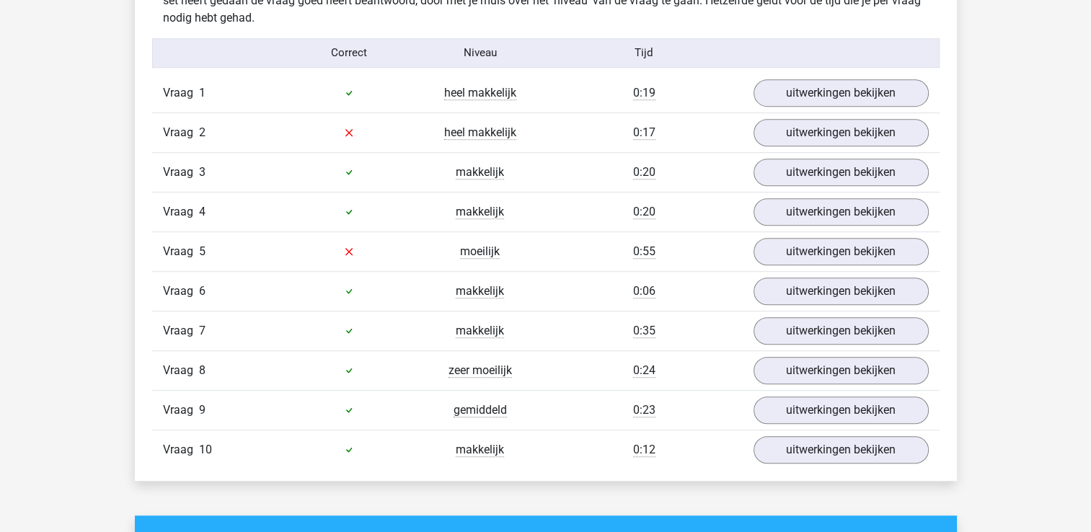
scroll to position [920, 0]
click at [798, 372] on link "uitwerkingen bekijken" at bounding box center [840, 371] width 201 height 32
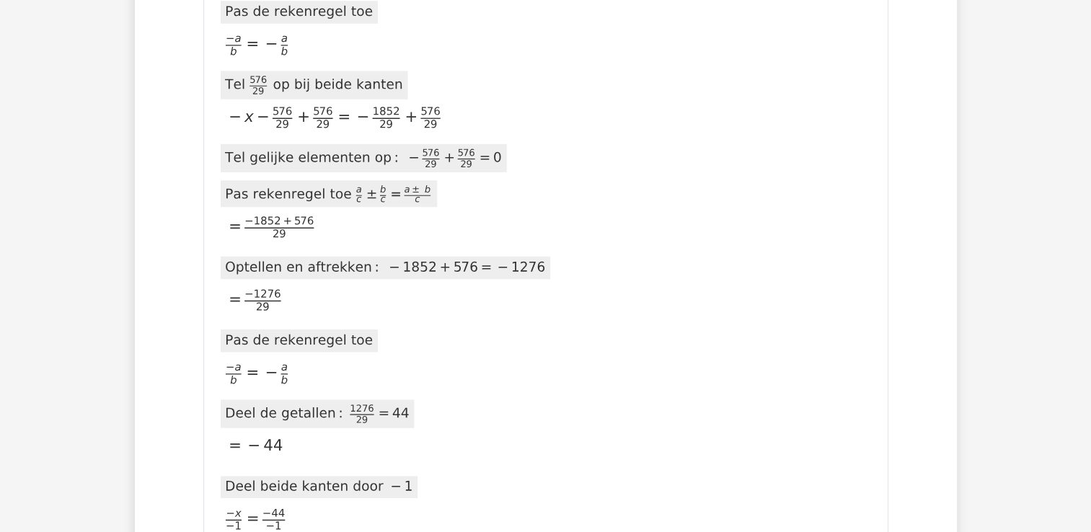
scroll to position [2319, 0]
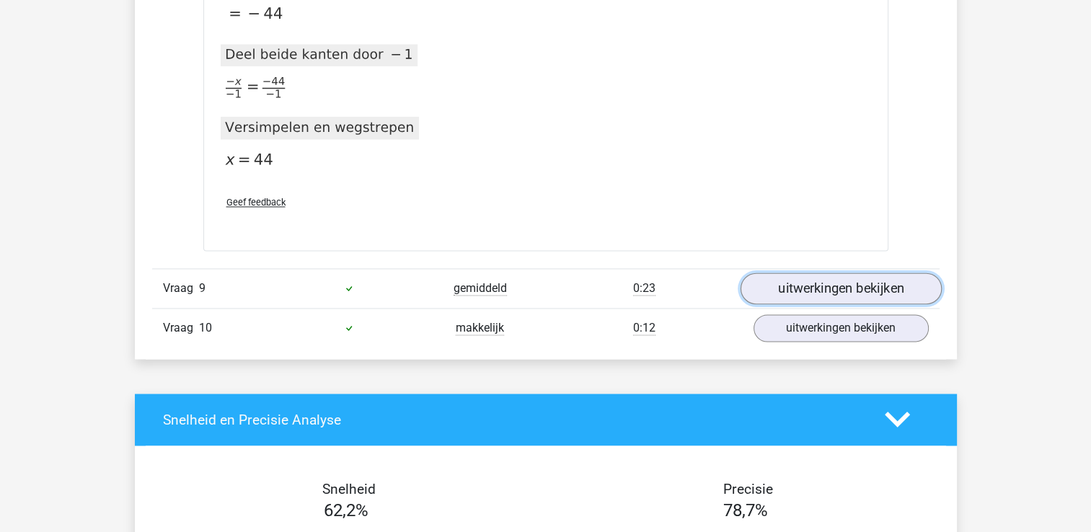
click at [797, 276] on link "uitwerkingen bekijken" at bounding box center [840, 289] width 201 height 32
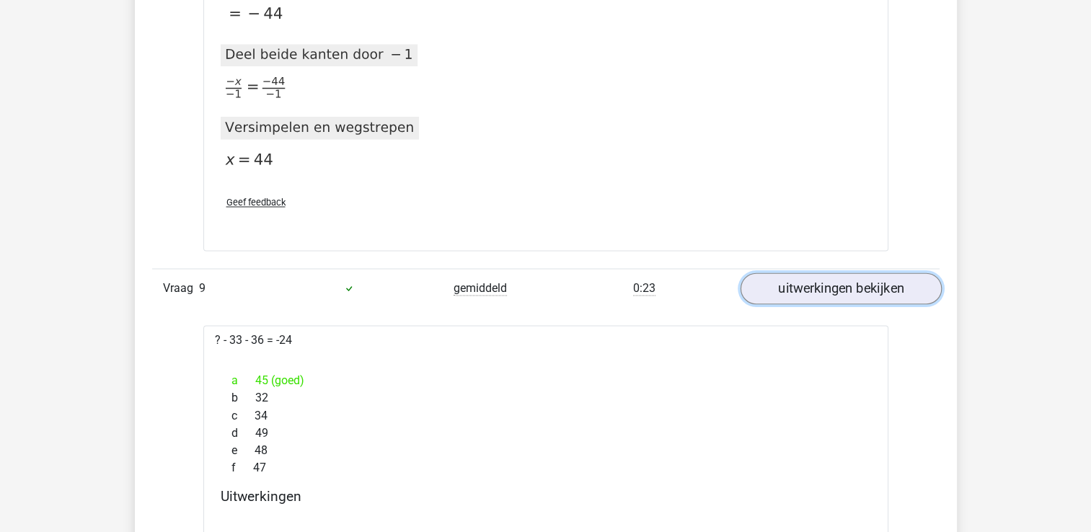
scroll to position [2437, 0]
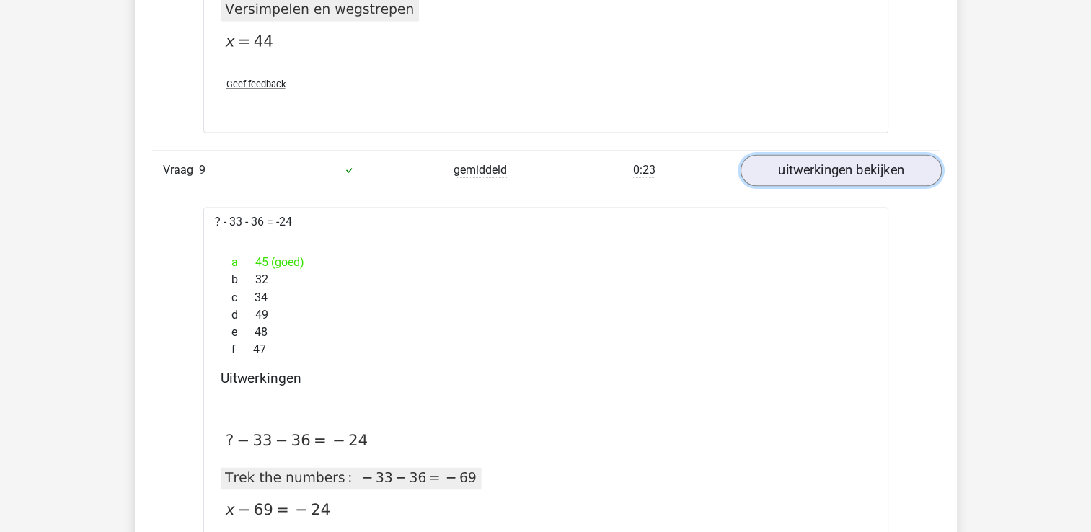
click at [810, 174] on link "uitwerkingen bekijken" at bounding box center [840, 170] width 201 height 32
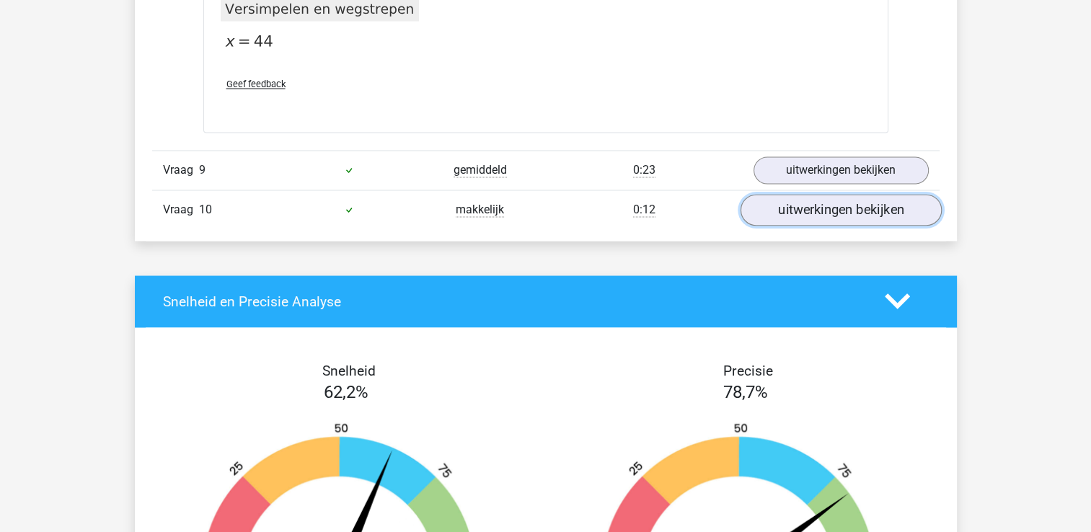
click at [802, 207] on link "uitwerkingen bekijken" at bounding box center [840, 210] width 201 height 32
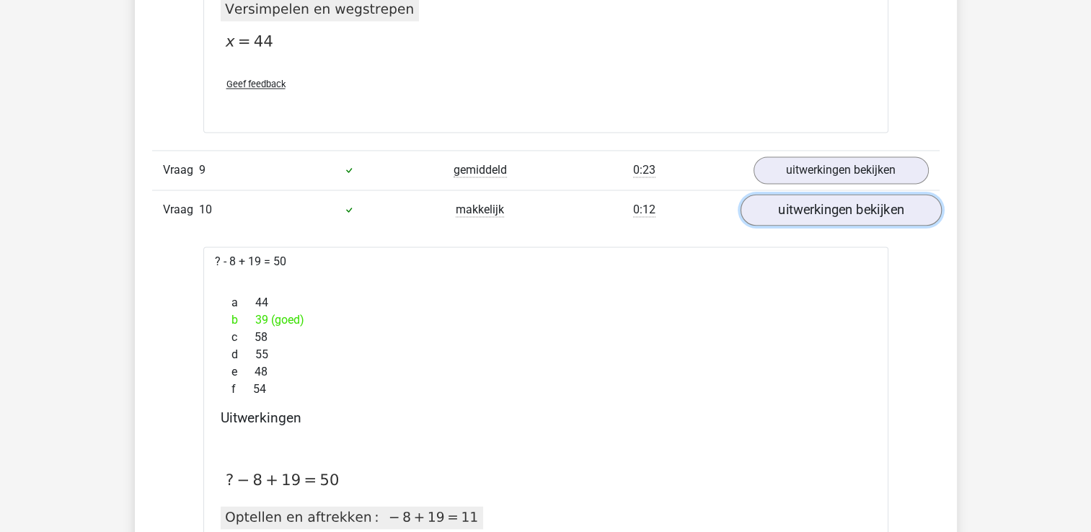
click at [802, 207] on link "uitwerkingen bekijken" at bounding box center [840, 210] width 201 height 32
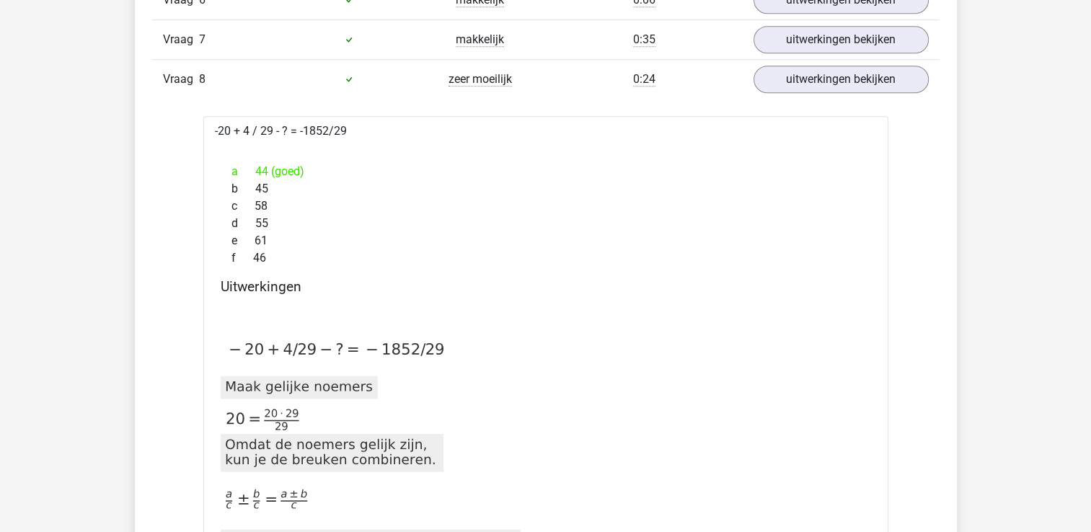
scroll to position [1212, 0]
click at [792, 69] on link "uitwerkingen bekijken" at bounding box center [840, 79] width 201 height 32
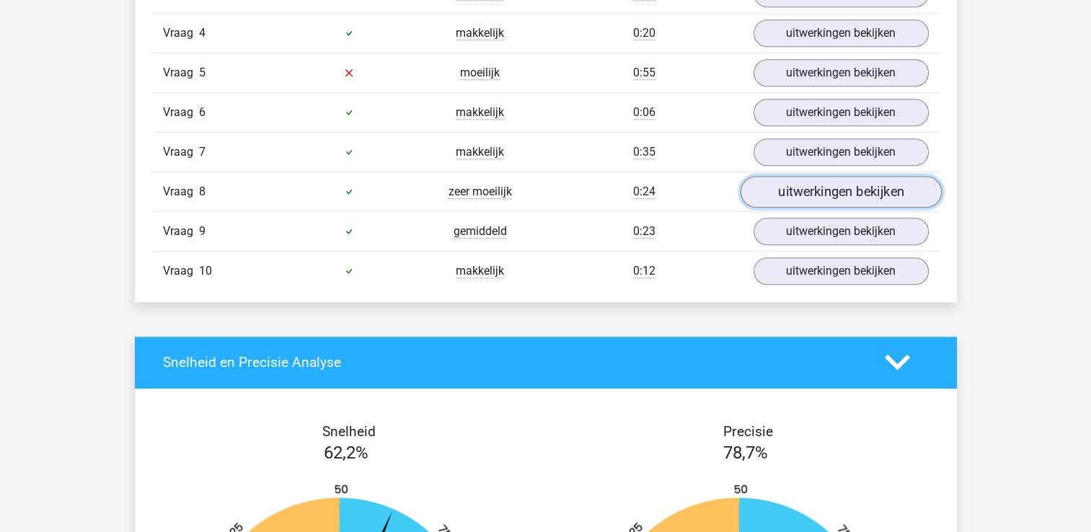
scroll to position [1090, 0]
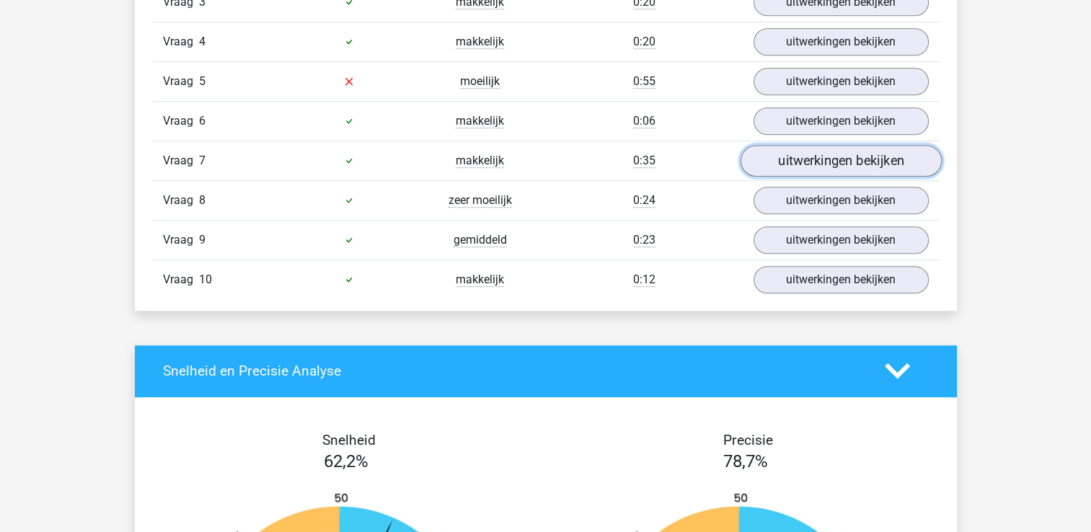
click at [790, 154] on link "uitwerkingen bekijken" at bounding box center [840, 161] width 201 height 32
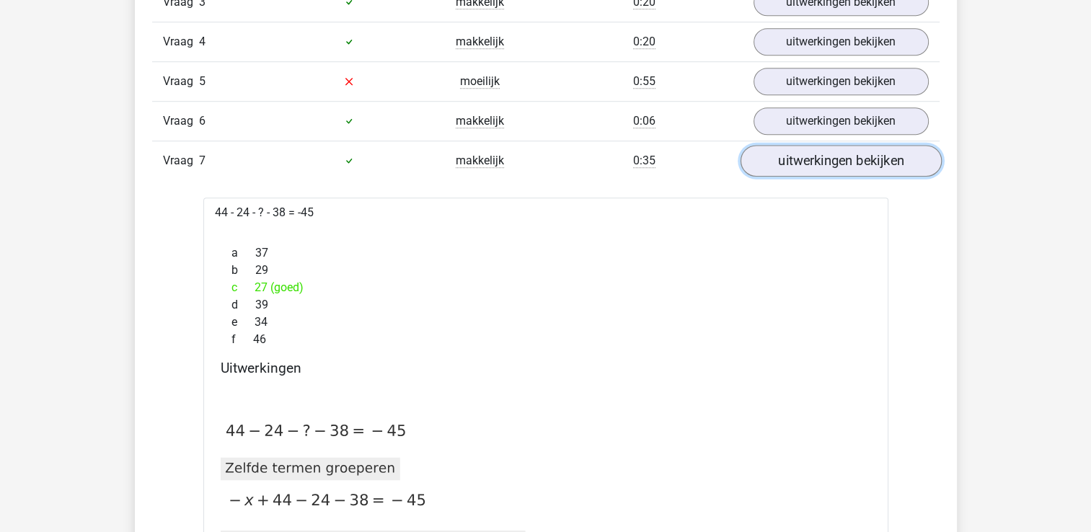
click at [790, 154] on link "uitwerkingen bekijken" at bounding box center [840, 161] width 201 height 32
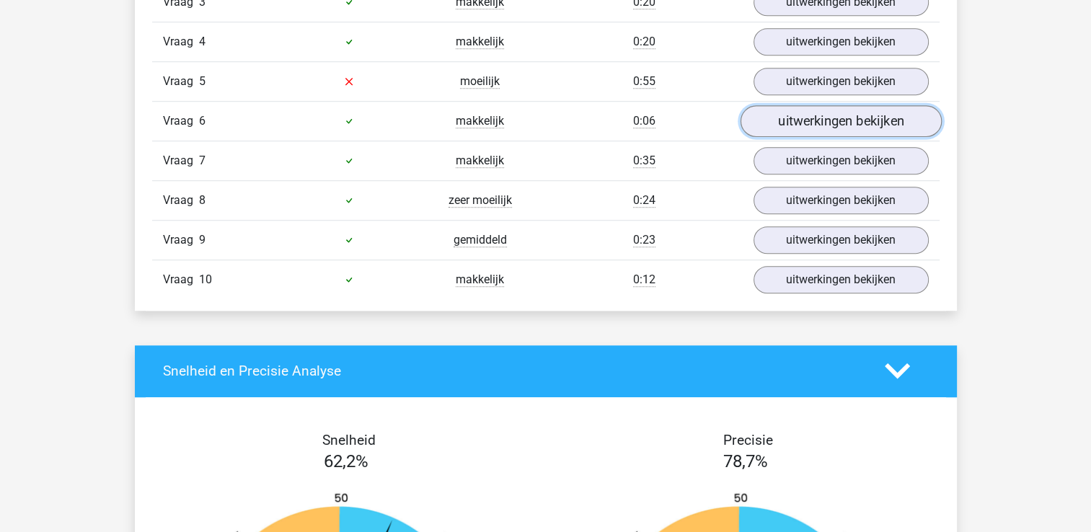
click at [785, 127] on link "uitwerkingen bekijken" at bounding box center [840, 121] width 201 height 32
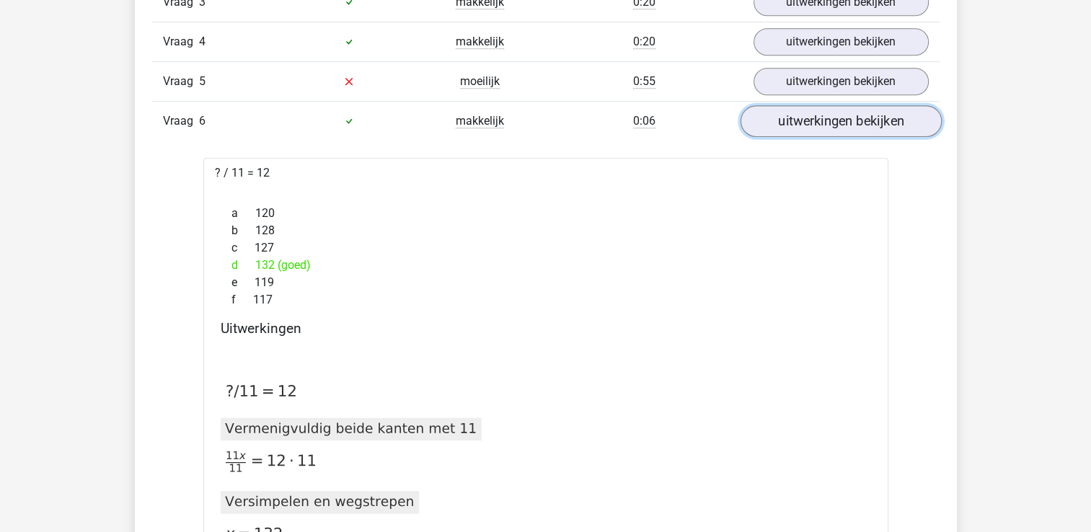
click at [785, 127] on link "uitwerkingen bekijken" at bounding box center [840, 121] width 201 height 32
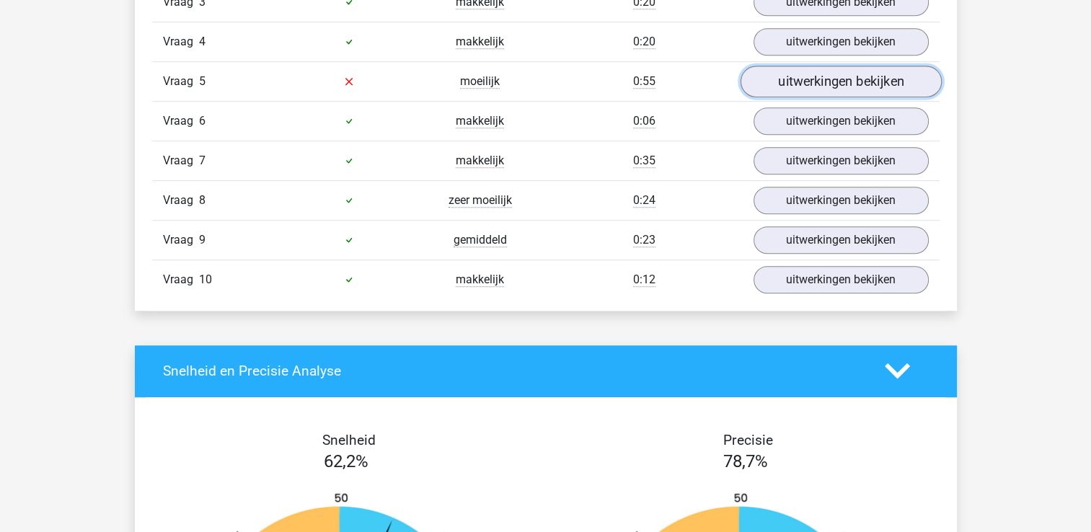
click at [785, 76] on link "uitwerkingen bekijken" at bounding box center [840, 82] width 201 height 32
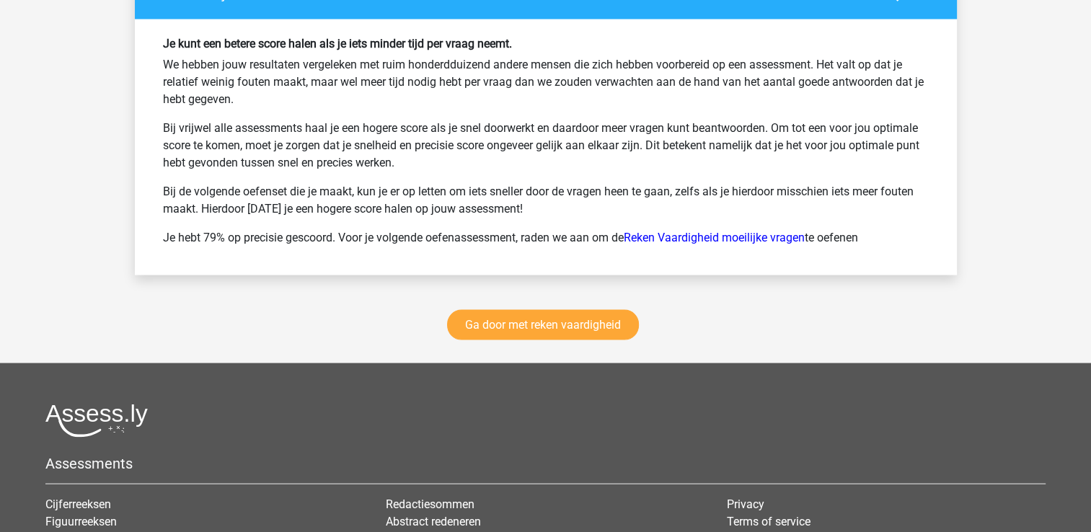
scroll to position [2795, 0]
click at [669, 232] on link "Reken Vaardigheid moeilijke vragen" at bounding box center [714, 238] width 181 height 14
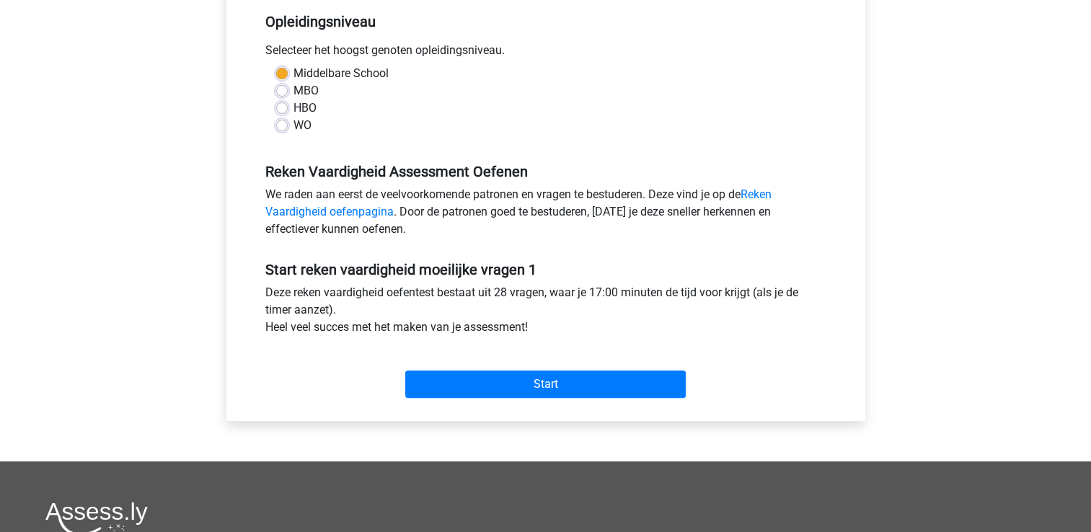
scroll to position [297, 0]
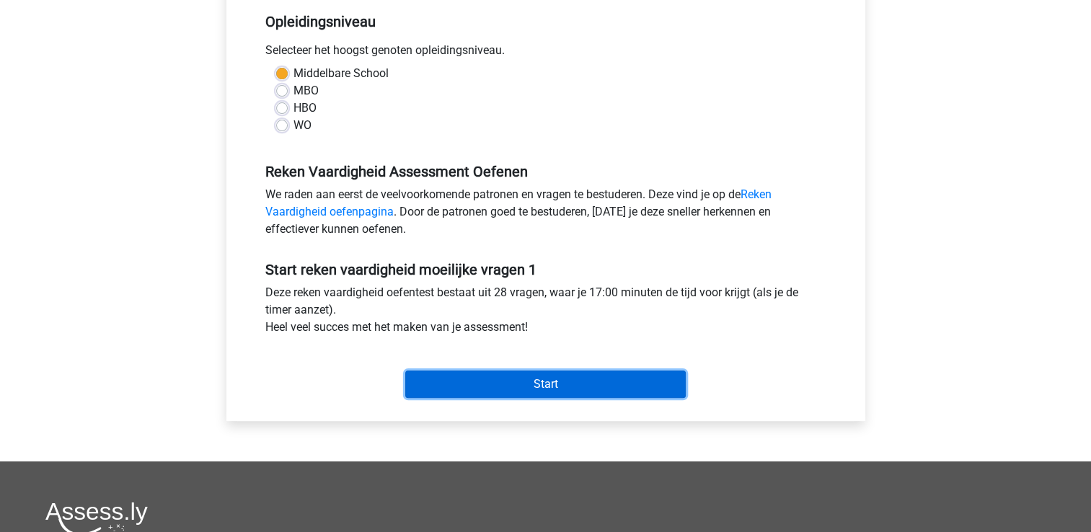
click at [575, 386] on input "Start" at bounding box center [545, 384] width 281 height 27
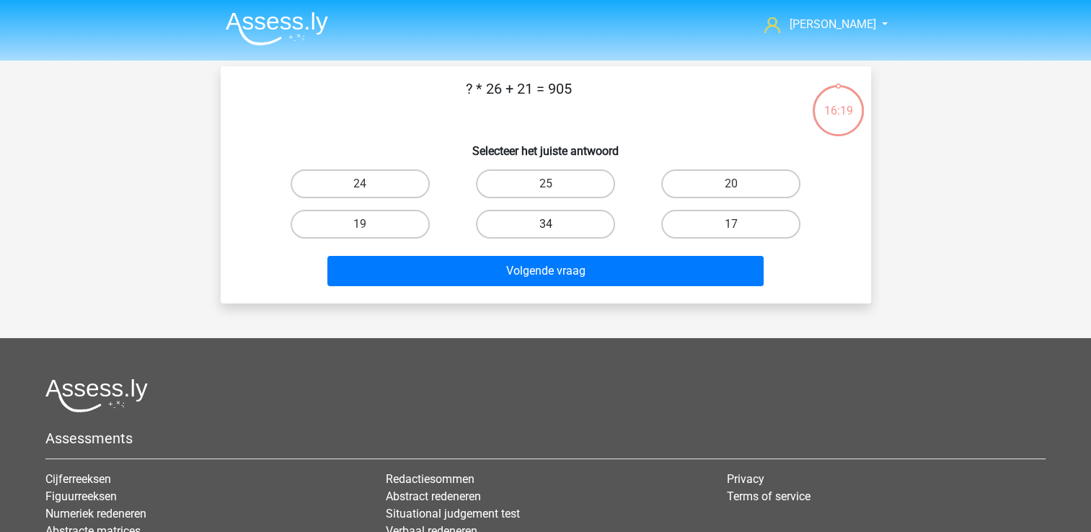
click at [511, 223] on label "34" at bounding box center [545, 224] width 139 height 29
click at [545, 224] on input "34" at bounding box center [549, 228] width 9 height 9
radio input "true"
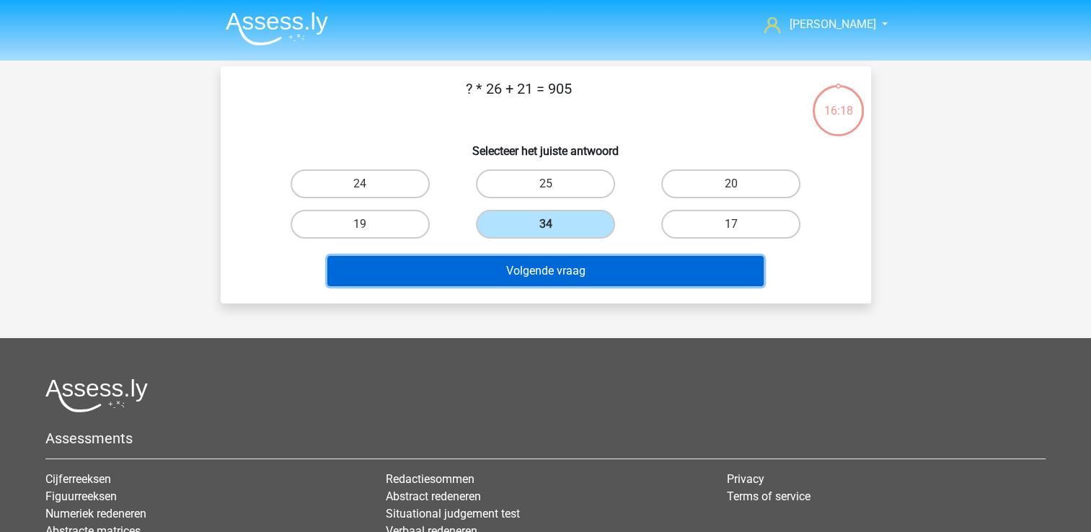
click at [526, 273] on button "Volgende vraag" at bounding box center [545, 271] width 436 height 30
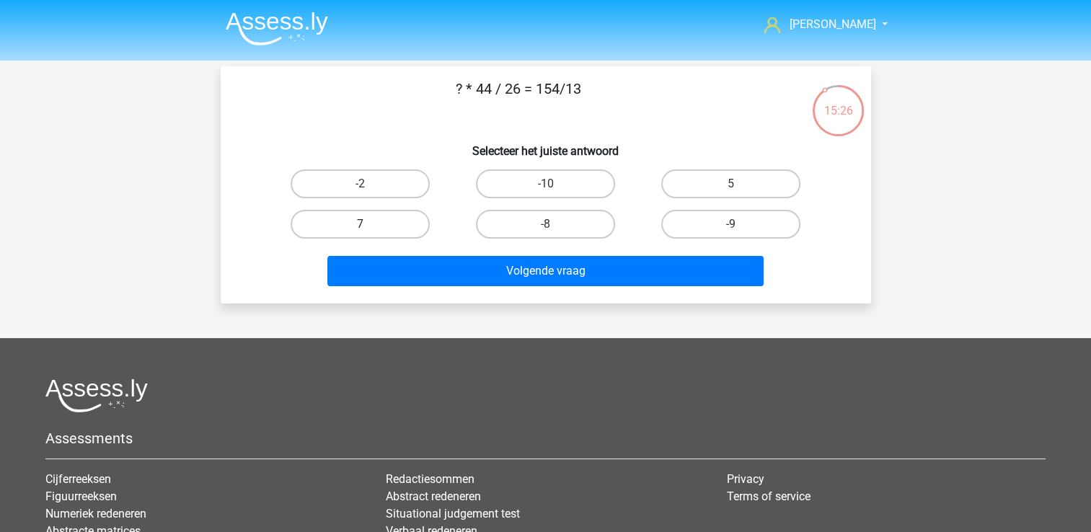
click at [398, 221] on label "7" at bounding box center [360, 224] width 139 height 29
click at [369, 224] on input "7" at bounding box center [364, 228] width 9 height 9
radio input "true"
click at [681, 175] on label "5" at bounding box center [730, 183] width 139 height 29
click at [731, 184] on input "5" at bounding box center [735, 188] width 9 height 9
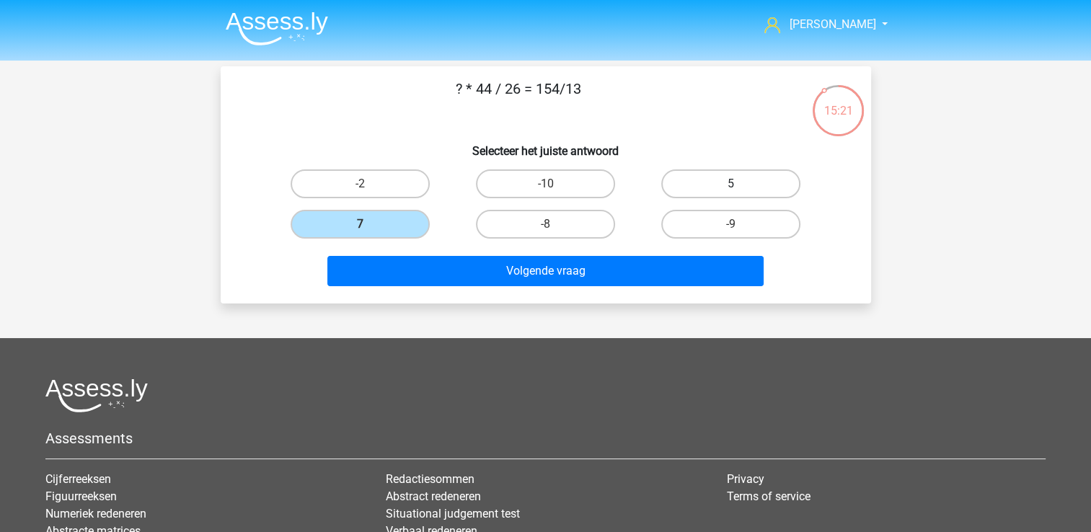
radio input "true"
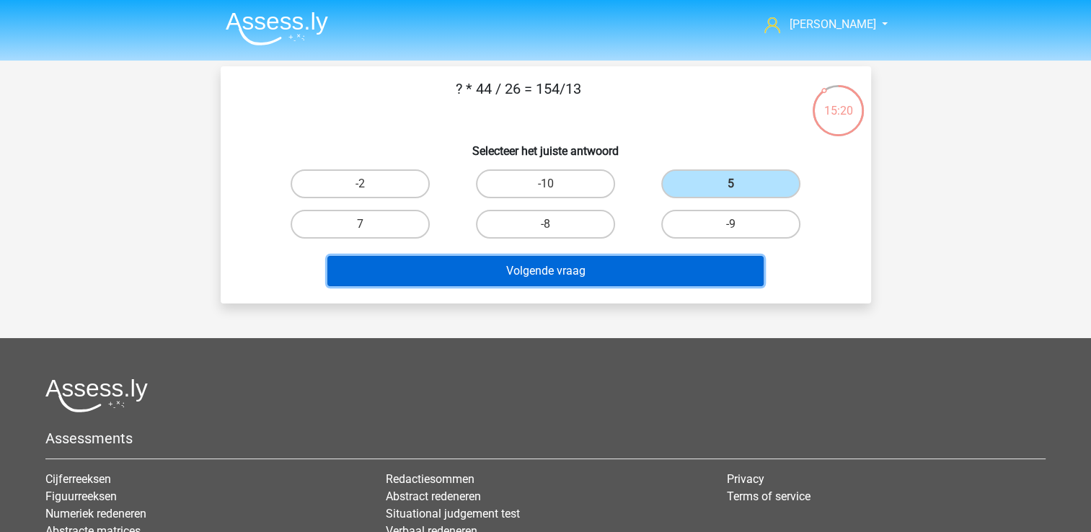
click at [594, 278] on button "Volgende vraag" at bounding box center [545, 271] width 436 height 30
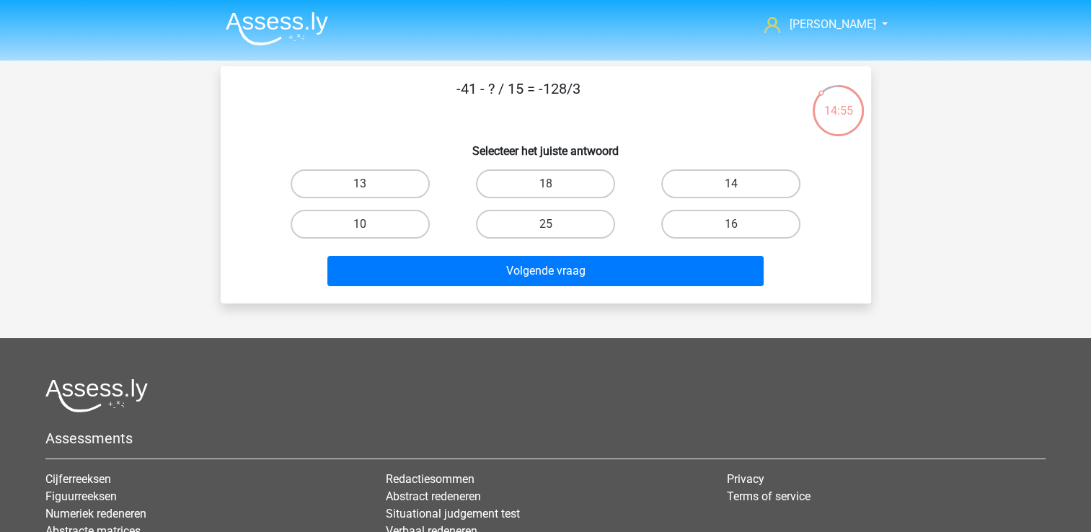
click at [557, 238] on div "25" at bounding box center [545, 224] width 185 height 40
click at [548, 216] on label "25" at bounding box center [545, 224] width 139 height 29
click at [548, 224] on input "25" at bounding box center [549, 228] width 9 height 9
radio input "true"
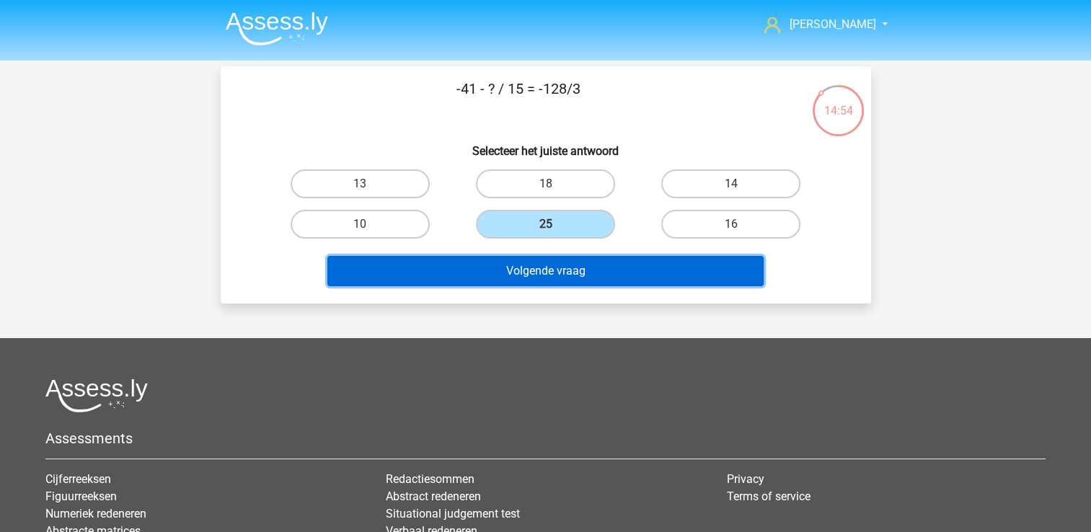
click at [548, 256] on button "Volgende vraag" at bounding box center [545, 271] width 436 height 30
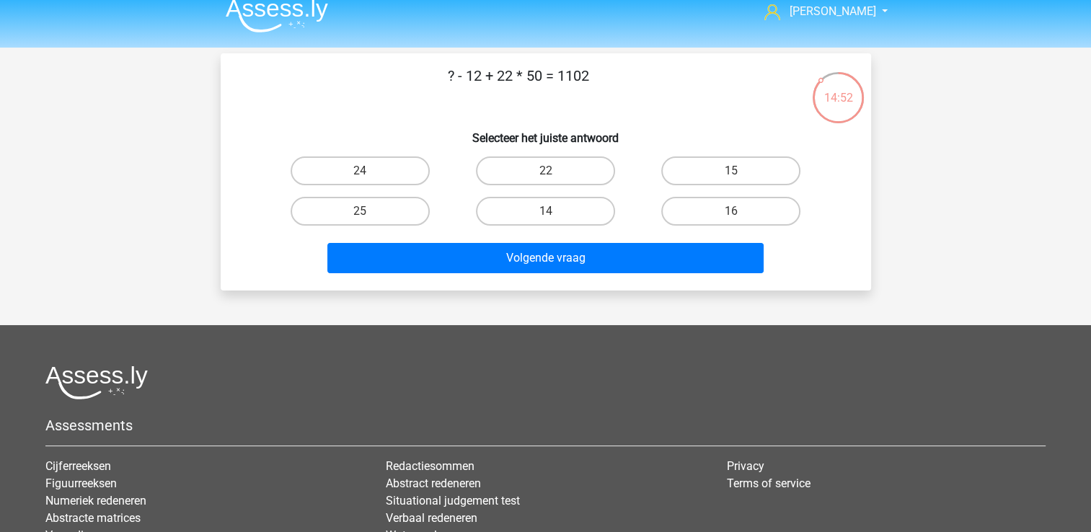
scroll to position [12, 0]
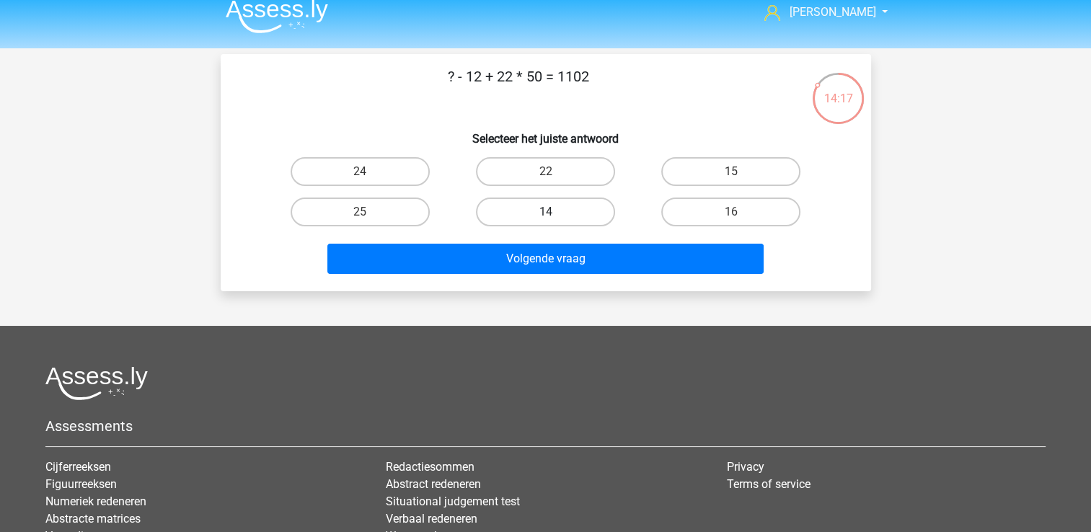
click at [585, 206] on label "14" at bounding box center [545, 212] width 139 height 29
click at [555, 212] on input "14" at bounding box center [549, 216] width 9 height 9
radio input "true"
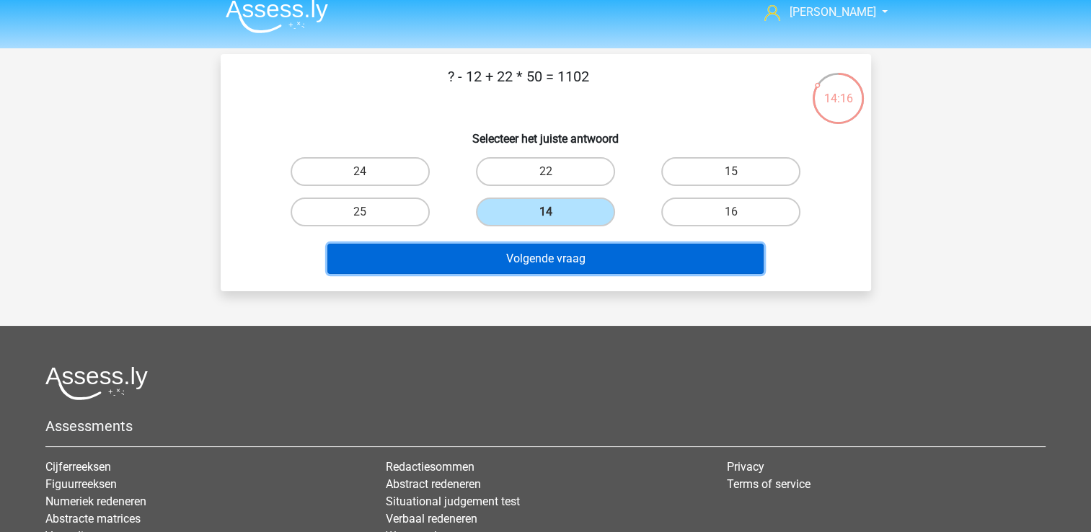
click at [582, 264] on button "Volgende vraag" at bounding box center [545, 259] width 436 height 30
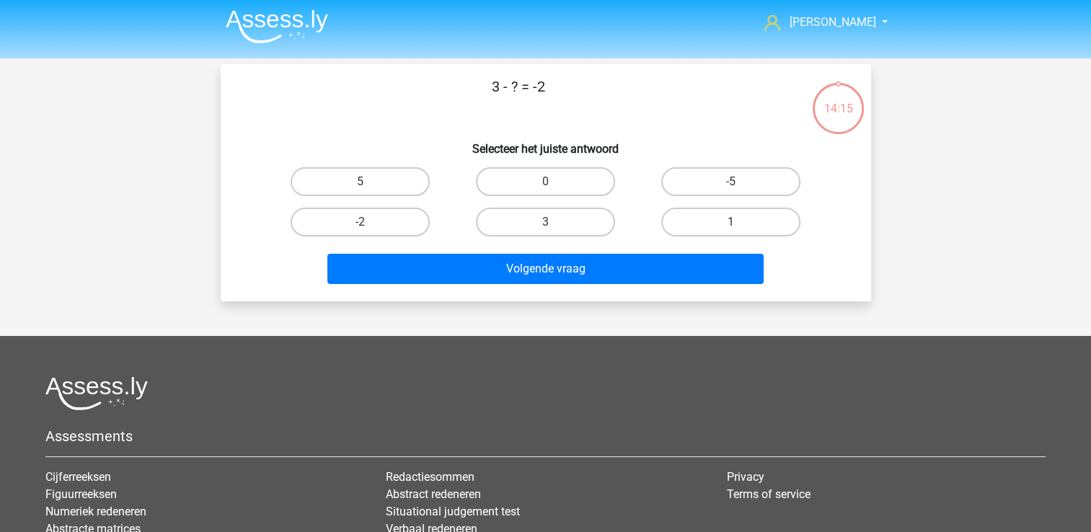
scroll to position [0, 0]
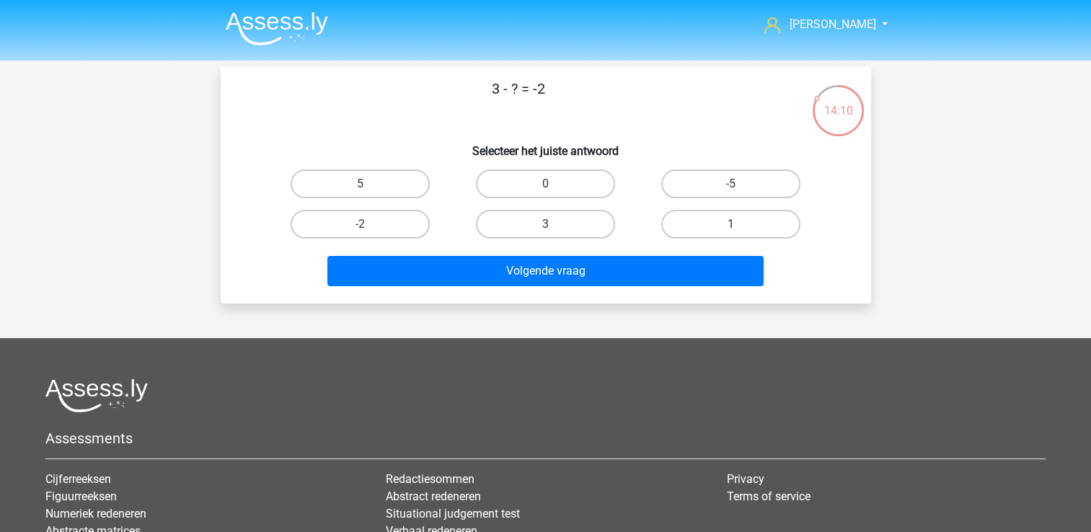
click at [700, 198] on div "-5" at bounding box center [730, 184] width 185 height 40
click at [697, 206] on div "1" at bounding box center [730, 224] width 185 height 40
click at [695, 214] on label "1" at bounding box center [730, 224] width 139 height 29
click at [731, 224] on input "1" at bounding box center [735, 228] width 9 height 9
radio input "true"
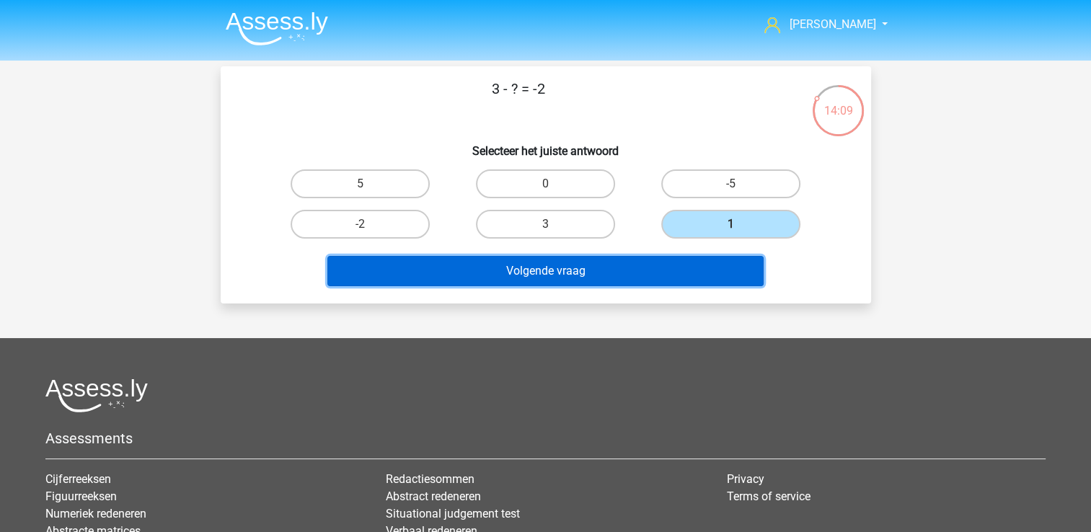
click at [666, 265] on button "Volgende vraag" at bounding box center [545, 271] width 436 height 30
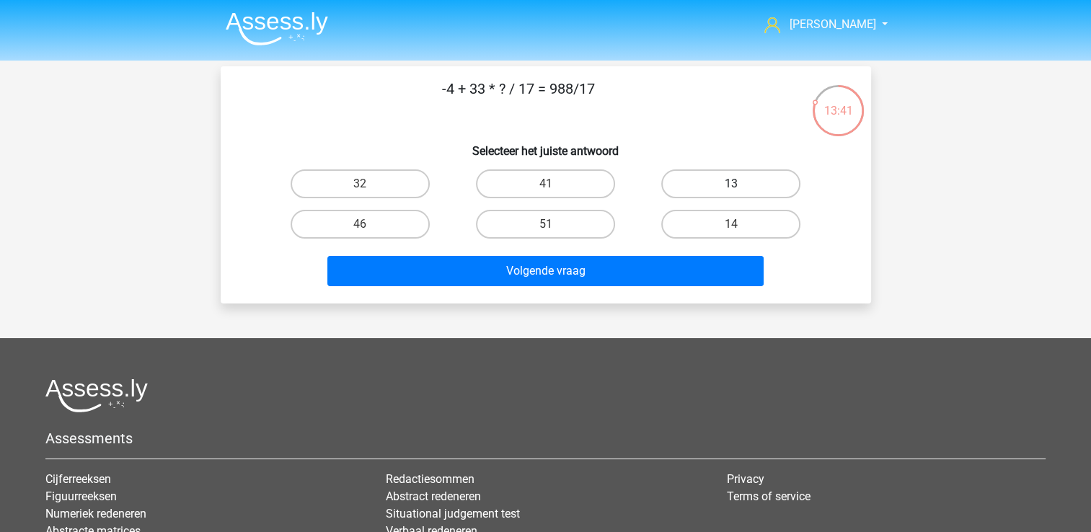
click at [676, 180] on label "13" at bounding box center [730, 183] width 139 height 29
click at [731, 184] on input "13" at bounding box center [735, 188] width 9 height 9
radio input "true"
click at [671, 221] on label "14" at bounding box center [730, 224] width 139 height 29
click at [731, 224] on input "14" at bounding box center [735, 228] width 9 height 9
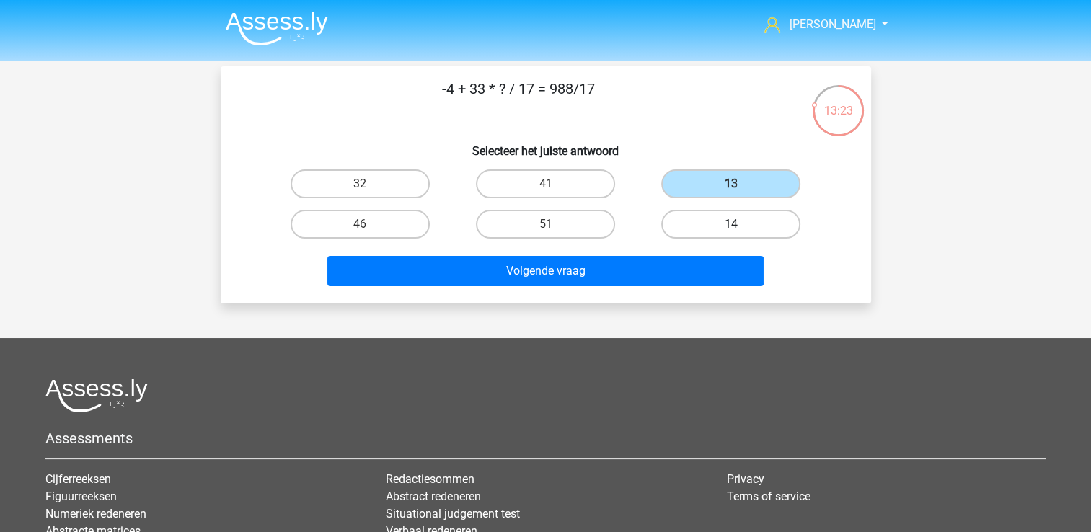
radio input "true"
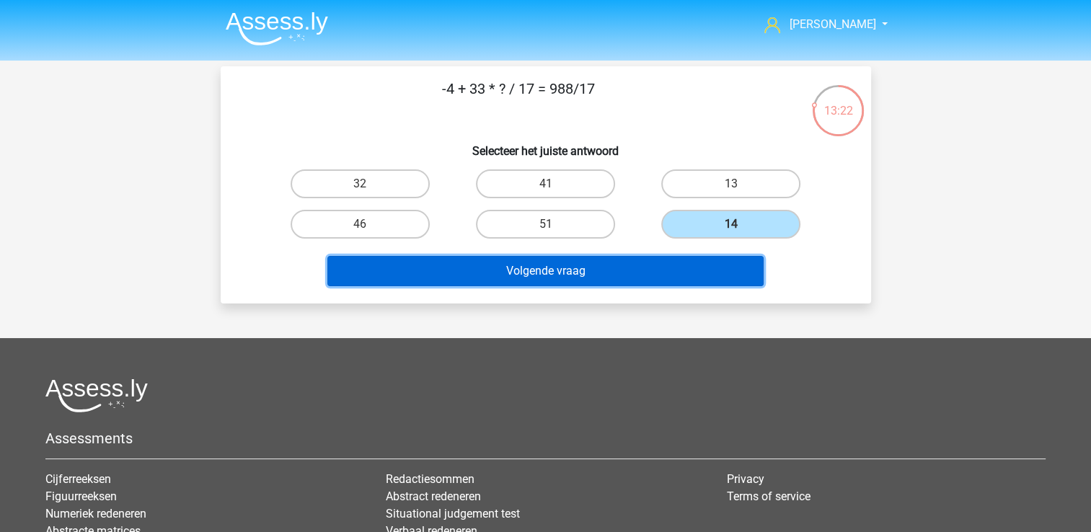
click at [645, 264] on button "Volgende vraag" at bounding box center [545, 271] width 436 height 30
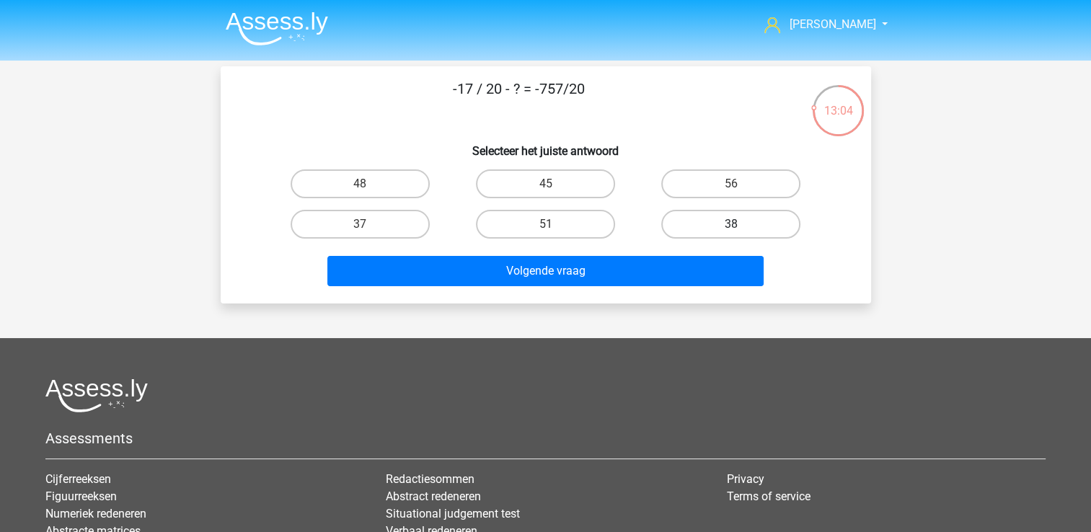
click at [689, 219] on label "38" at bounding box center [730, 224] width 139 height 29
click at [731, 224] on input "38" at bounding box center [735, 228] width 9 height 9
radio input "true"
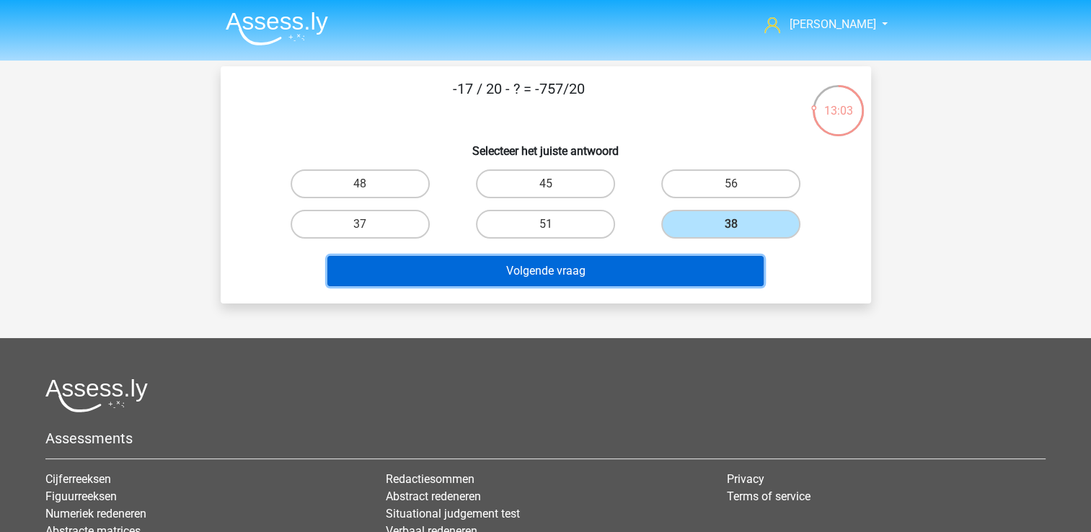
click at [651, 264] on button "Volgende vraag" at bounding box center [545, 271] width 436 height 30
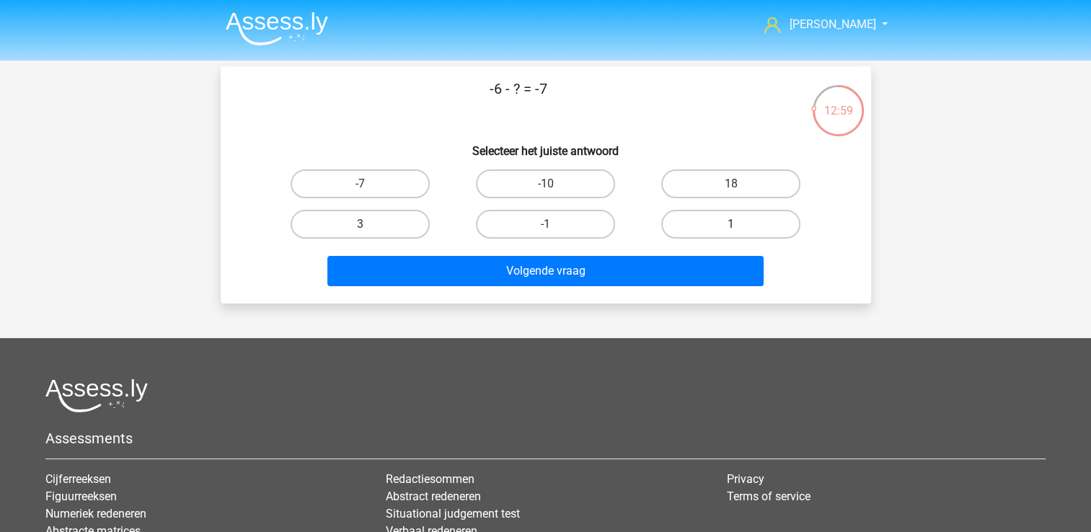
click at [682, 228] on label "1" at bounding box center [730, 224] width 139 height 29
click at [731, 228] on input "1" at bounding box center [735, 228] width 9 height 9
radio input "true"
click at [604, 221] on label "-1" at bounding box center [545, 224] width 139 height 29
click at [555, 224] on input "-1" at bounding box center [549, 228] width 9 height 9
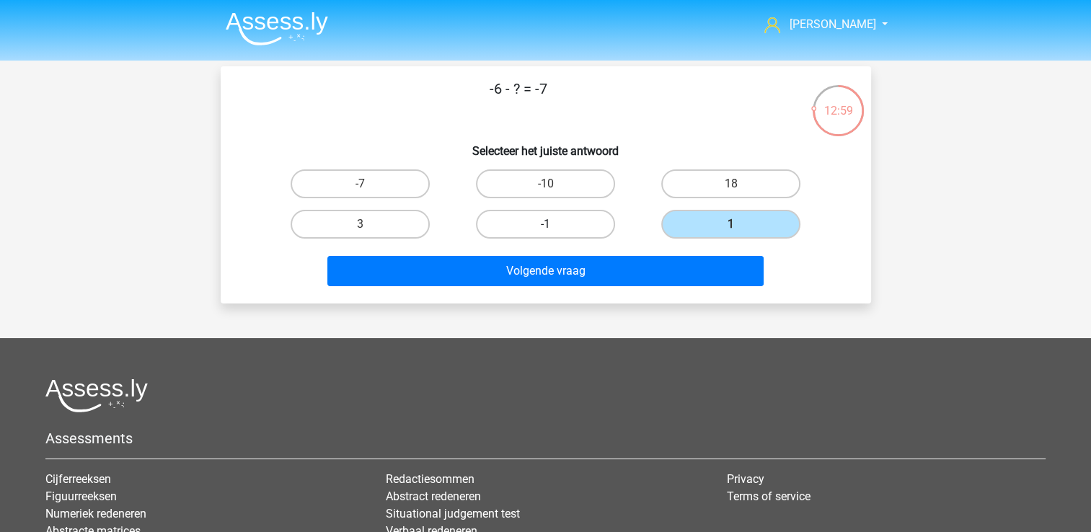
radio input "true"
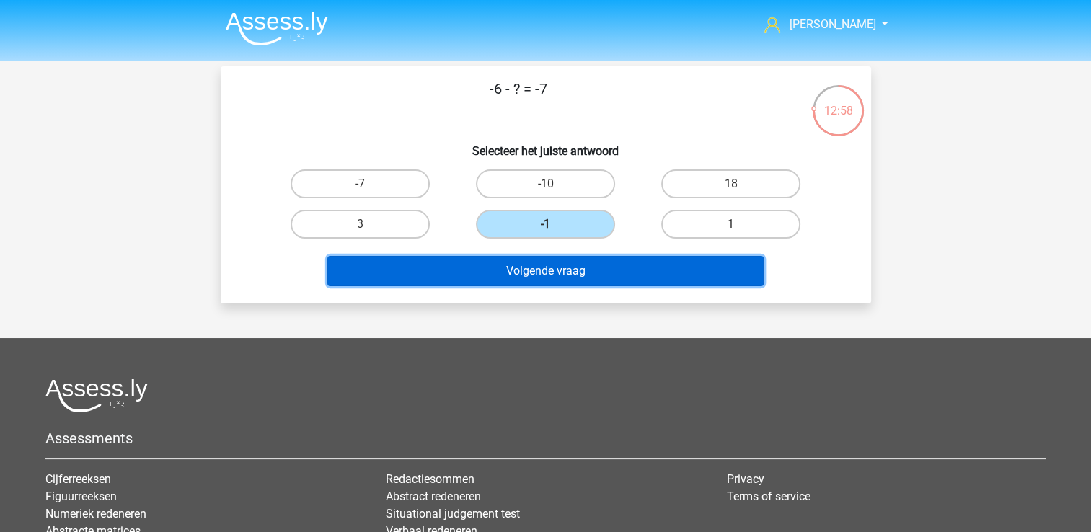
click at [600, 266] on button "Volgende vraag" at bounding box center [545, 271] width 436 height 30
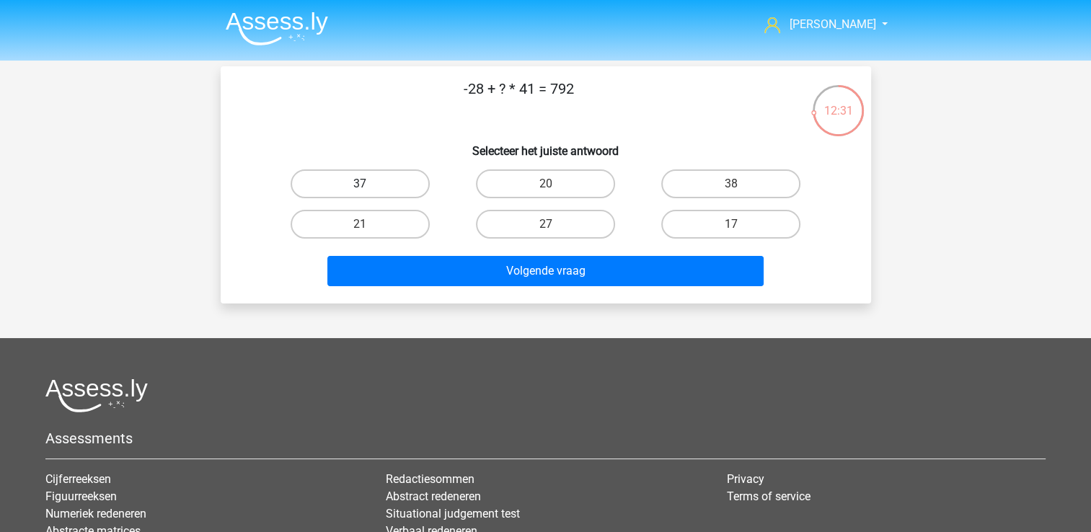
click at [391, 190] on label "37" at bounding box center [360, 183] width 139 height 29
click at [369, 190] on input "37" at bounding box center [364, 188] width 9 height 9
radio input "true"
click at [697, 175] on label "38" at bounding box center [730, 183] width 139 height 29
click at [731, 184] on input "38" at bounding box center [735, 188] width 9 height 9
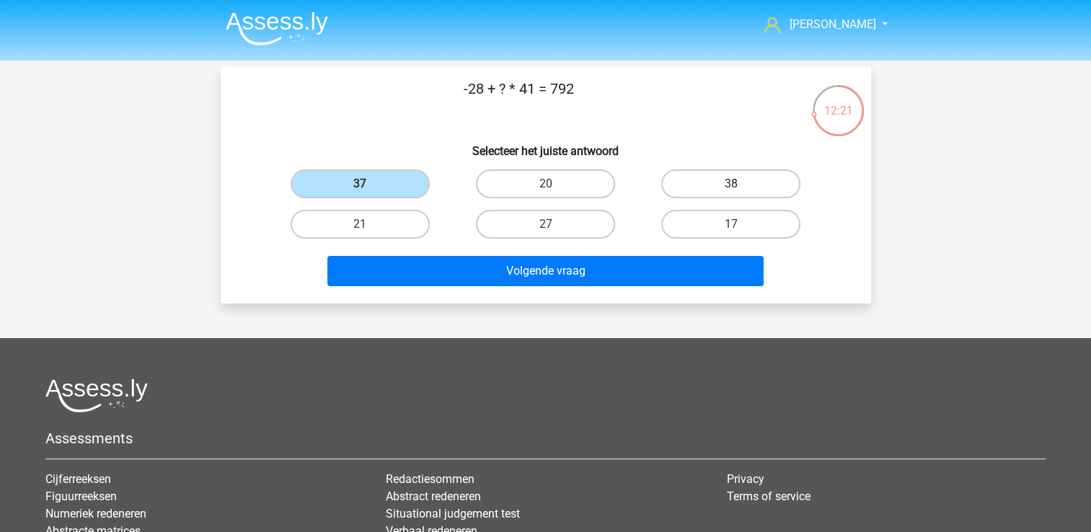
radio input "true"
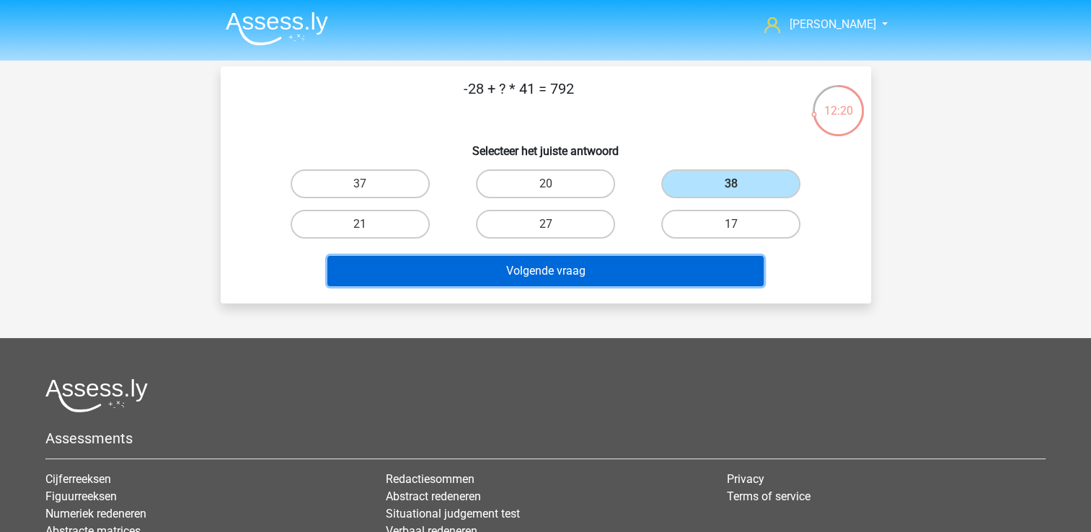
click at [655, 267] on button "Volgende vraag" at bounding box center [545, 271] width 436 height 30
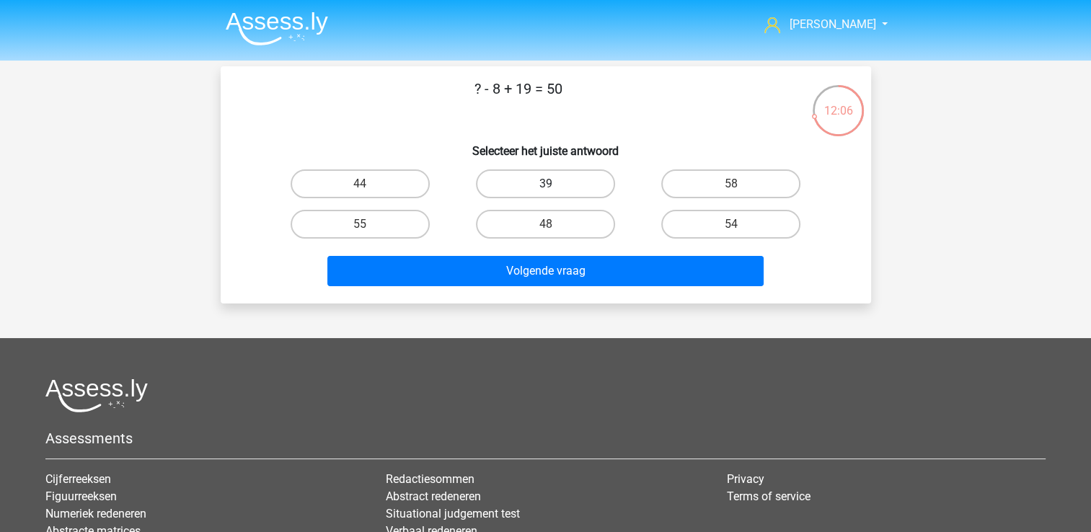
click at [561, 189] on label "39" at bounding box center [545, 183] width 139 height 29
click at [555, 189] on input "39" at bounding box center [549, 188] width 9 height 9
radio input "true"
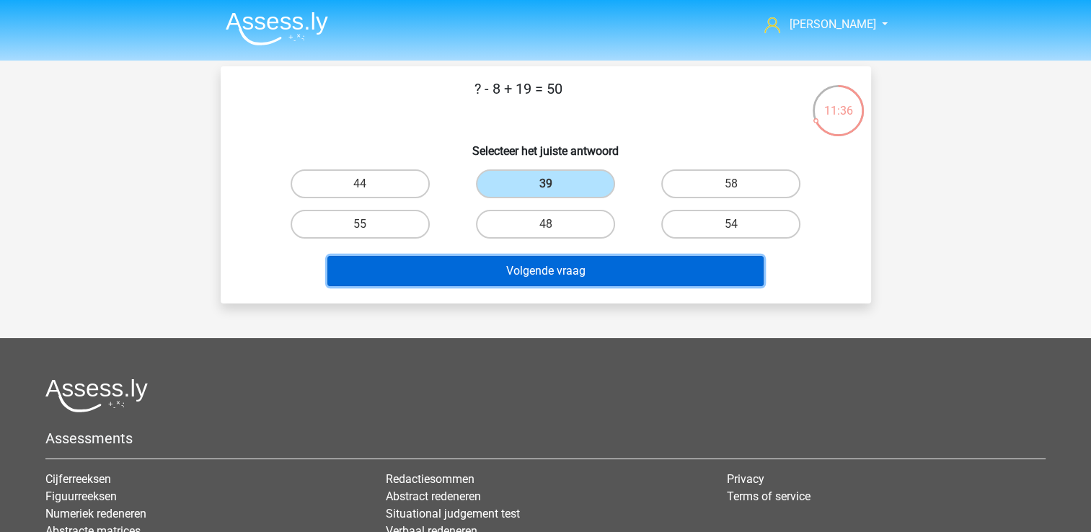
click at [620, 261] on button "Volgende vraag" at bounding box center [545, 271] width 436 height 30
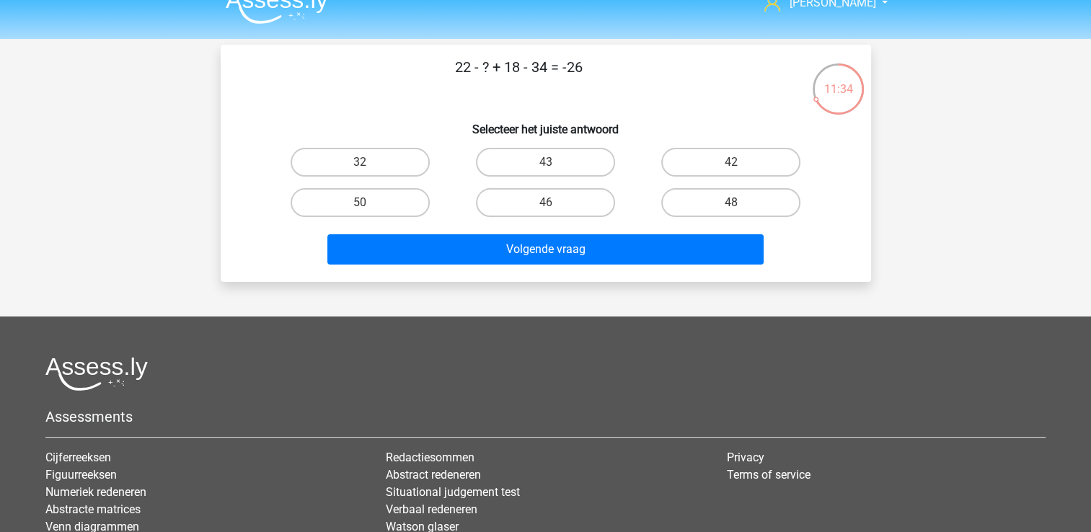
scroll to position [20, 0]
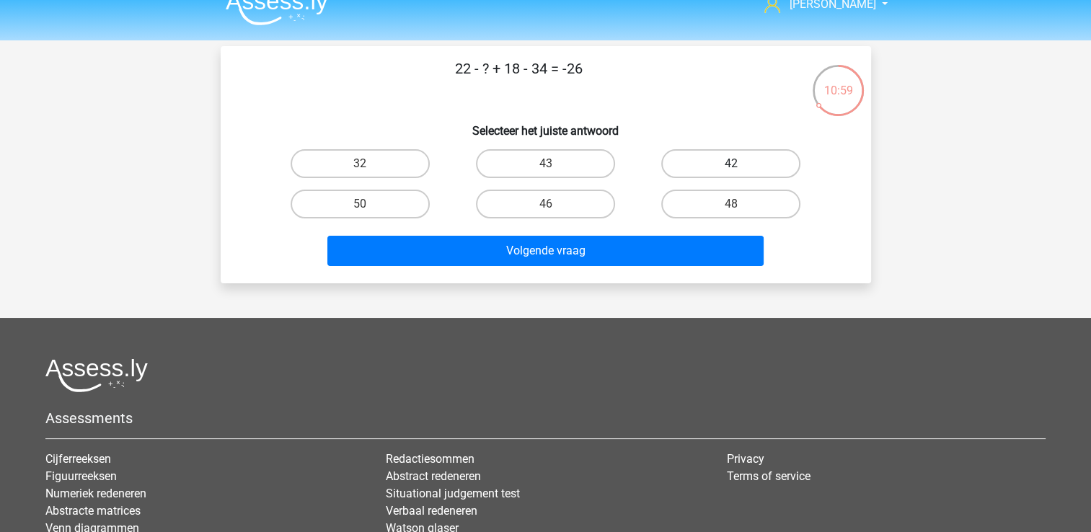
click at [737, 157] on label "42" at bounding box center [730, 163] width 139 height 29
click at [737, 164] on input "42" at bounding box center [735, 168] width 9 height 9
radio input "true"
click at [576, 195] on label "46" at bounding box center [545, 204] width 139 height 29
click at [555, 204] on input "46" at bounding box center [549, 208] width 9 height 9
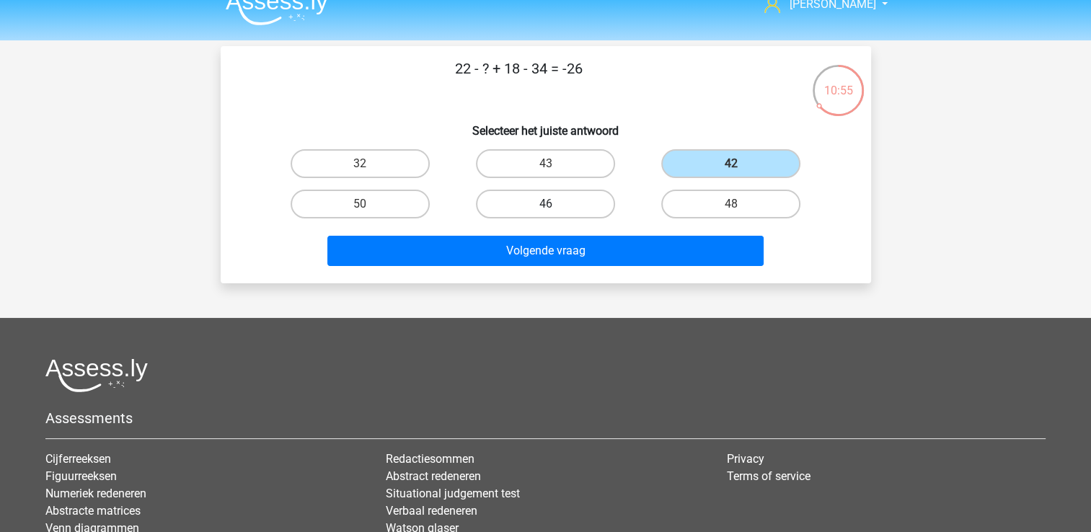
radio input "true"
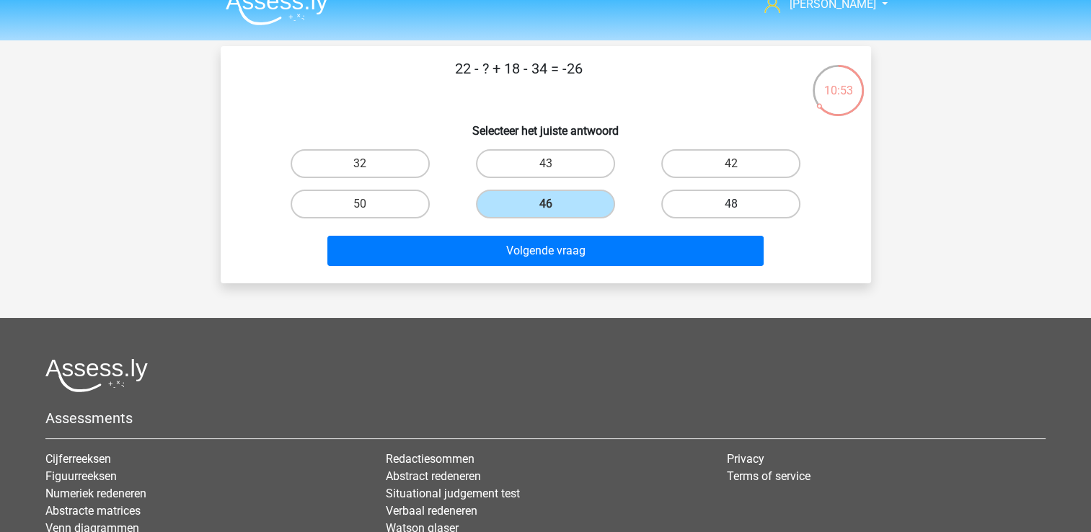
click at [718, 208] on label "48" at bounding box center [730, 204] width 139 height 29
click at [731, 208] on input "48" at bounding box center [735, 208] width 9 height 9
radio input "true"
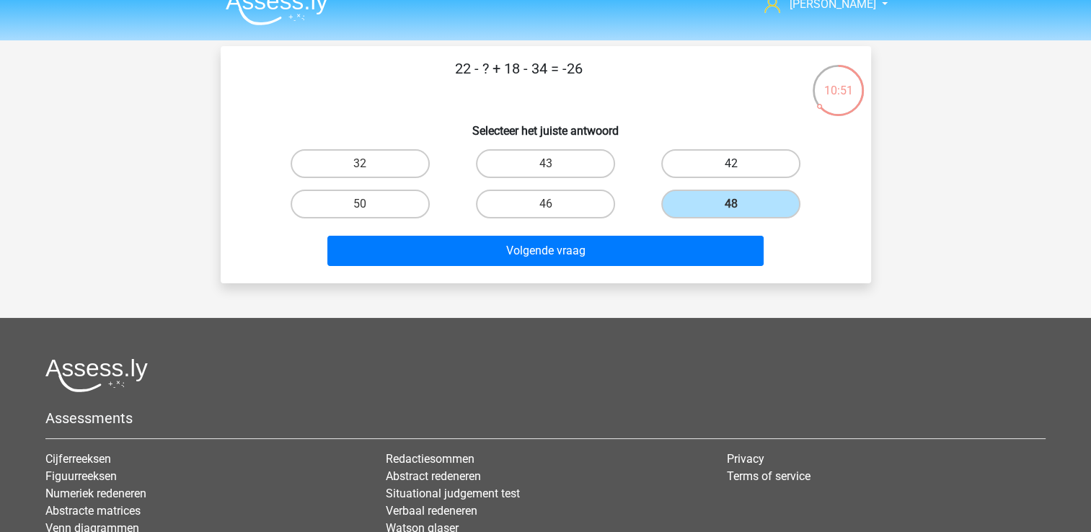
click at [710, 171] on label "42" at bounding box center [730, 163] width 139 height 29
click at [731, 171] on input "42" at bounding box center [735, 168] width 9 height 9
radio input "true"
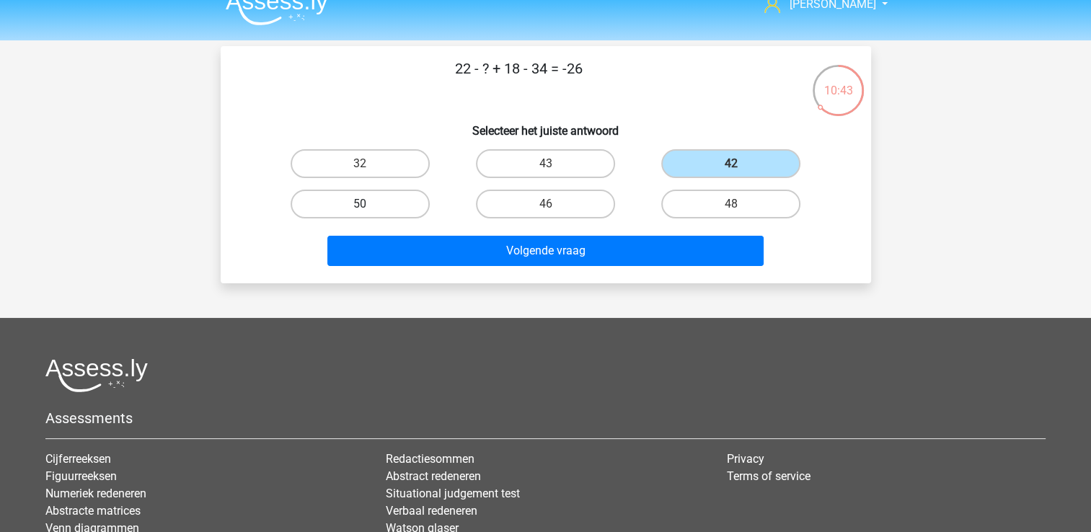
click at [402, 208] on label "50" at bounding box center [360, 204] width 139 height 29
click at [369, 208] on input "50" at bounding box center [364, 208] width 9 height 9
radio input "true"
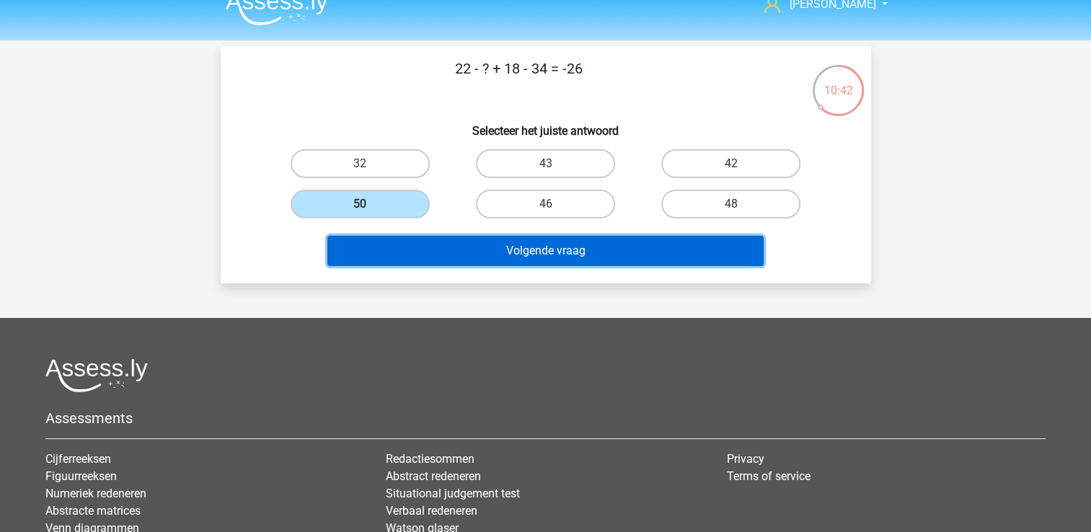
click at [557, 246] on button "Volgende vraag" at bounding box center [545, 251] width 436 height 30
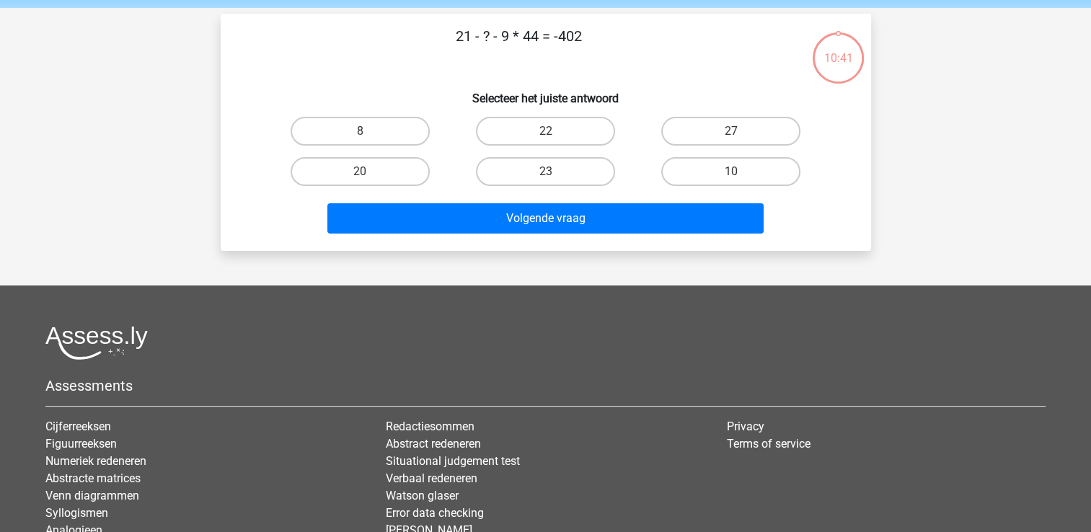
scroll to position [0, 0]
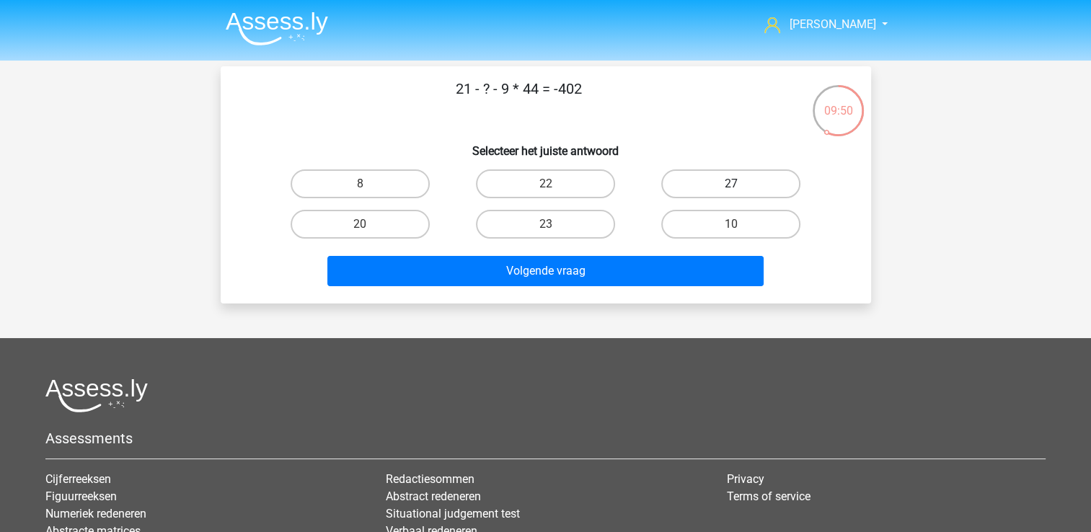
click at [682, 178] on label "27" at bounding box center [730, 183] width 139 height 29
click at [731, 184] on input "27" at bounding box center [735, 188] width 9 height 9
radio input "true"
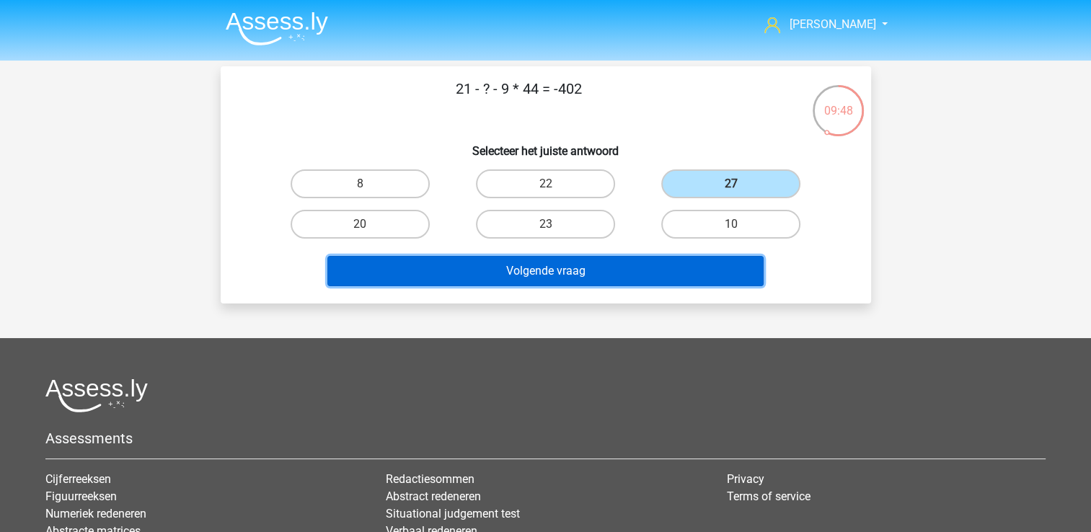
click at [591, 261] on button "Volgende vraag" at bounding box center [545, 271] width 436 height 30
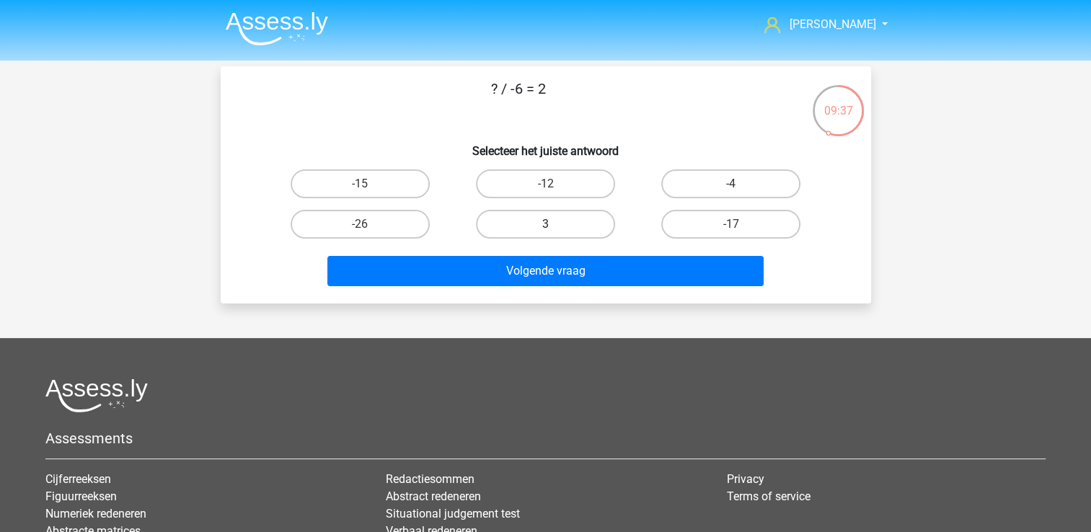
click at [543, 221] on label "3" at bounding box center [545, 224] width 139 height 29
click at [545, 224] on input "3" at bounding box center [549, 228] width 9 height 9
radio input "true"
click at [551, 173] on label "-12" at bounding box center [545, 183] width 139 height 29
click at [551, 184] on input "-12" at bounding box center [549, 188] width 9 height 9
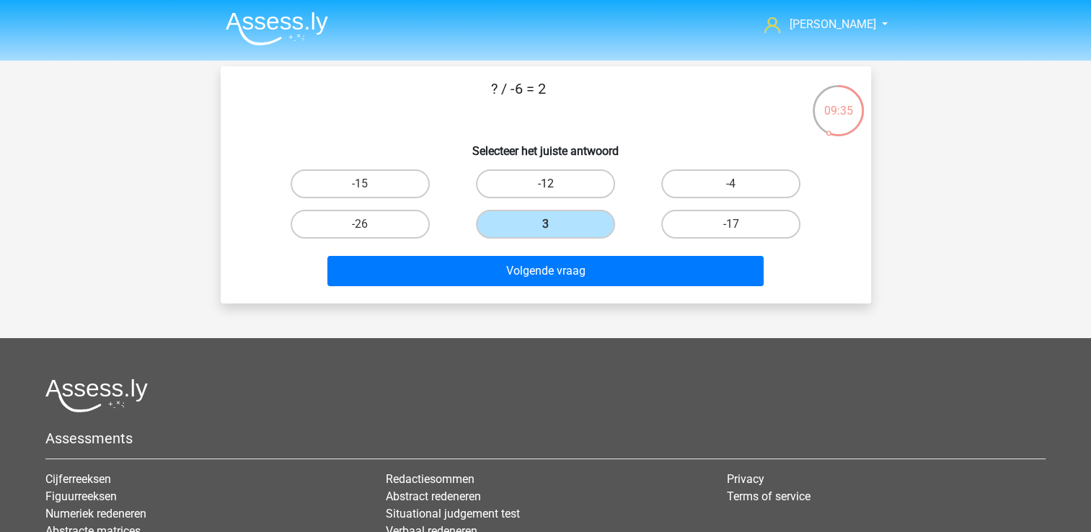
radio input "true"
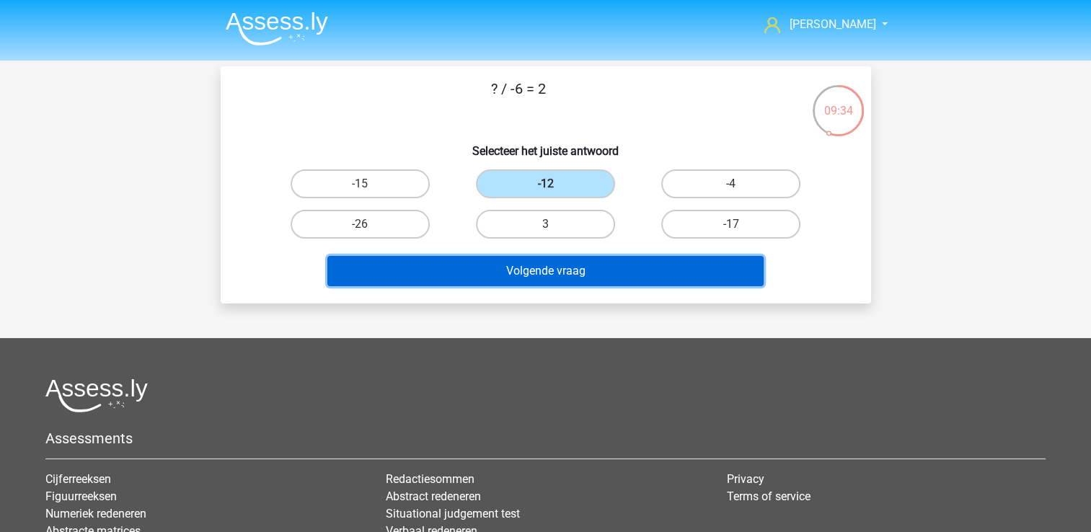
click at [545, 269] on button "Volgende vraag" at bounding box center [545, 271] width 436 height 30
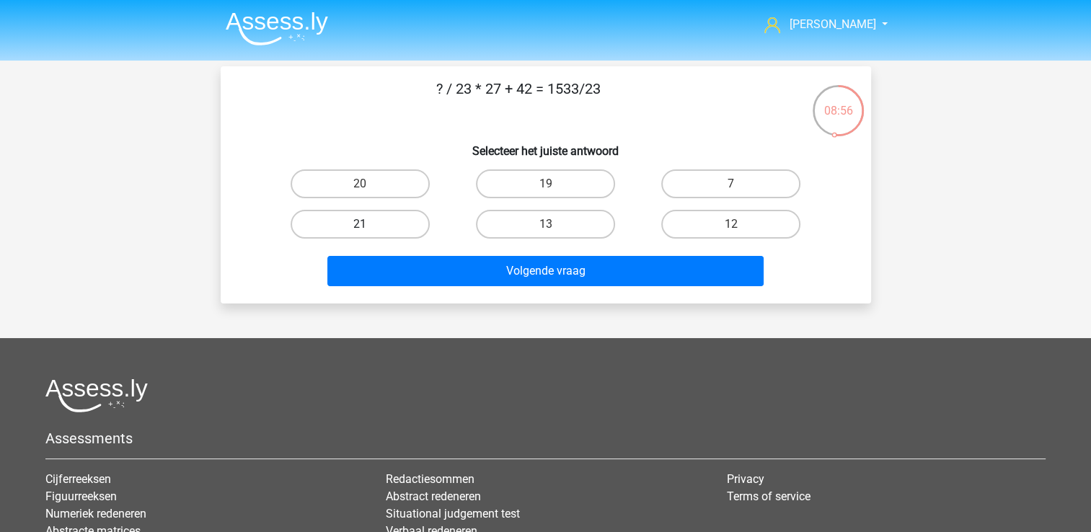
click at [384, 226] on label "21" at bounding box center [360, 224] width 139 height 29
click at [369, 226] on input "21" at bounding box center [364, 228] width 9 height 9
radio input "true"
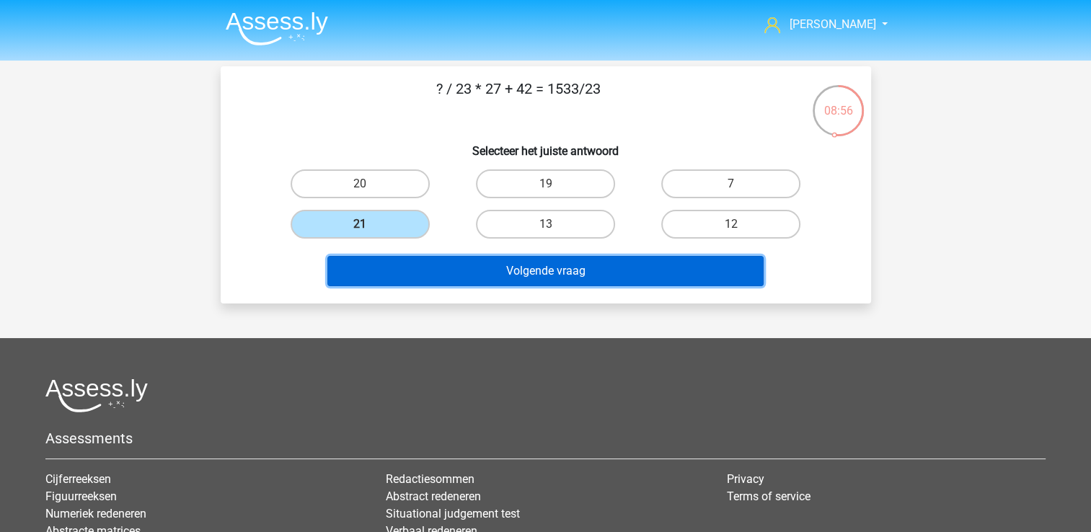
click at [477, 279] on button "Volgende vraag" at bounding box center [545, 271] width 436 height 30
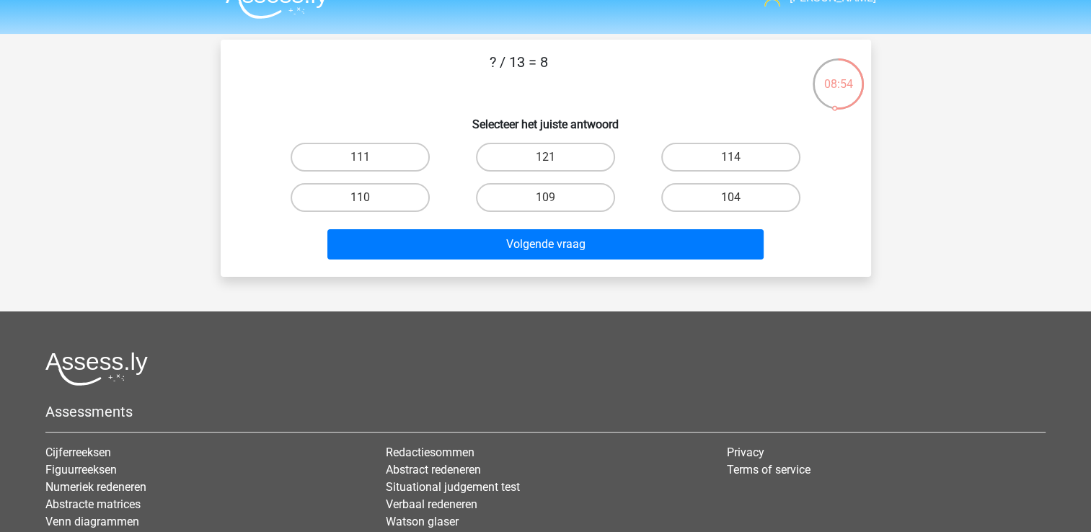
scroll to position [26, 0]
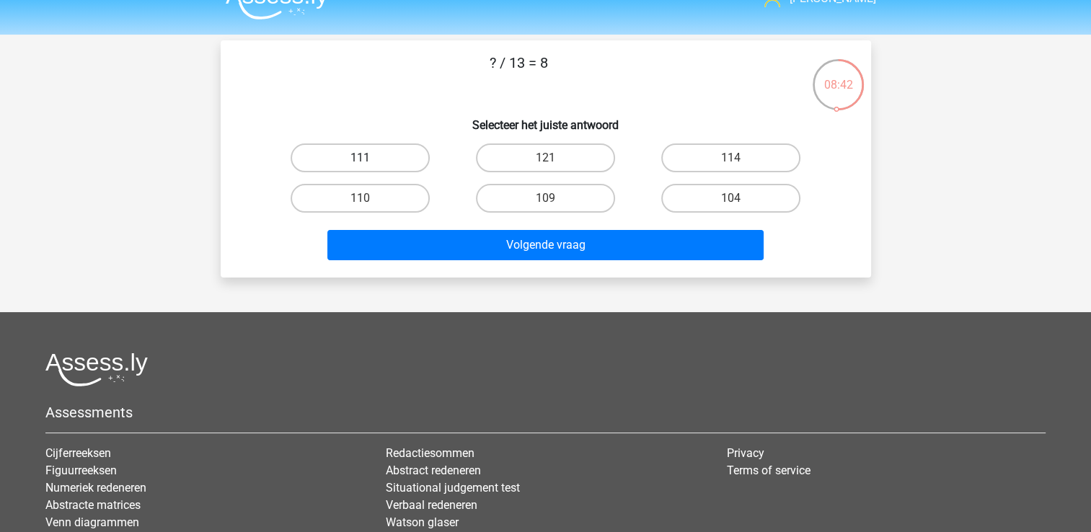
click at [394, 161] on label "111" at bounding box center [360, 158] width 139 height 29
click at [369, 161] on input "111" at bounding box center [364, 162] width 9 height 9
radio input "true"
click at [762, 162] on label "114" at bounding box center [730, 158] width 139 height 29
click at [741, 162] on input "114" at bounding box center [735, 162] width 9 height 9
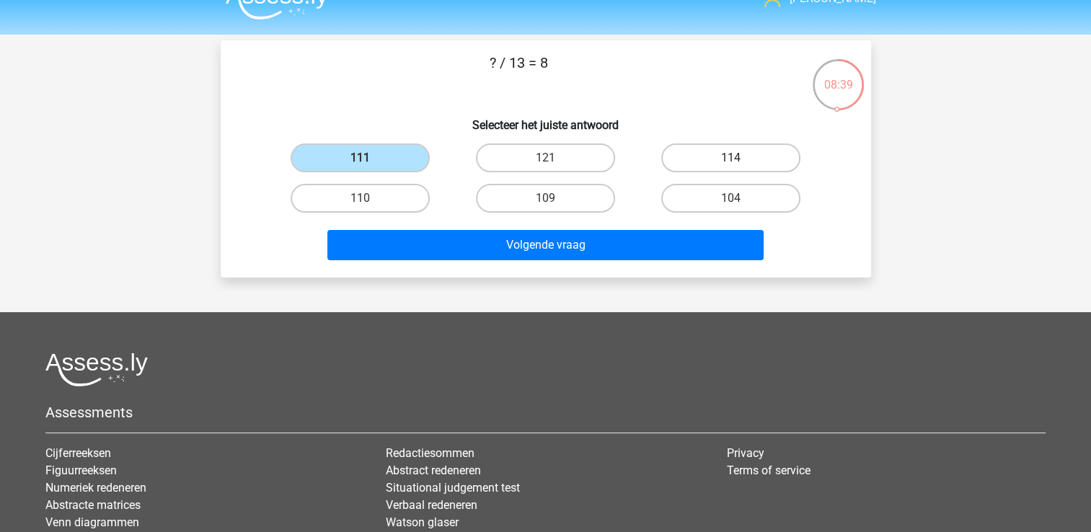
radio input "true"
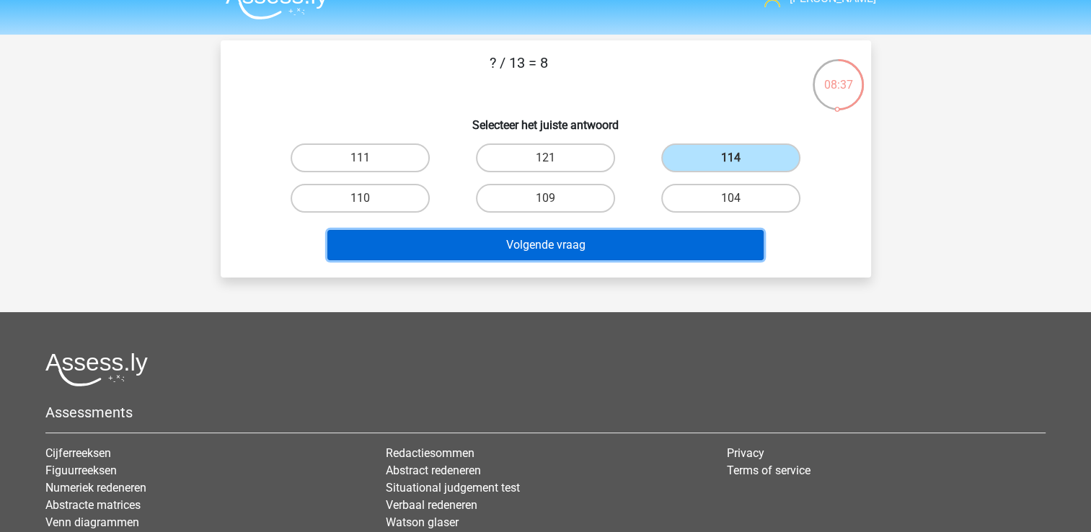
click at [696, 236] on button "Volgende vraag" at bounding box center [545, 245] width 436 height 30
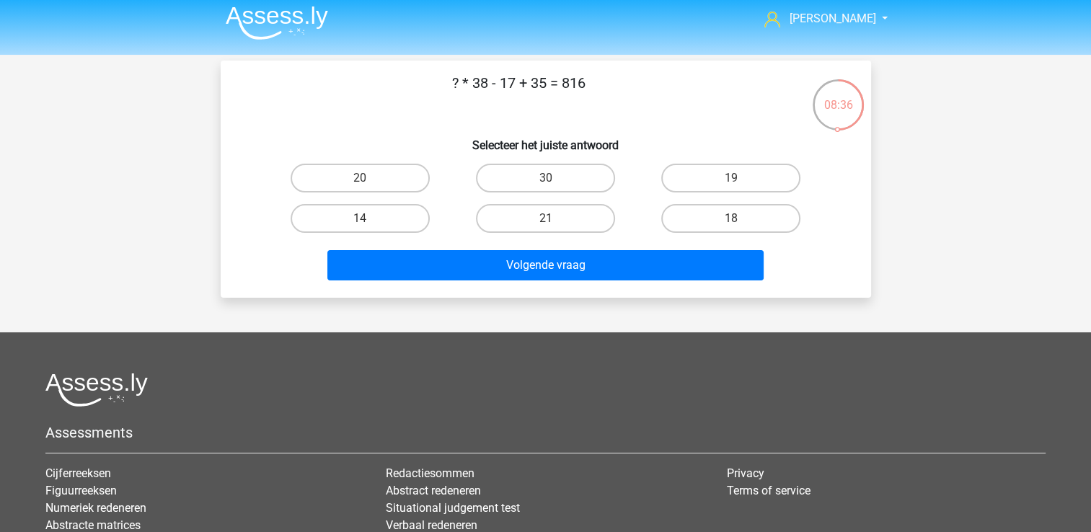
scroll to position [0, 0]
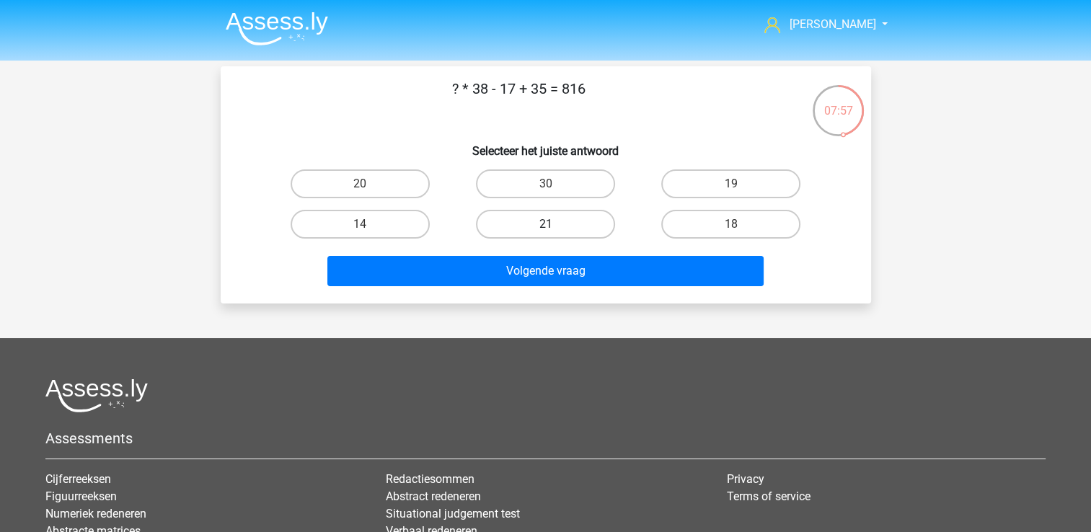
click at [556, 227] on label "21" at bounding box center [545, 224] width 139 height 29
click at [555, 227] on input "21" at bounding box center [549, 228] width 9 height 9
radio input "true"
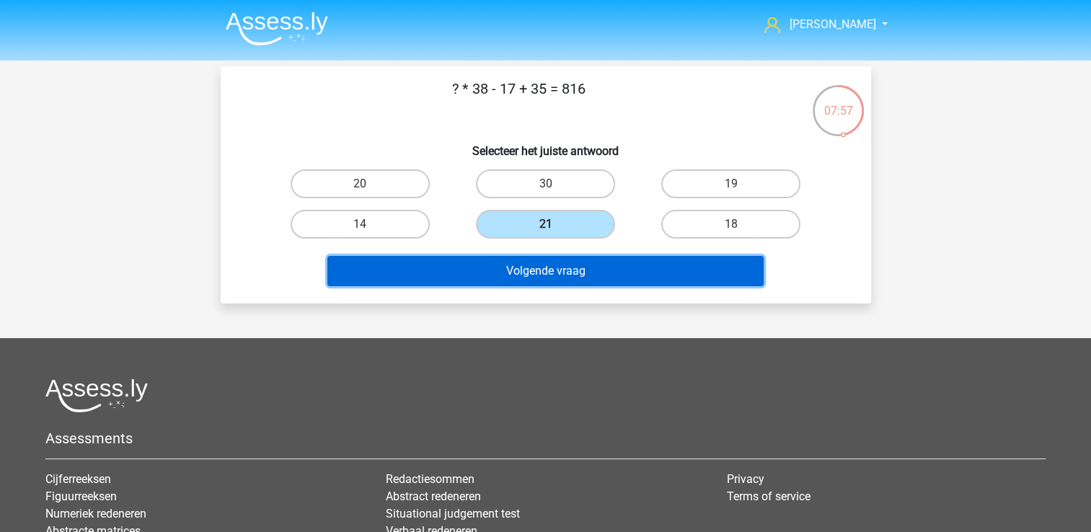
click at [565, 267] on button "Volgende vraag" at bounding box center [545, 271] width 436 height 30
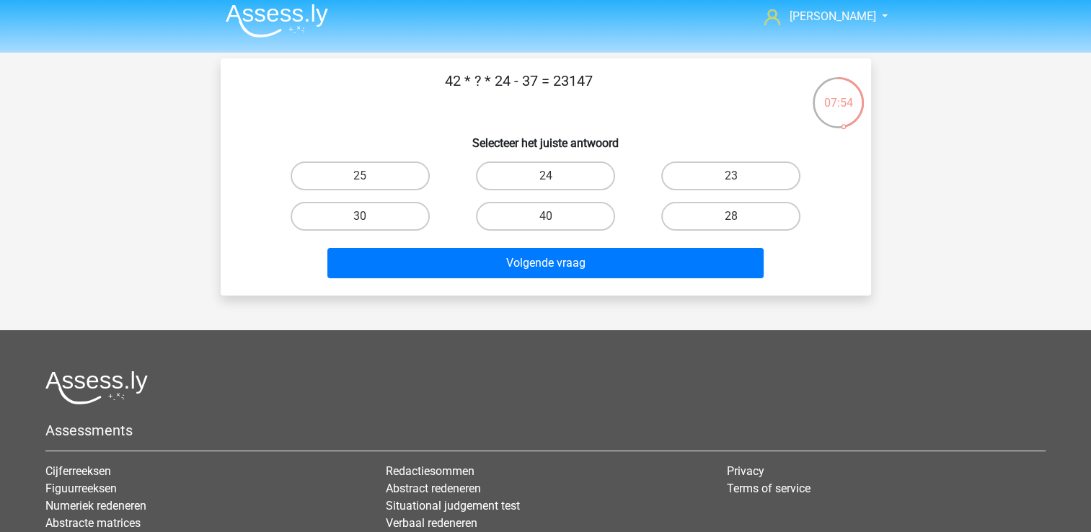
scroll to position [6, 0]
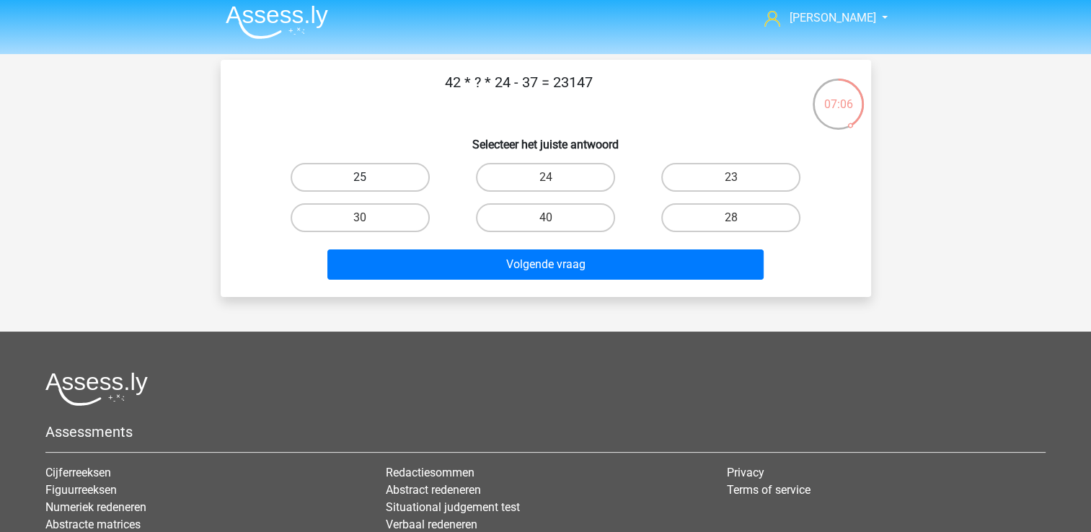
click at [398, 177] on label "25" at bounding box center [360, 177] width 139 height 29
click at [369, 177] on input "25" at bounding box center [364, 181] width 9 height 9
radio input "true"
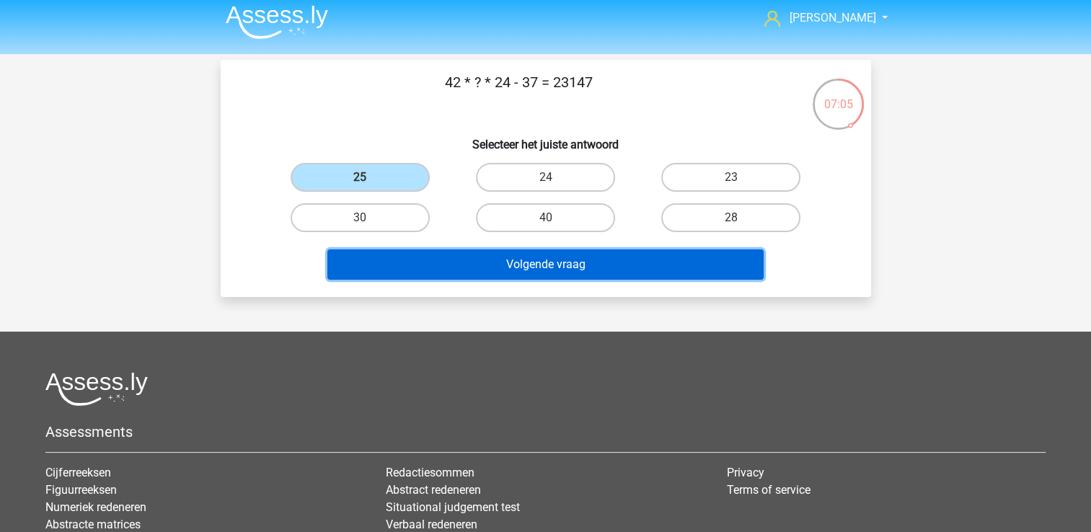
click at [485, 275] on button "Volgende vraag" at bounding box center [545, 265] width 436 height 30
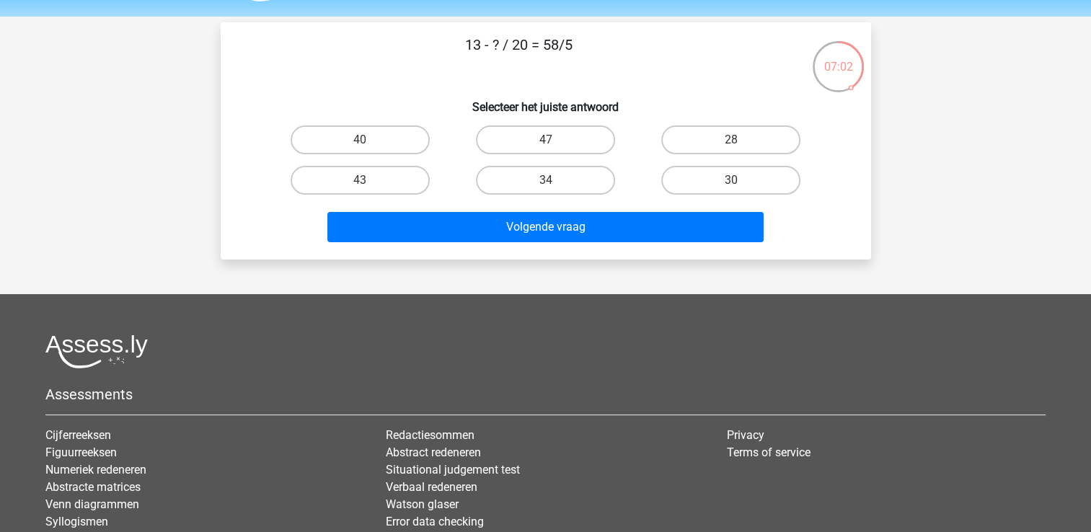
scroll to position [34, 0]
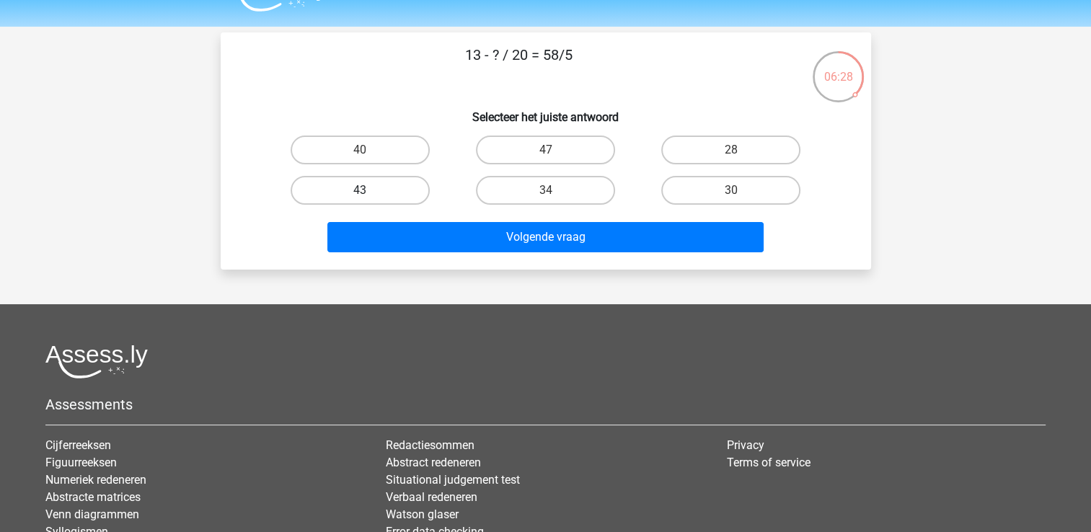
click at [394, 180] on label "43" at bounding box center [360, 190] width 139 height 29
click at [369, 190] on input "43" at bounding box center [364, 194] width 9 height 9
radio input "true"
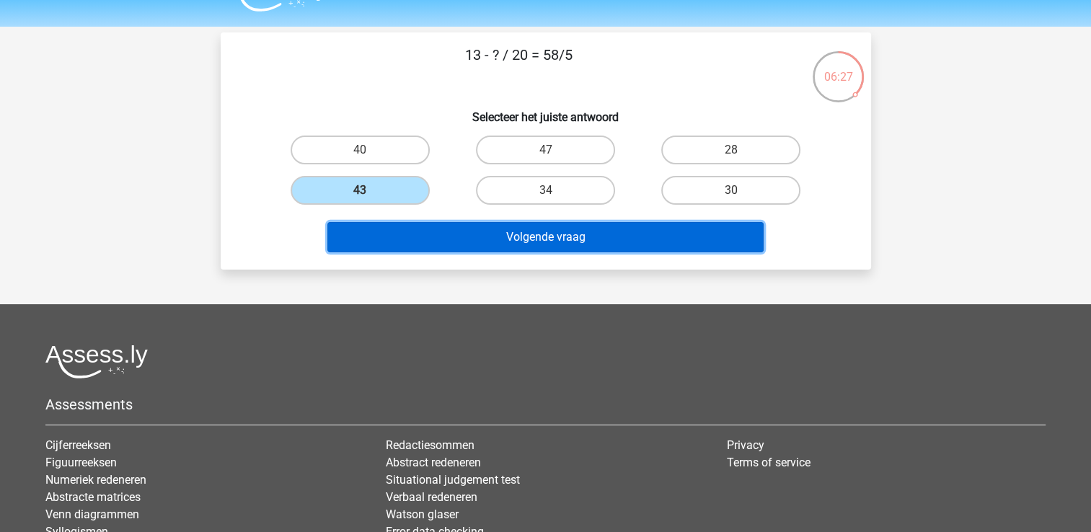
click at [502, 241] on button "Volgende vraag" at bounding box center [545, 237] width 436 height 30
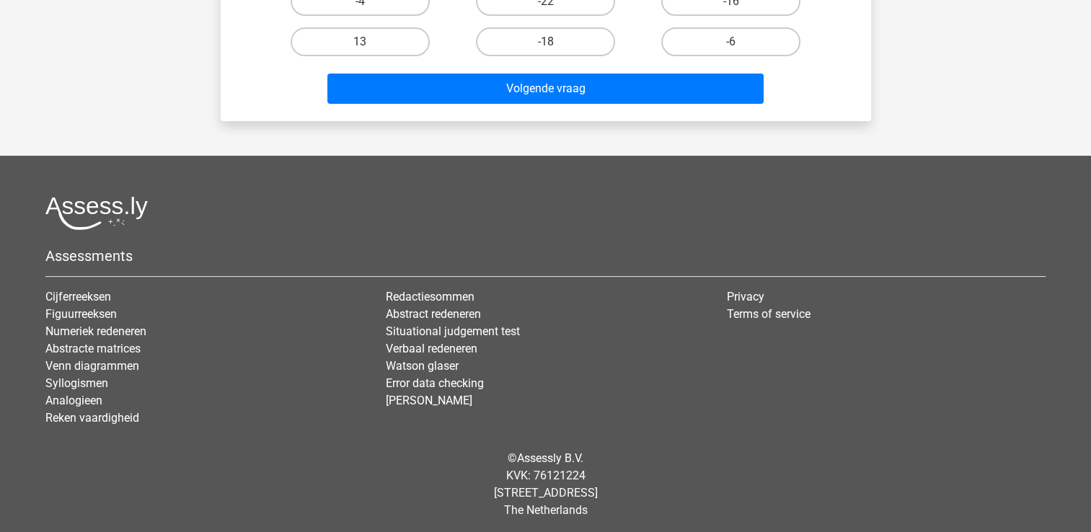
scroll to position [0, 0]
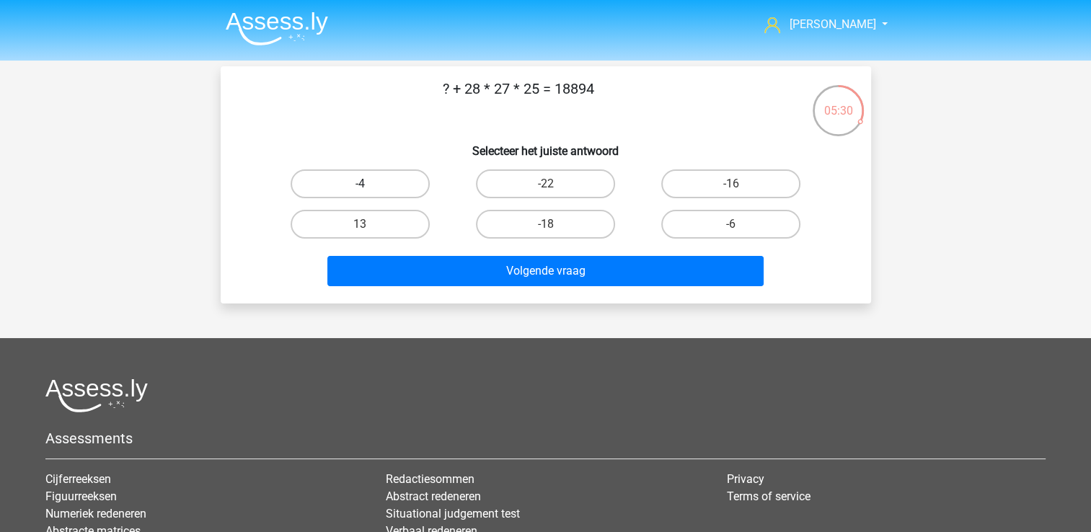
click at [392, 182] on label "-4" at bounding box center [360, 183] width 139 height 29
click at [369, 184] on input "-4" at bounding box center [364, 188] width 9 height 9
radio input "true"
click at [392, 213] on label "13" at bounding box center [360, 224] width 139 height 29
click at [369, 224] on input "13" at bounding box center [364, 228] width 9 height 9
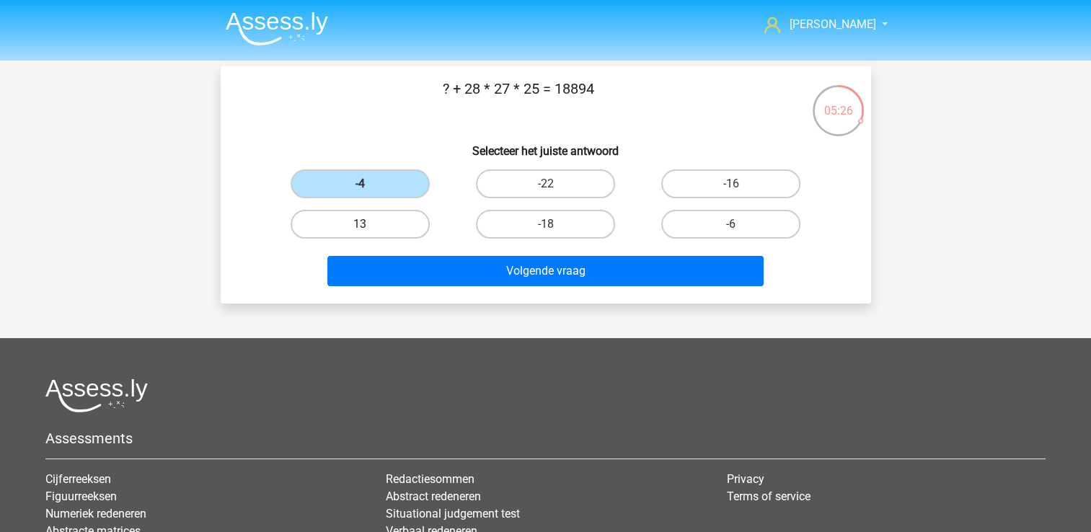
radio input "true"
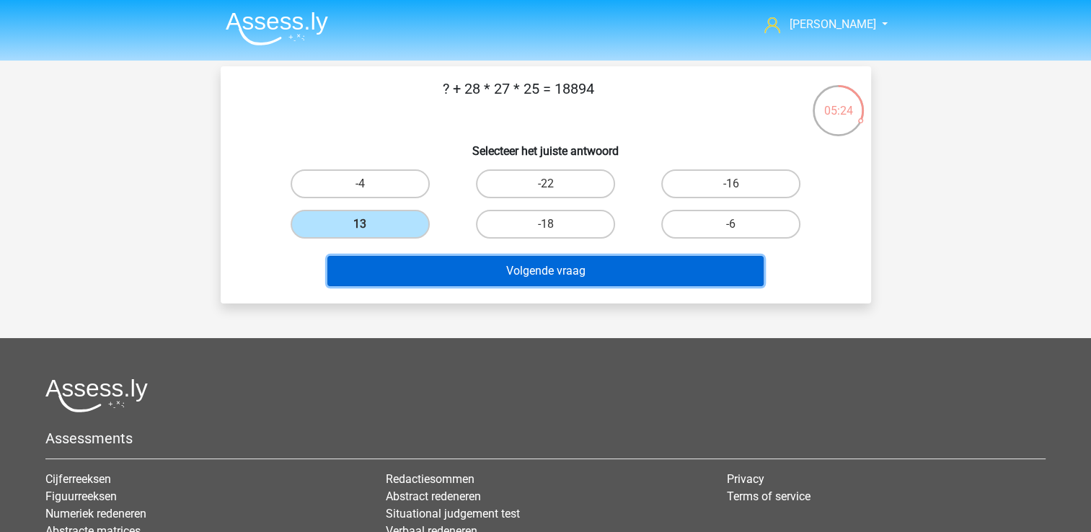
click at [565, 270] on button "Volgende vraag" at bounding box center [545, 271] width 436 height 30
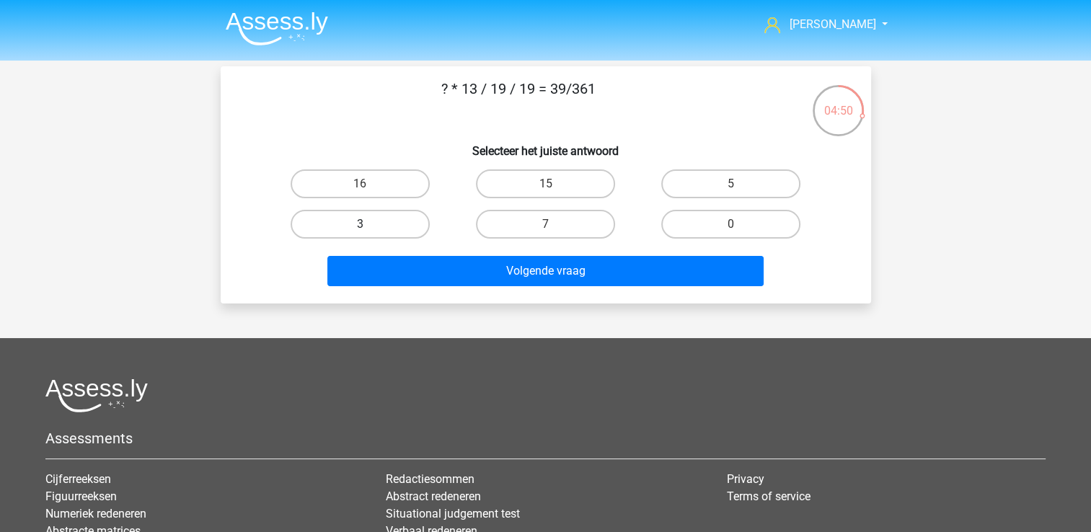
click at [394, 217] on label "3" at bounding box center [360, 224] width 139 height 29
click at [369, 224] on input "3" at bounding box center [364, 228] width 9 height 9
radio input "true"
click at [480, 288] on div "Volgende vraag" at bounding box center [546, 274] width 557 height 36
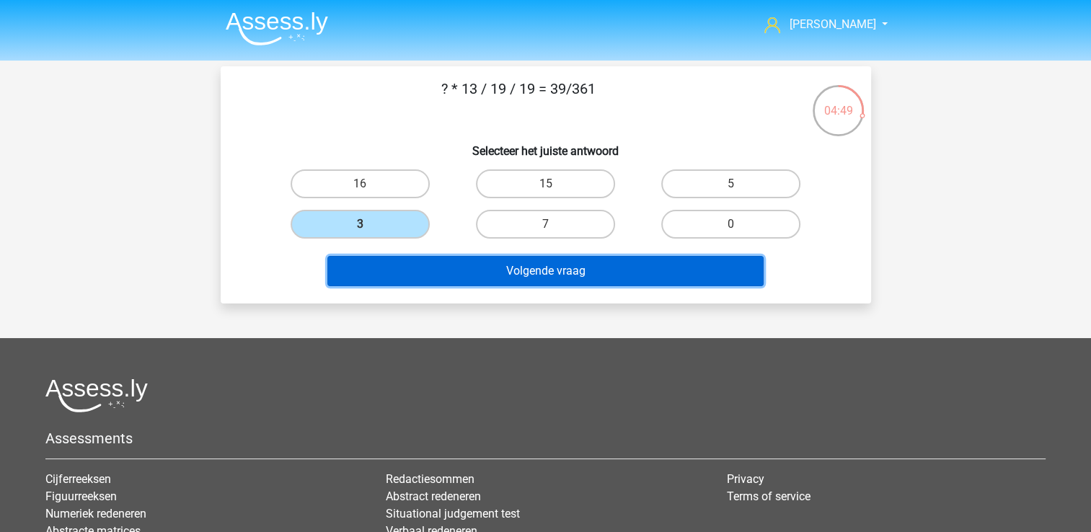
click at [495, 272] on button "Volgende vraag" at bounding box center [545, 271] width 436 height 30
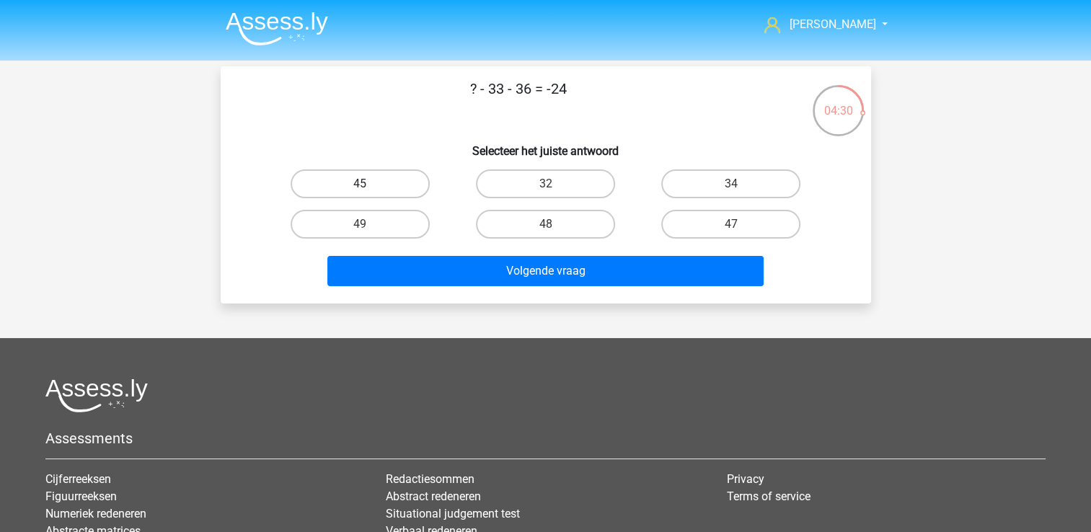
click at [392, 188] on label "45" at bounding box center [360, 183] width 139 height 29
click at [369, 188] on input "45" at bounding box center [364, 188] width 9 height 9
radio input "true"
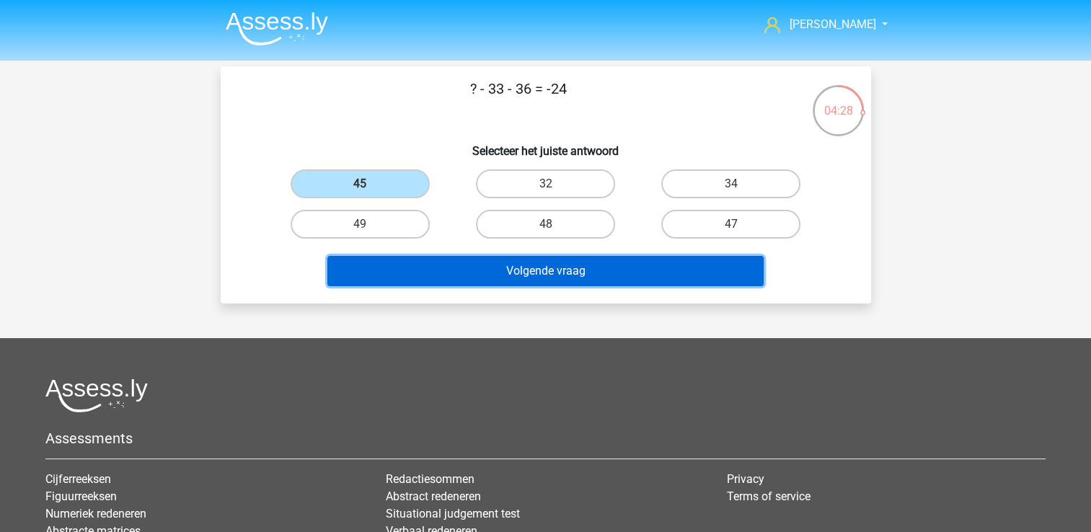
click at [476, 274] on button "Volgende vraag" at bounding box center [545, 271] width 436 height 30
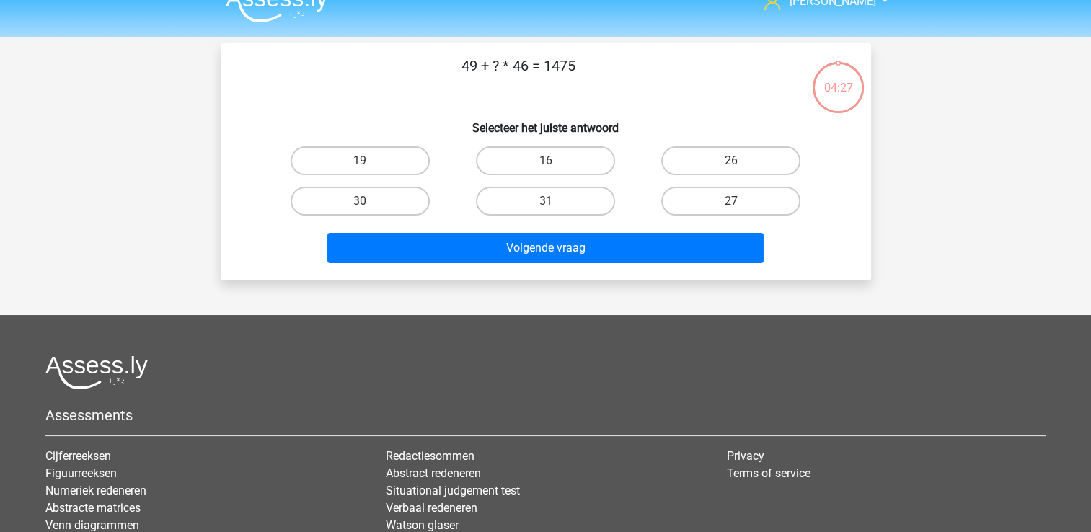
scroll to position [6, 0]
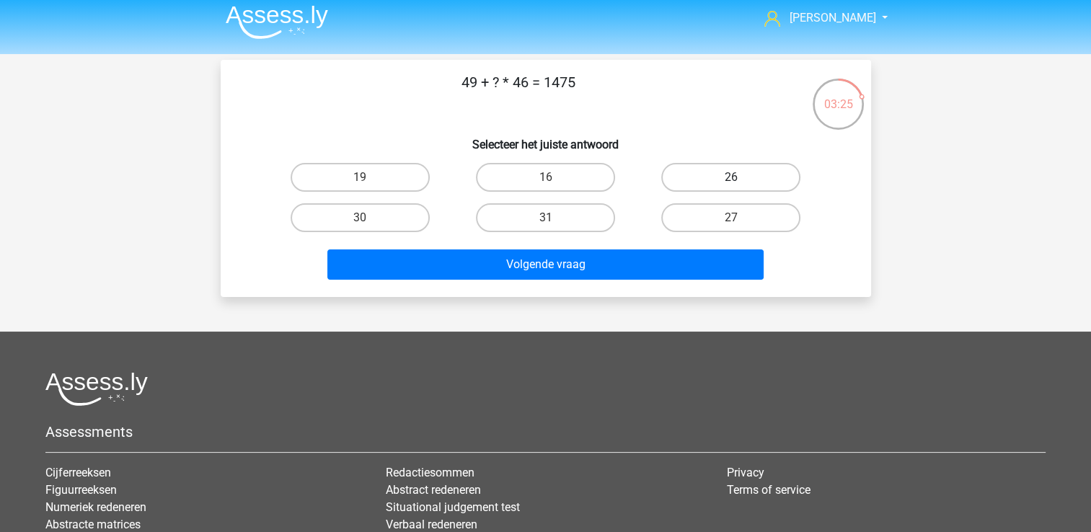
click at [700, 172] on label "26" at bounding box center [730, 177] width 139 height 29
click at [731, 177] on input "26" at bounding box center [735, 181] width 9 height 9
radio input "true"
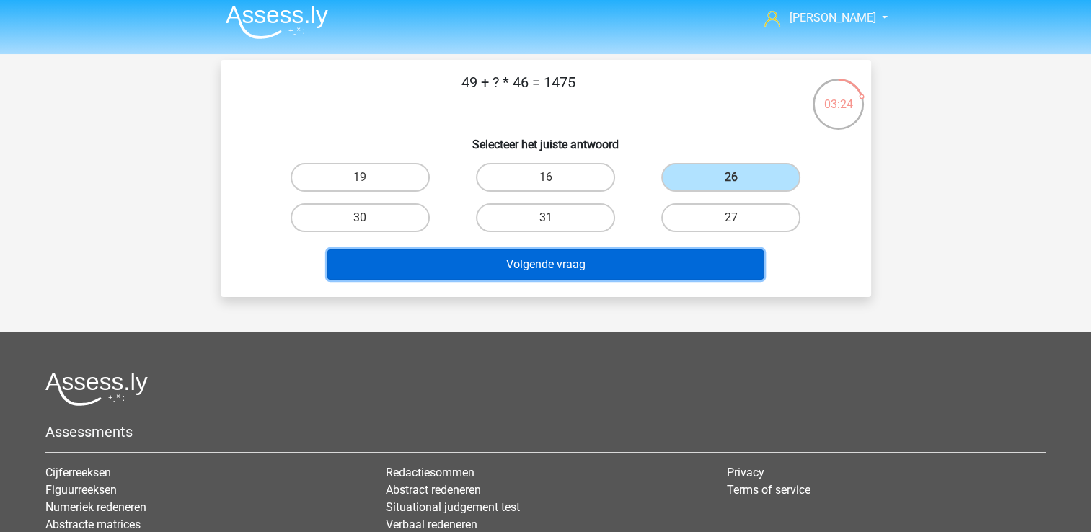
click at [672, 267] on button "Volgende vraag" at bounding box center [545, 265] width 436 height 30
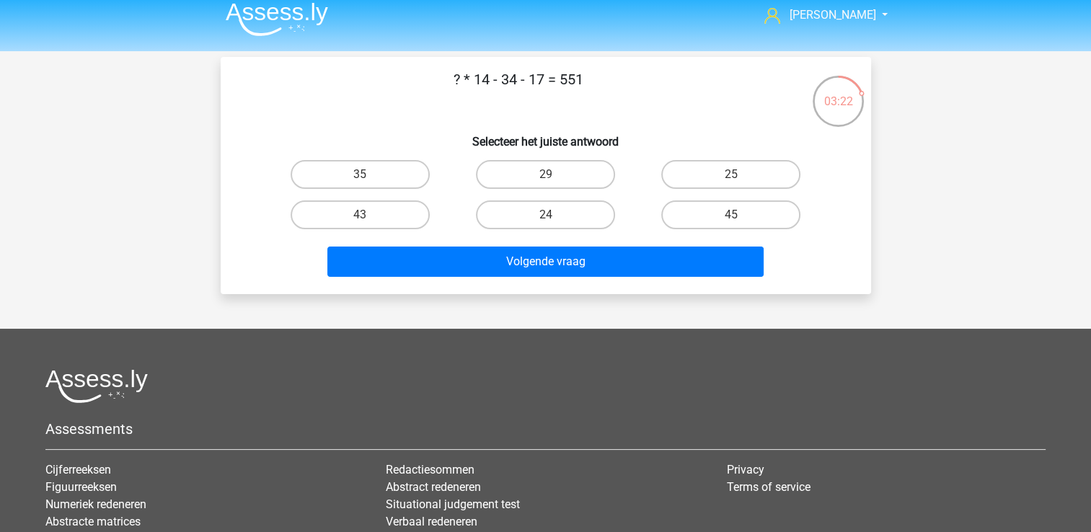
scroll to position [9, 0]
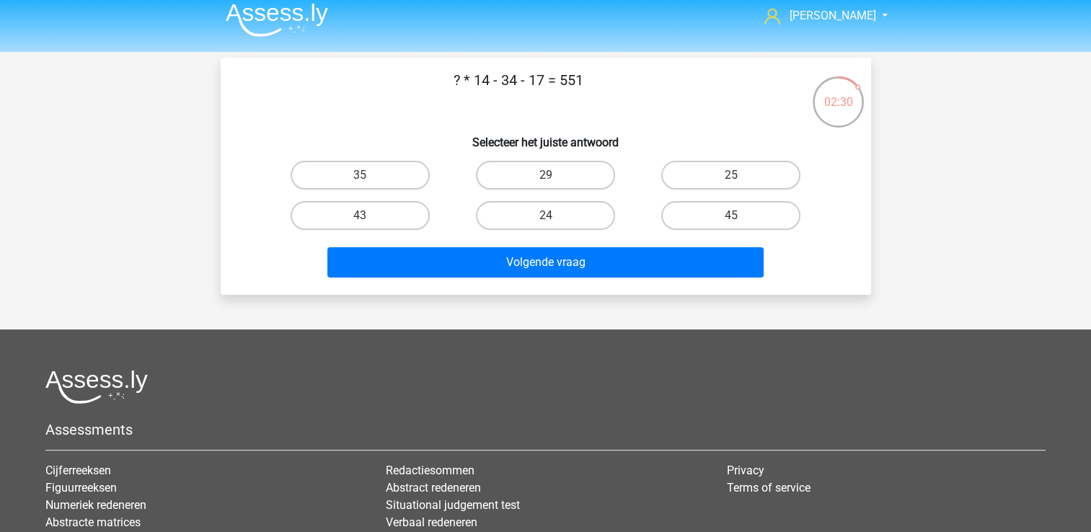
click at [365, 216] on input "43" at bounding box center [364, 220] width 9 height 9
radio input "true"
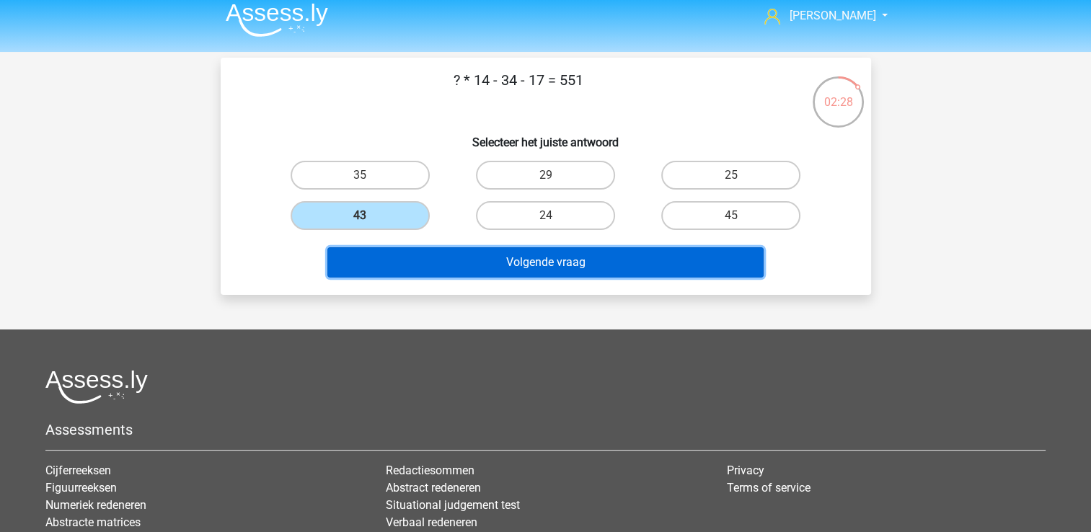
click at [476, 250] on button "Volgende vraag" at bounding box center [545, 262] width 436 height 30
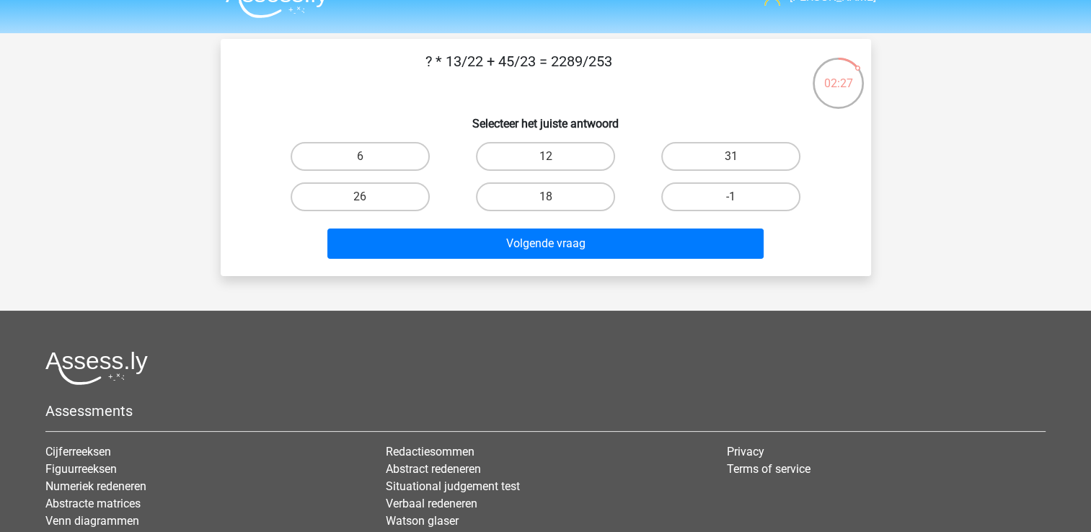
scroll to position [0, 0]
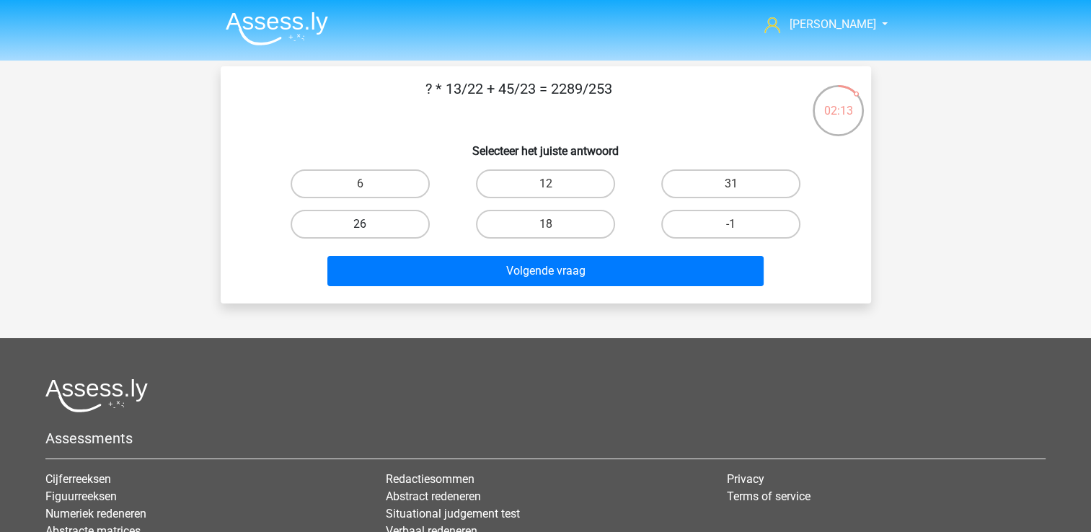
click at [392, 228] on label "26" at bounding box center [360, 224] width 139 height 29
click at [369, 228] on input "26" at bounding box center [364, 228] width 9 height 9
radio input "true"
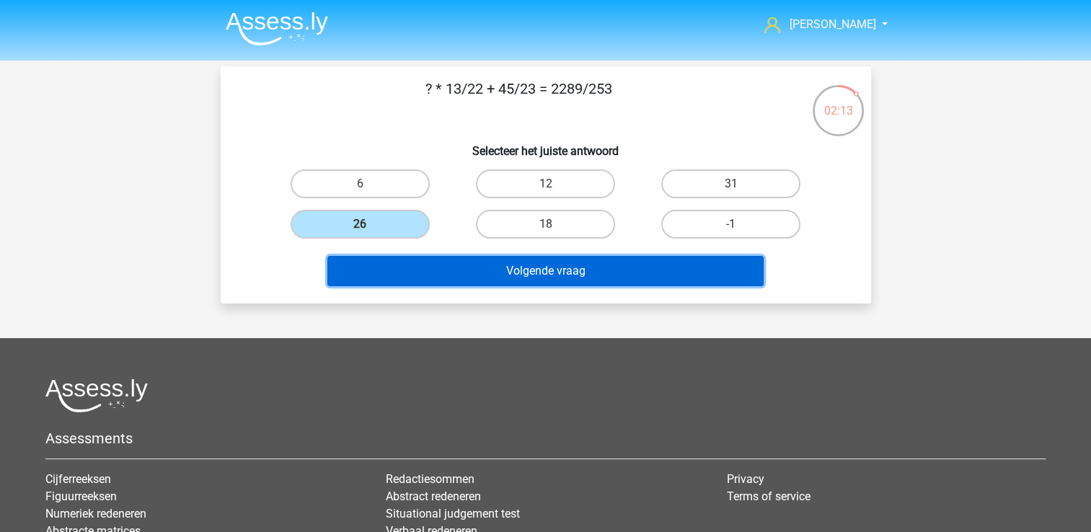
click at [470, 278] on button "Volgende vraag" at bounding box center [545, 271] width 436 height 30
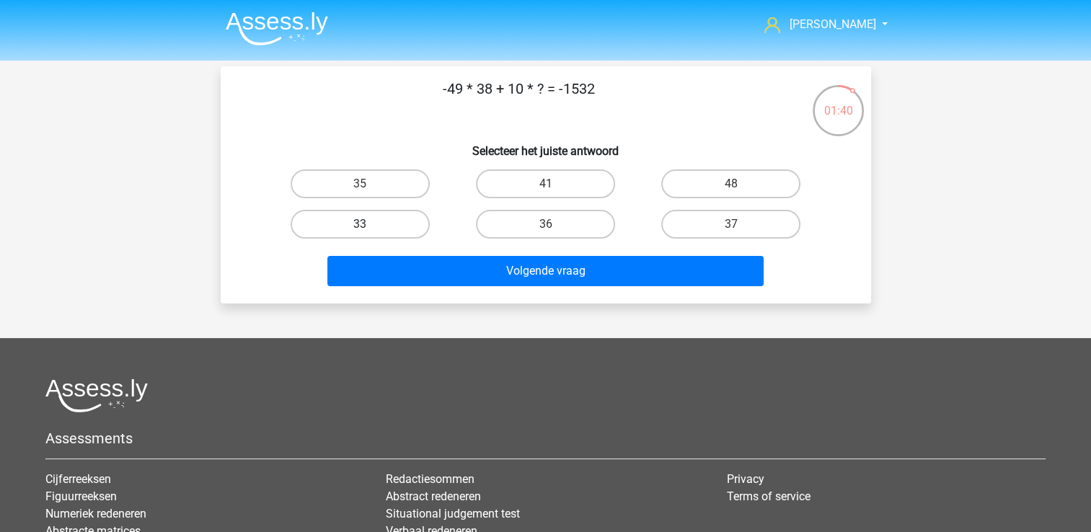
click at [395, 226] on label "33" at bounding box center [360, 224] width 139 height 29
click at [369, 226] on input "33" at bounding box center [364, 228] width 9 height 9
radio input "true"
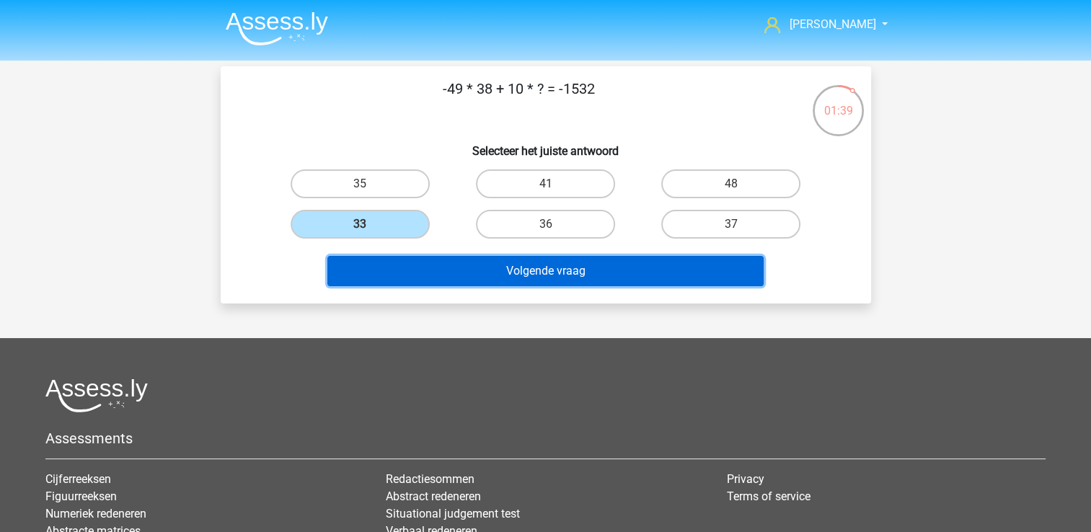
click at [539, 269] on button "Volgende vraag" at bounding box center [545, 271] width 436 height 30
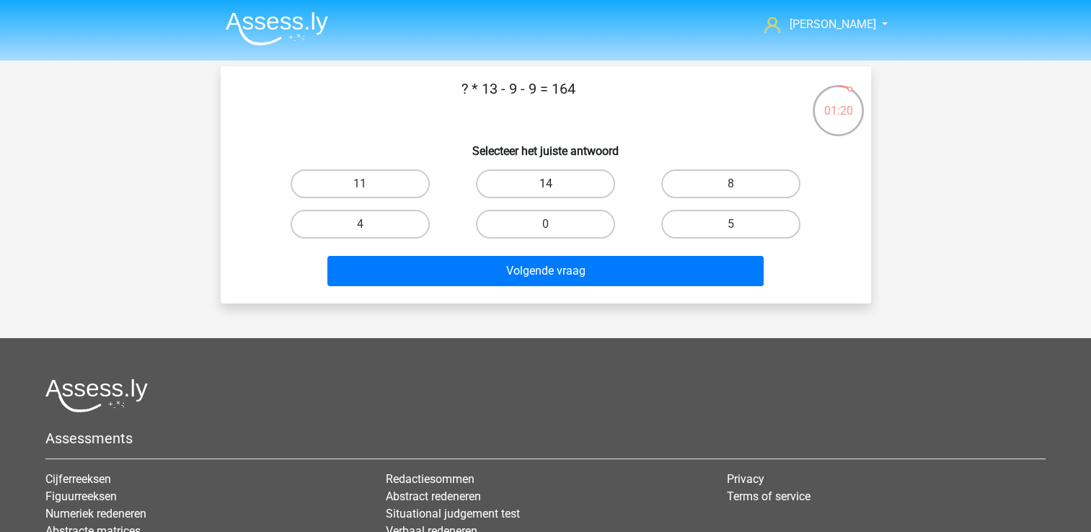
click at [552, 177] on label "14" at bounding box center [545, 183] width 139 height 29
click at [552, 184] on input "14" at bounding box center [549, 188] width 9 height 9
radio input "true"
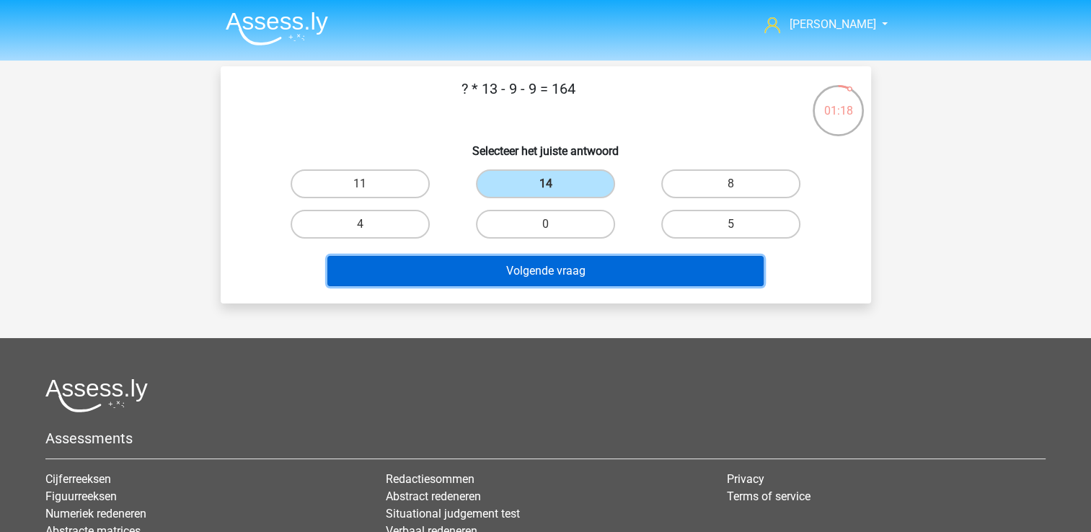
click at [529, 264] on button "Volgende vraag" at bounding box center [545, 271] width 436 height 30
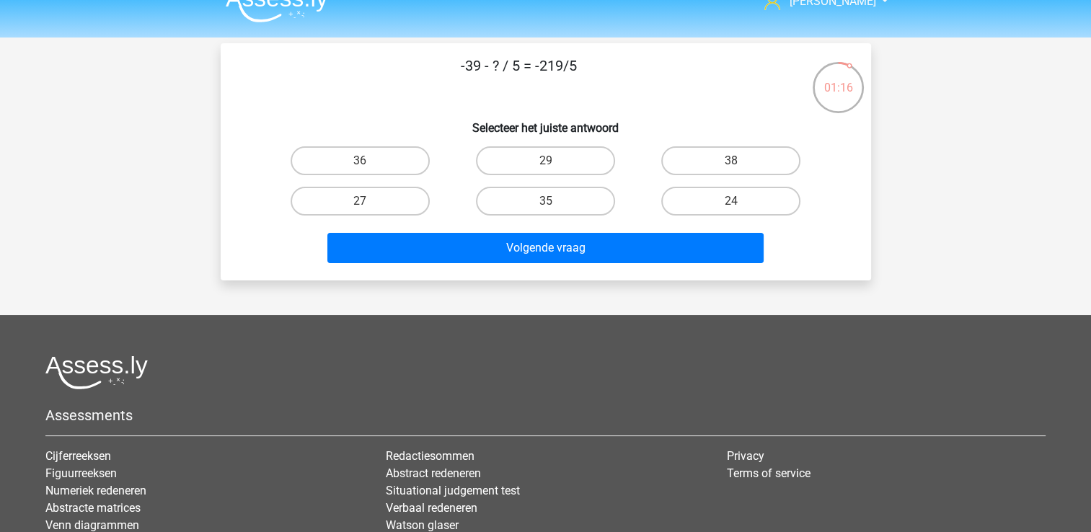
scroll to position [22, 0]
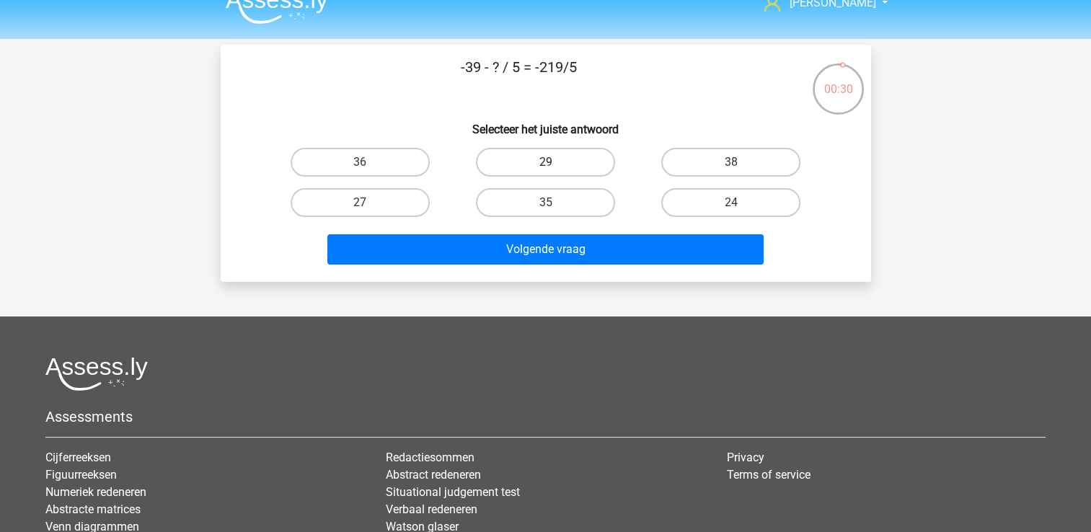
click at [556, 152] on label "29" at bounding box center [545, 162] width 139 height 29
click at [555, 162] on input "29" at bounding box center [549, 166] width 9 height 9
radio input "true"
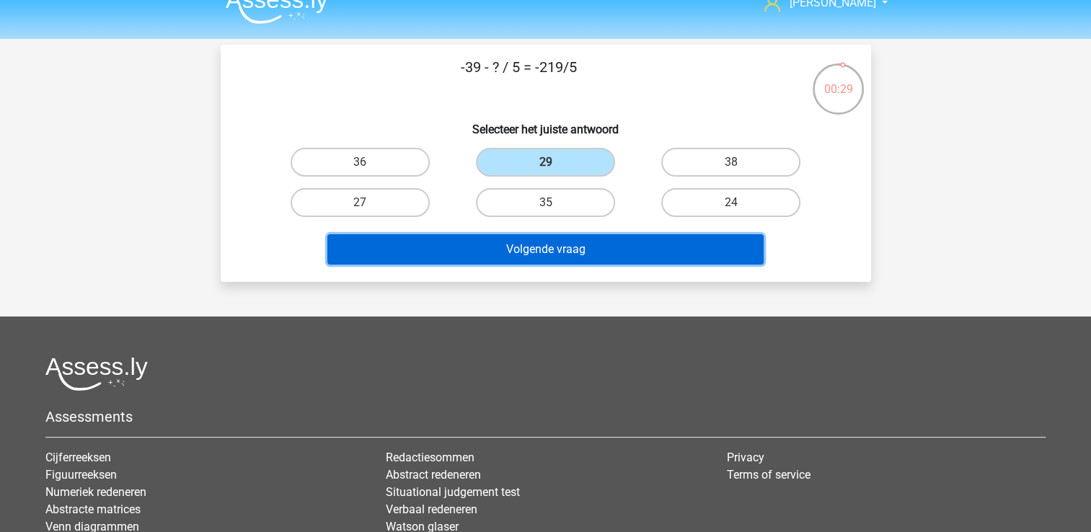
click at [614, 260] on button "Volgende vraag" at bounding box center [545, 249] width 436 height 30
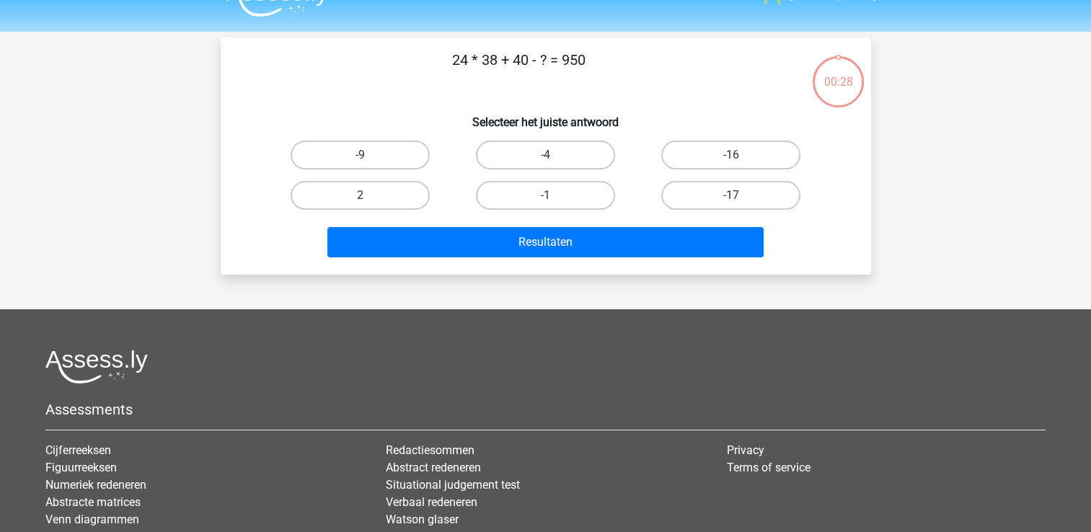
scroll to position [26, 0]
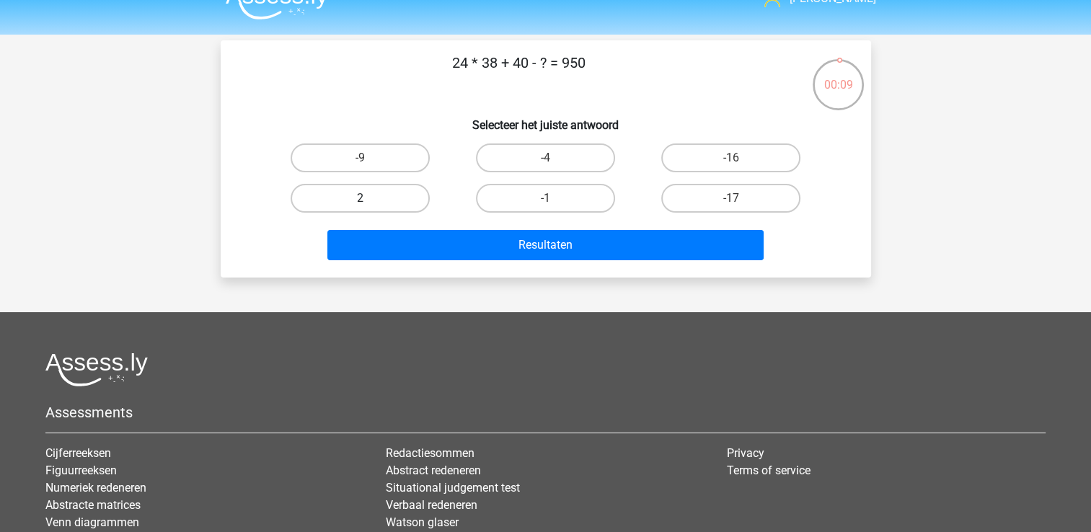
click at [412, 196] on label "2" at bounding box center [360, 198] width 139 height 29
click at [369, 198] on input "2" at bounding box center [364, 202] width 9 height 9
radio input "true"
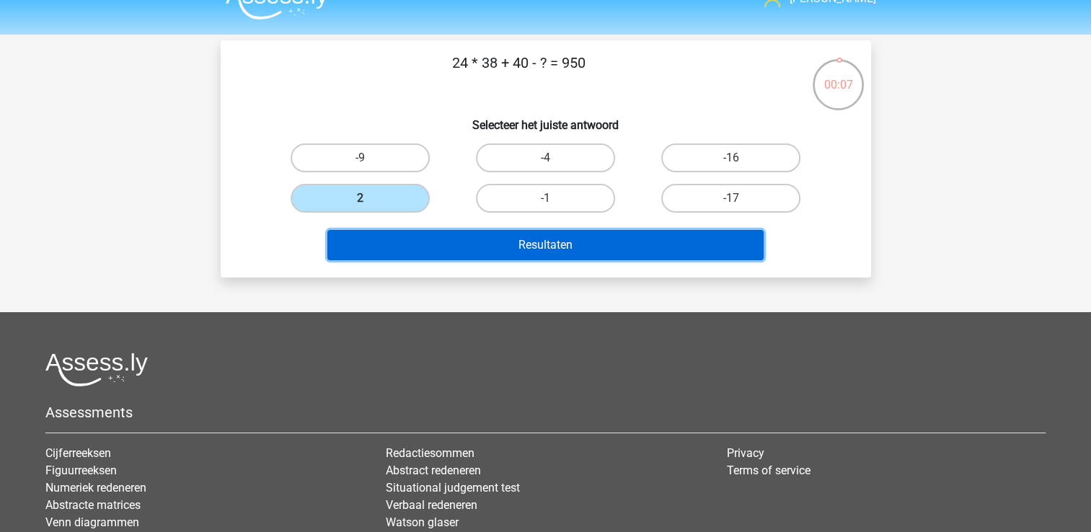
click at [502, 242] on button "Resultaten" at bounding box center [545, 245] width 436 height 30
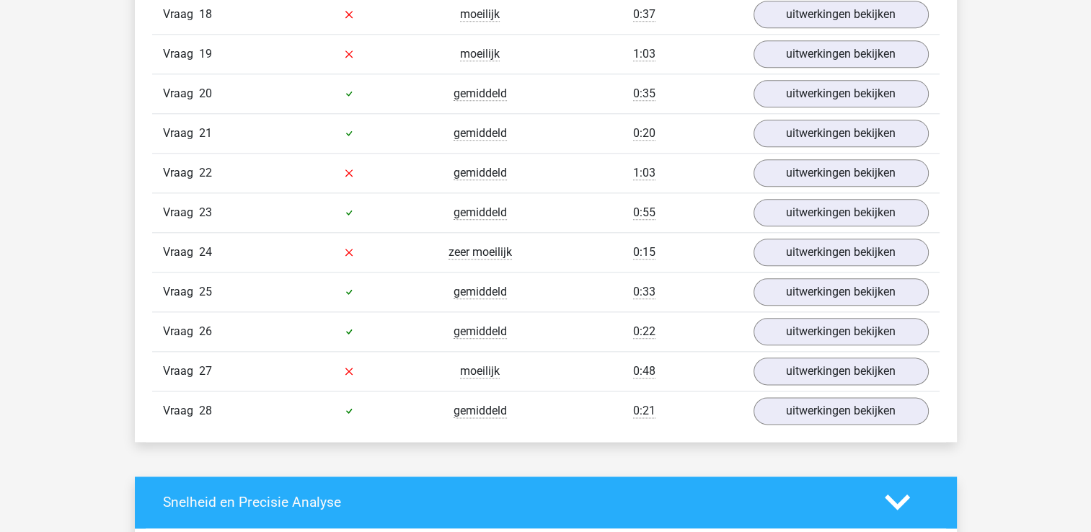
scroll to position [1672, 0]
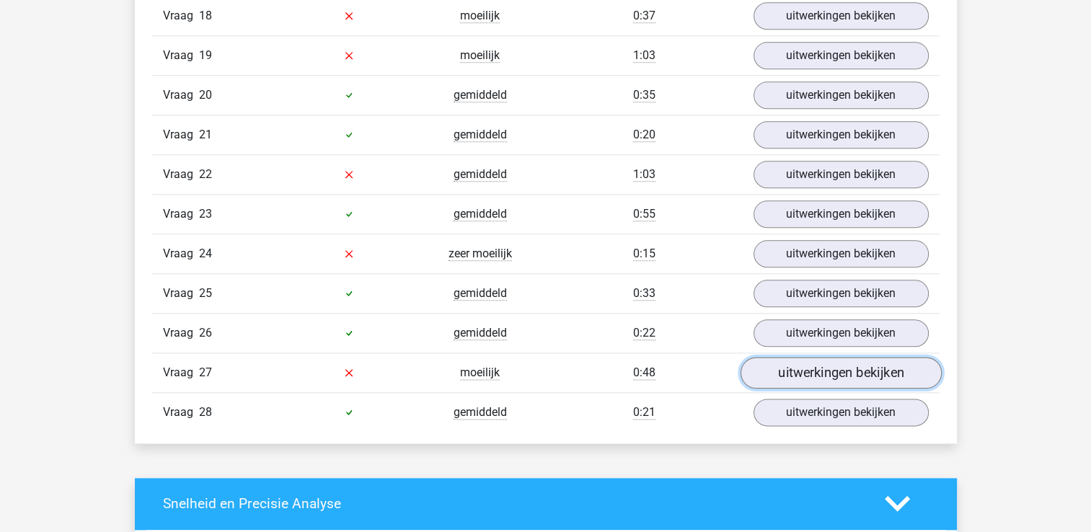
click at [767, 366] on link "uitwerkingen bekijken" at bounding box center [840, 373] width 201 height 32
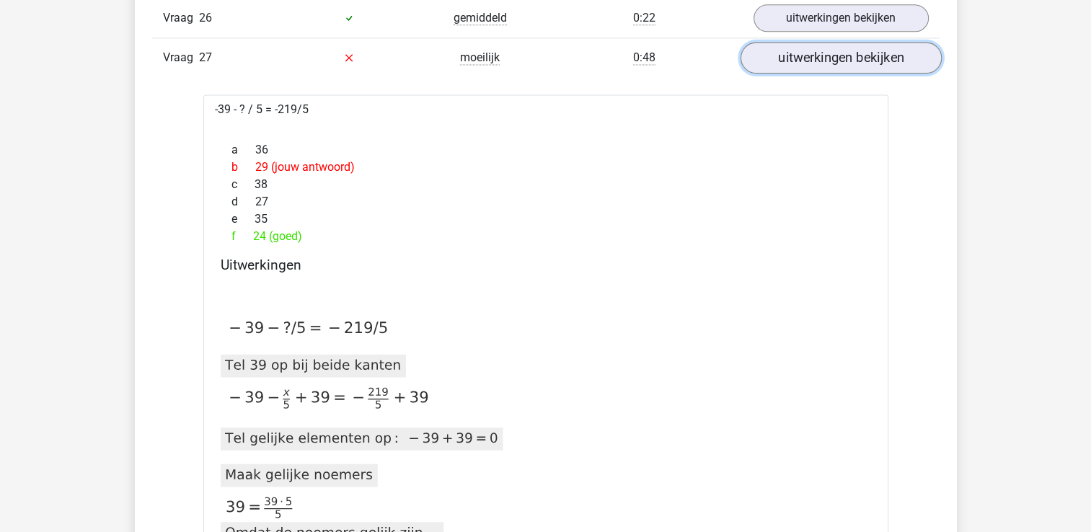
scroll to position [1988, 0]
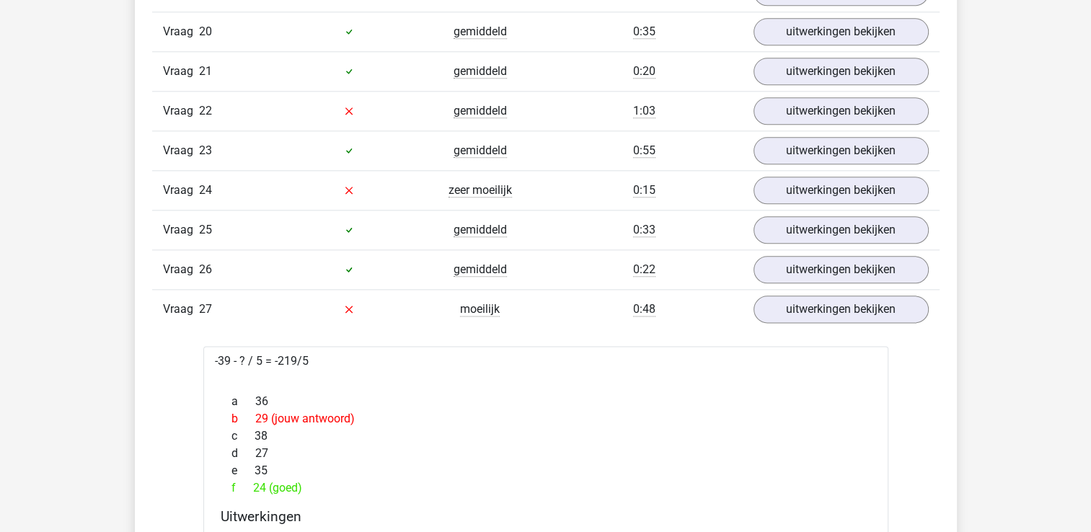
scroll to position [1730, 0]
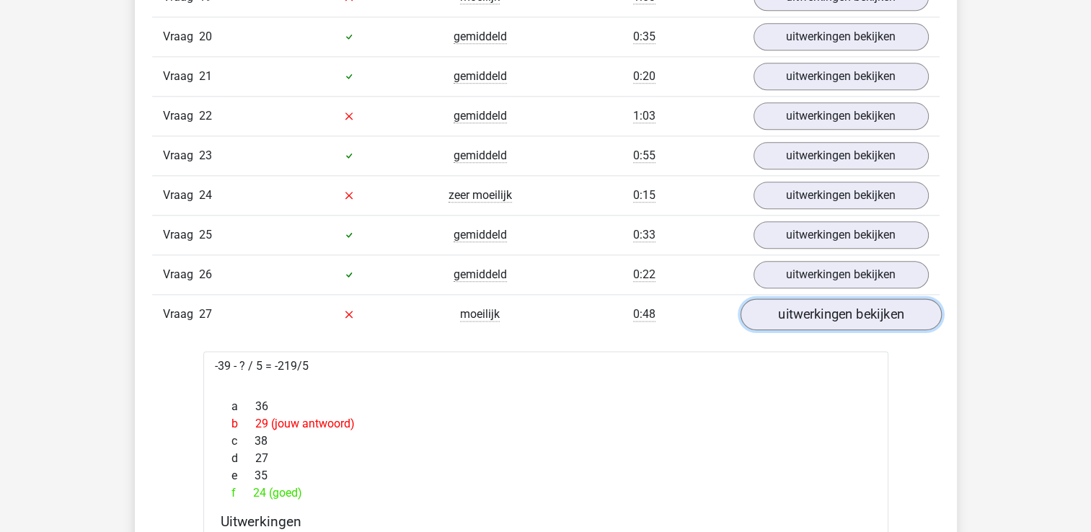
click at [805, 305] on link "uitwerkingen bekijken" at bounding box center [840, 315] width 201 height 32
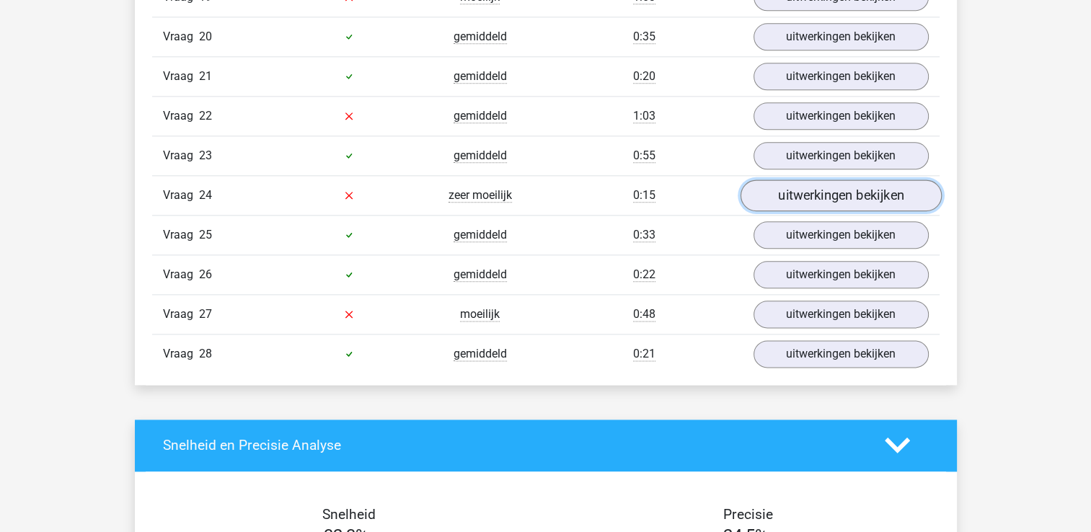
click at [800, 183] on link "uitwerkingen bekijken" at bounding box center [840, 196] width 201 height 32
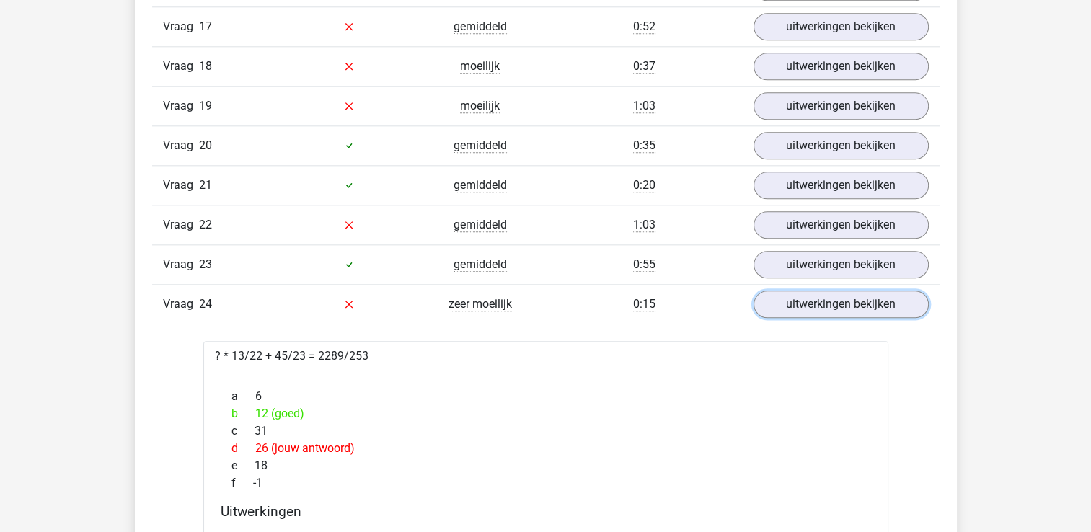
scroll to position [1611, 0]
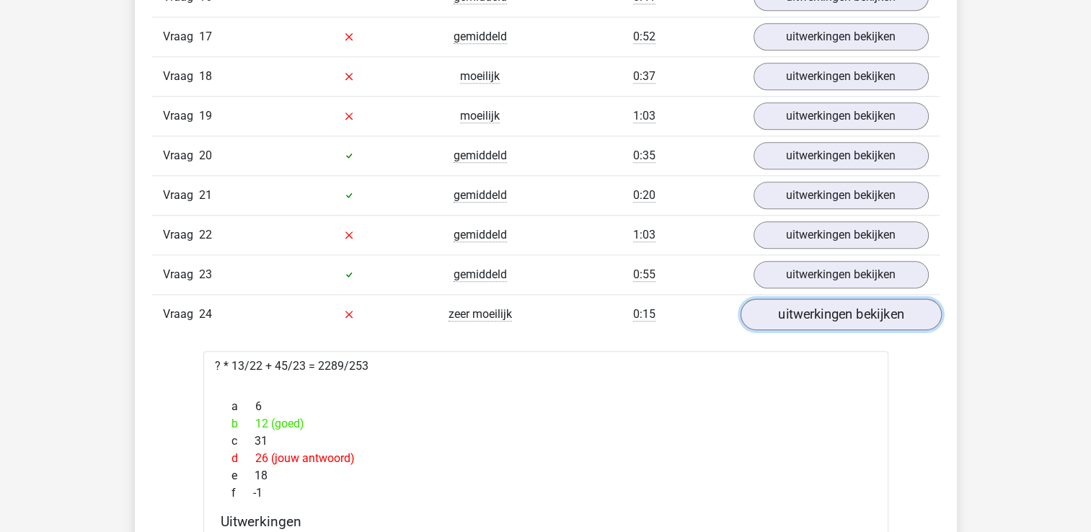
click at [766, 299] on link "uitwerkingen bekijken" at bounding box center [840, 315] width 201 height 32
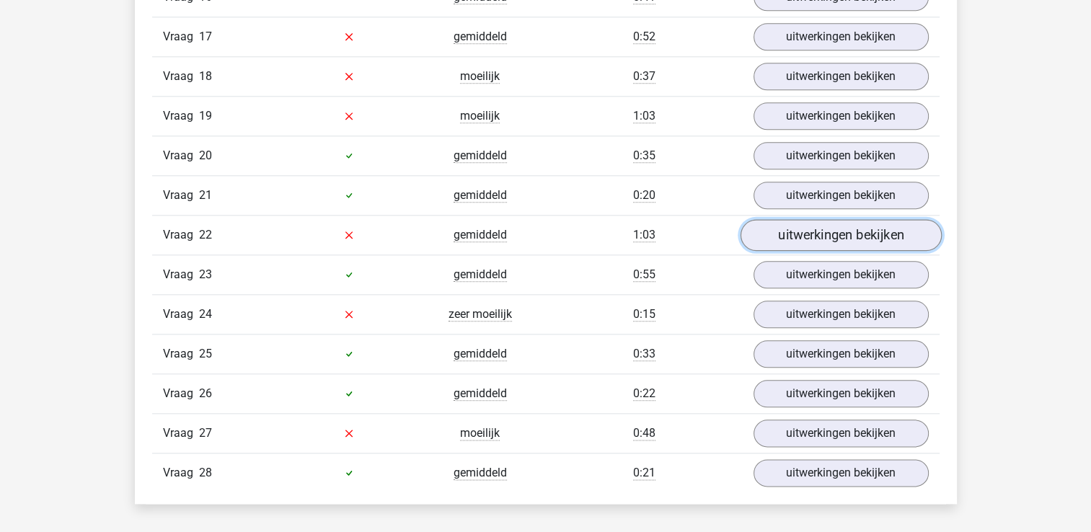
click at [814, 223] on link "uitwerkingen bekijken" at bounding box center [840, 235] width 201 height 32
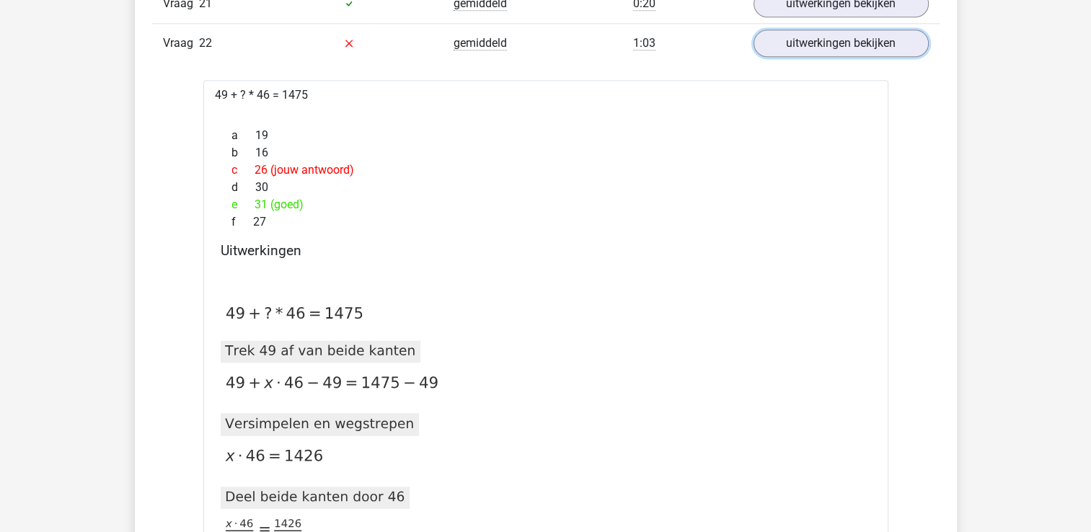
scroll to position [1796, 0]
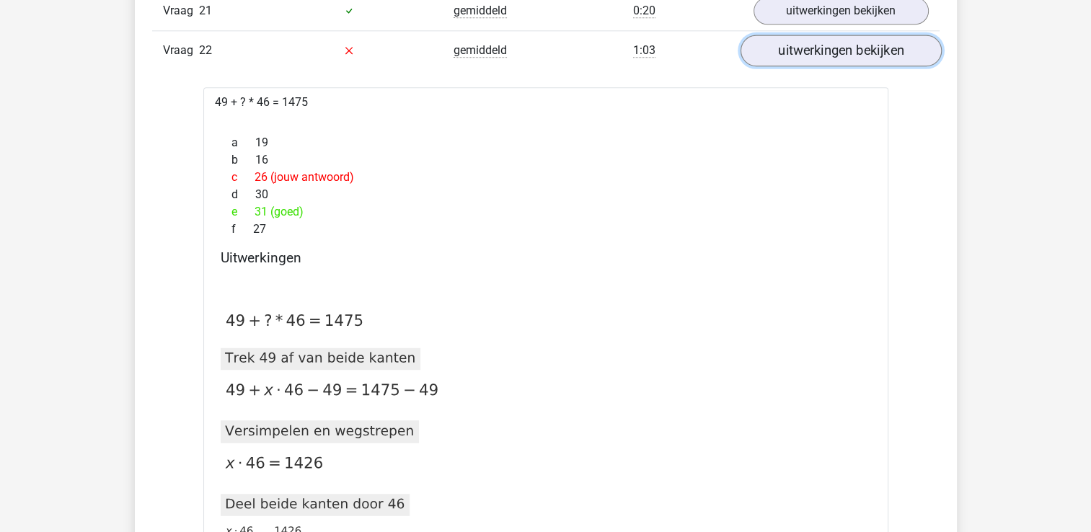
click at [801, 42] on link "uitwerkingen bekijken" at bounding box center [840, 51] width 201 height 32
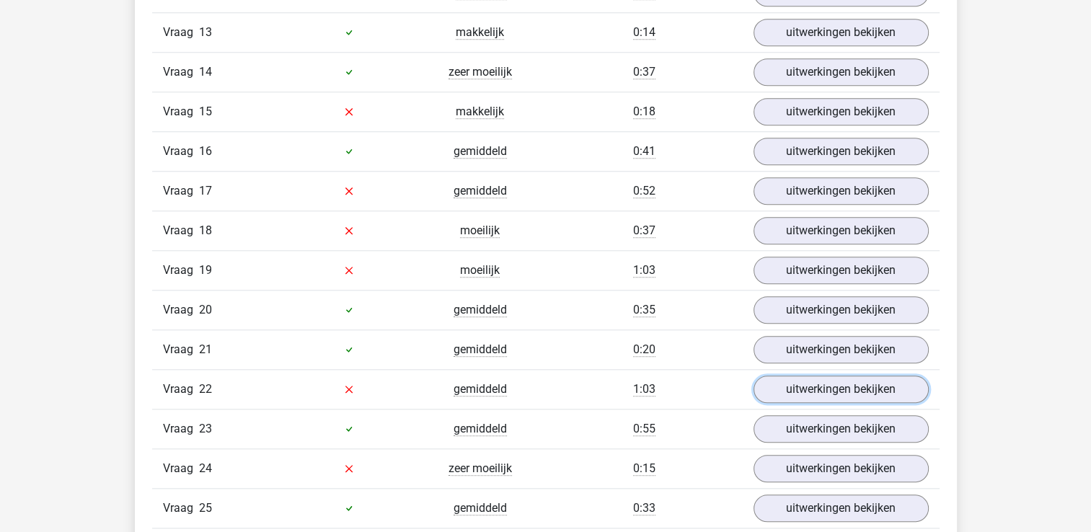
scroll to position [1454, 0]
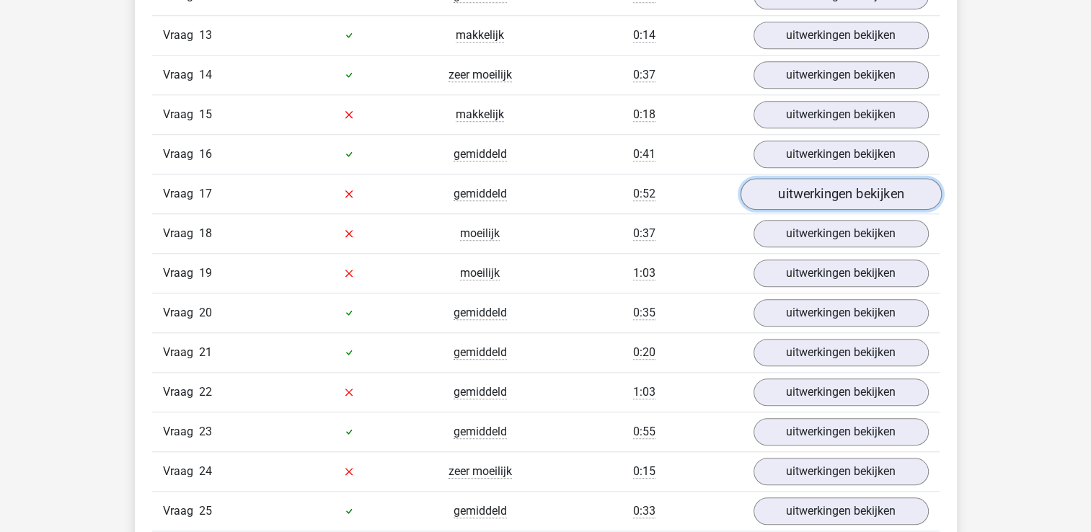
click at [795, 187] on link "uitwerkingen bekijken" at bounding box center [840, 194] width 201 height 32
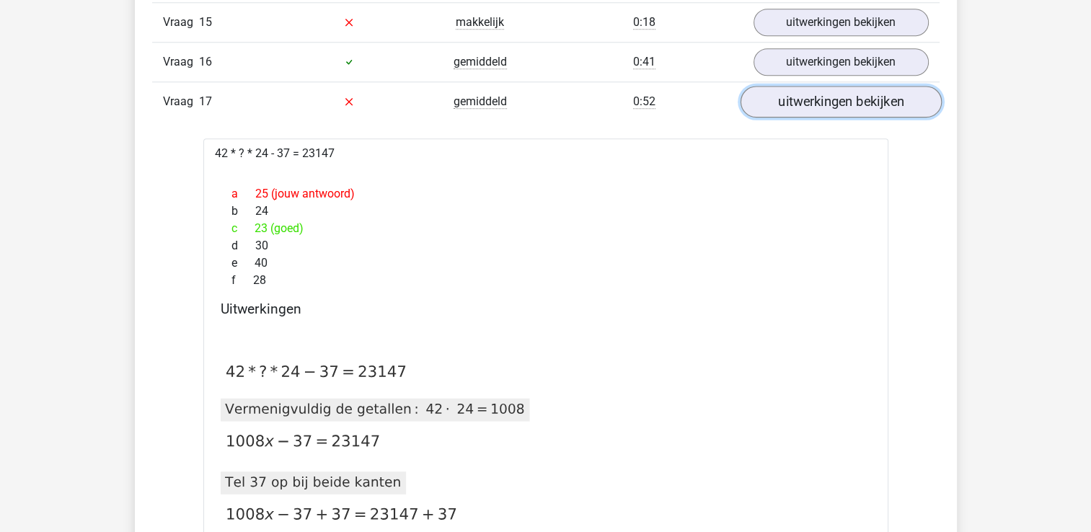
scroll to position [1548, 0]
click at [814, 97] on link "uitwerkingen bekijken" at bounding box center [840, 100] width 201 height 32
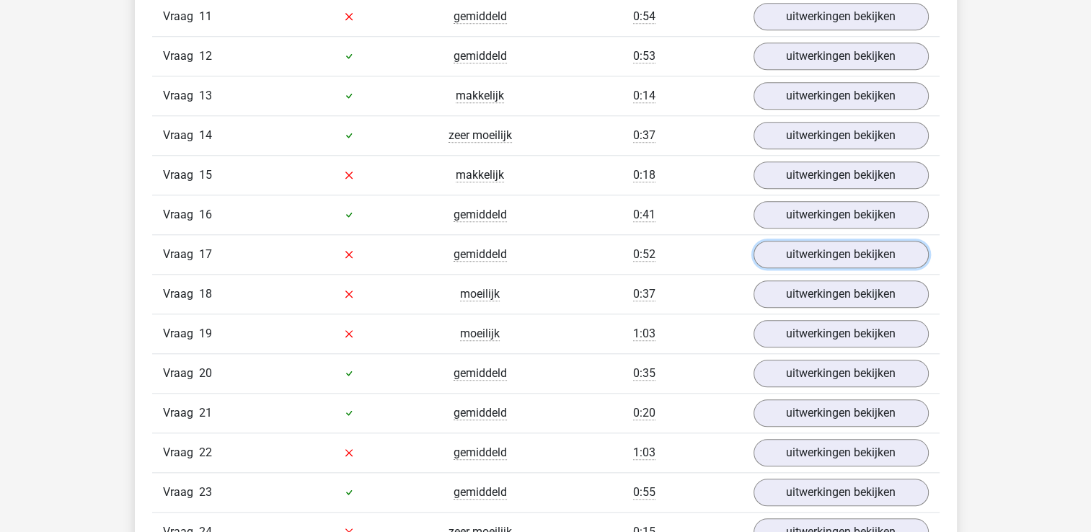
scroll to position [1393, 0]
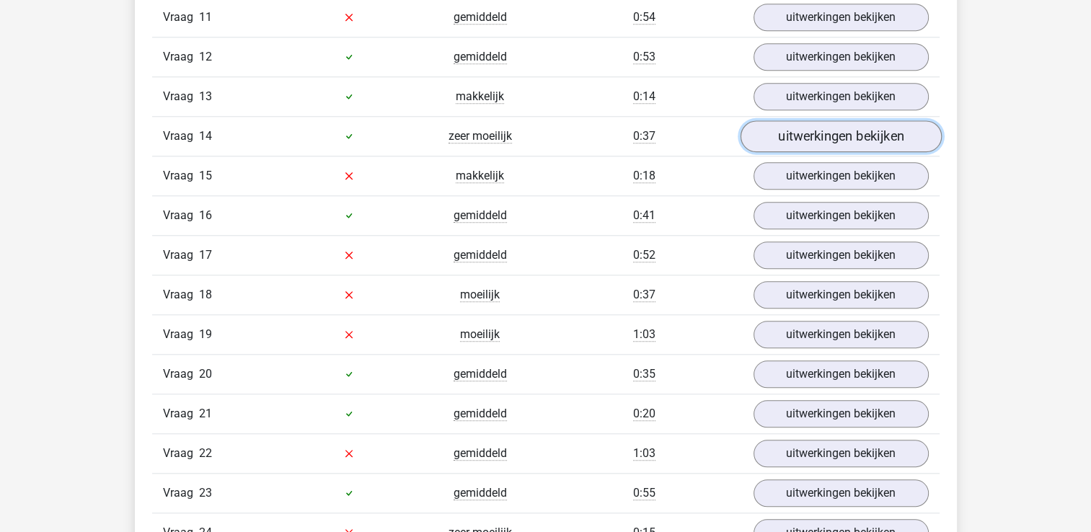
click at [804, 135] on link "uitwerkingen bekijken" at bounding box center [840, 136] width 201 height 32
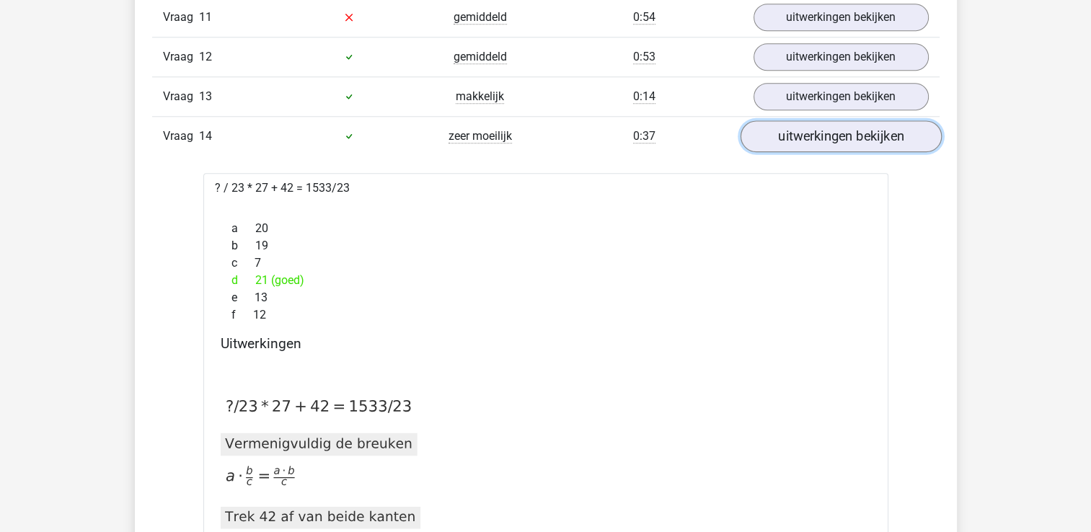
click at [804, 135] on link "uitwerkingen bekijken" at bounding box center [840, 136] width 201 height 32
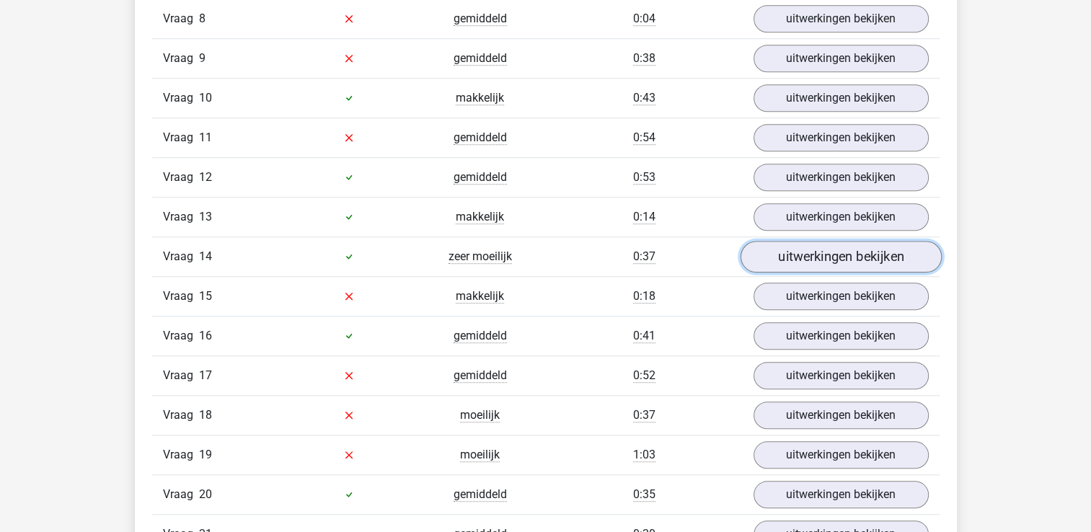
scroll to position [1272, 0]
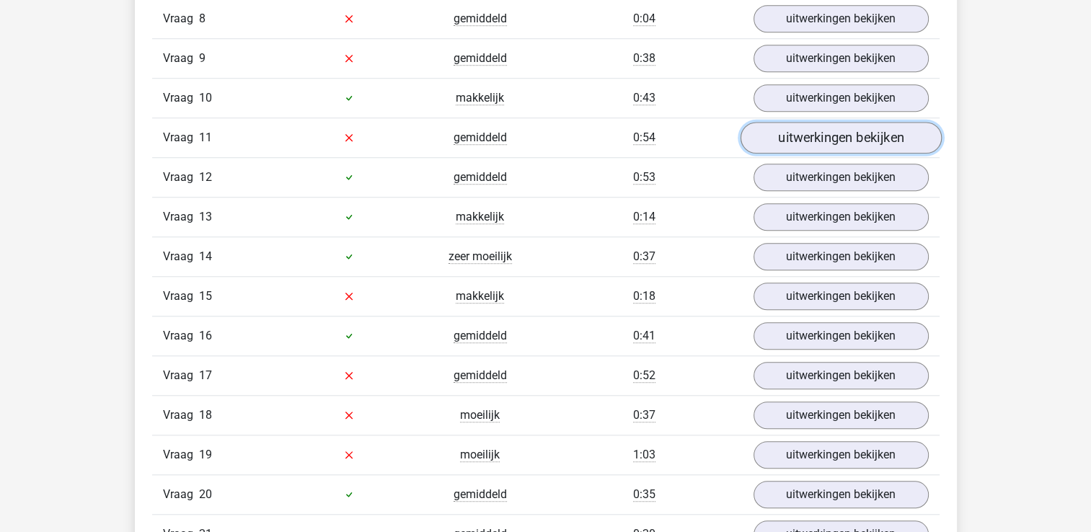
click at [819, 131] on link "uitwerkingen bekijken" at bounding box center [840, 138] width 201 height 32
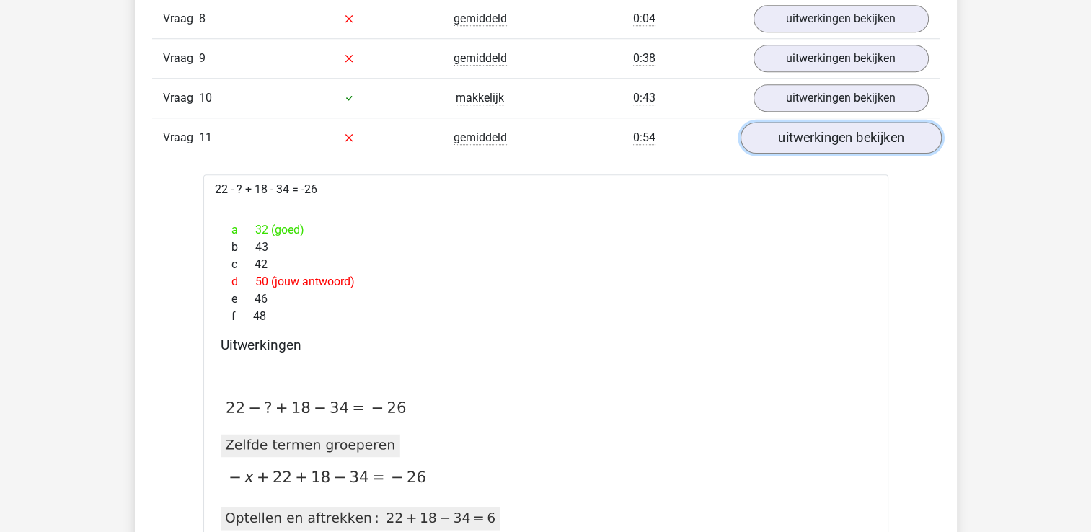
click at [819, 131] on link "uitwerkingen bekijken" at bounding box center [840, 138] width 201 height 32
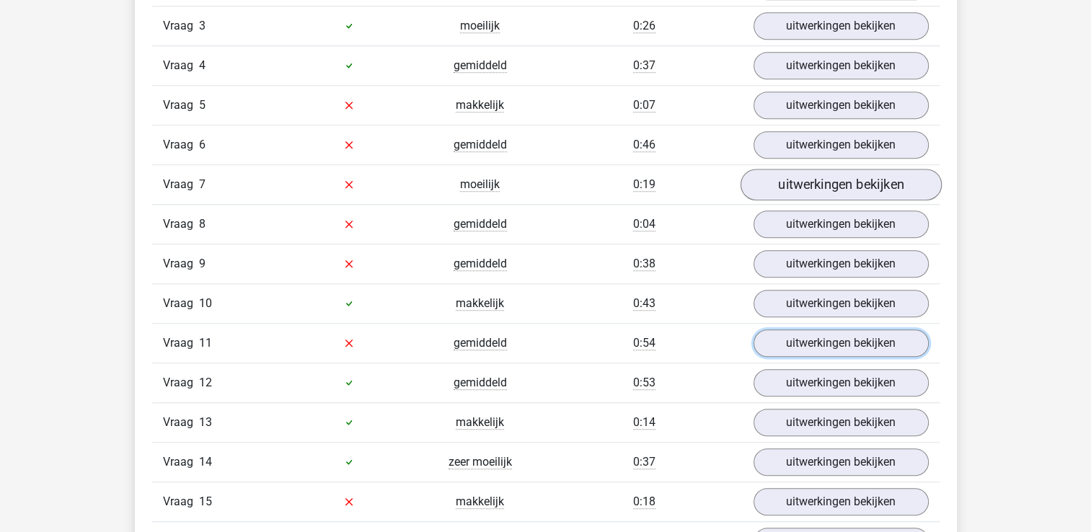
scroll to position [1059, 0]
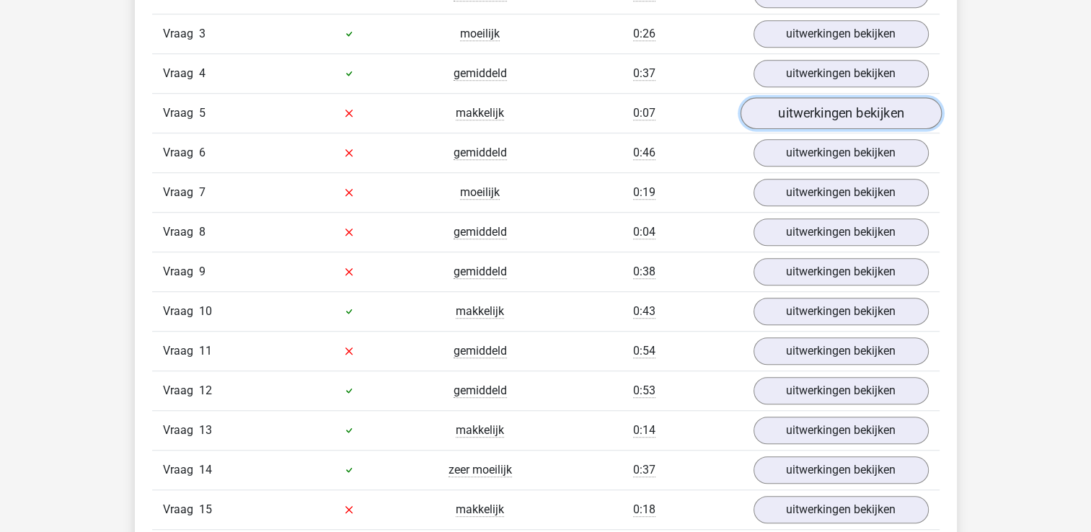
click at [837, 97] on link "uitwerkingen bekijken" at bounding box center [840, 113] width 201 height 32
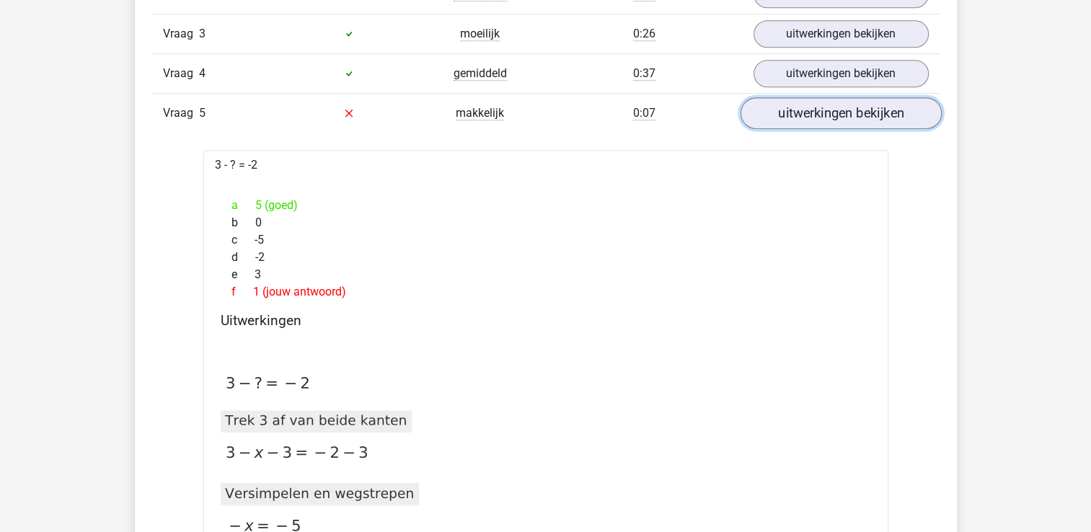
click at [834, 107] on link "uitwerkingen bekijken" at bounding box center [840, 113] width 201 height 32
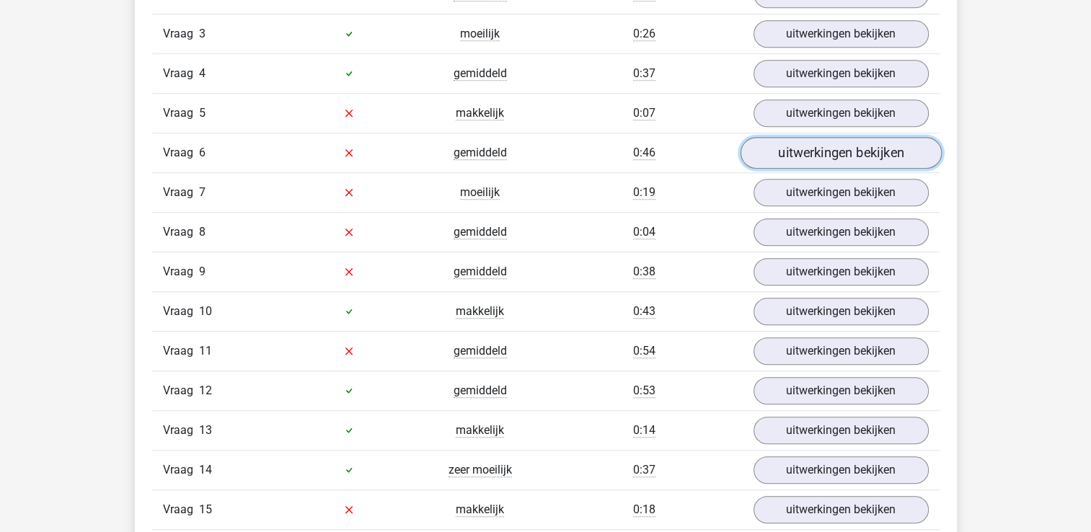
click at [831, 160] on link "uitwerkingen bekijken" at bounding box center [840, 153] width 201 height 32
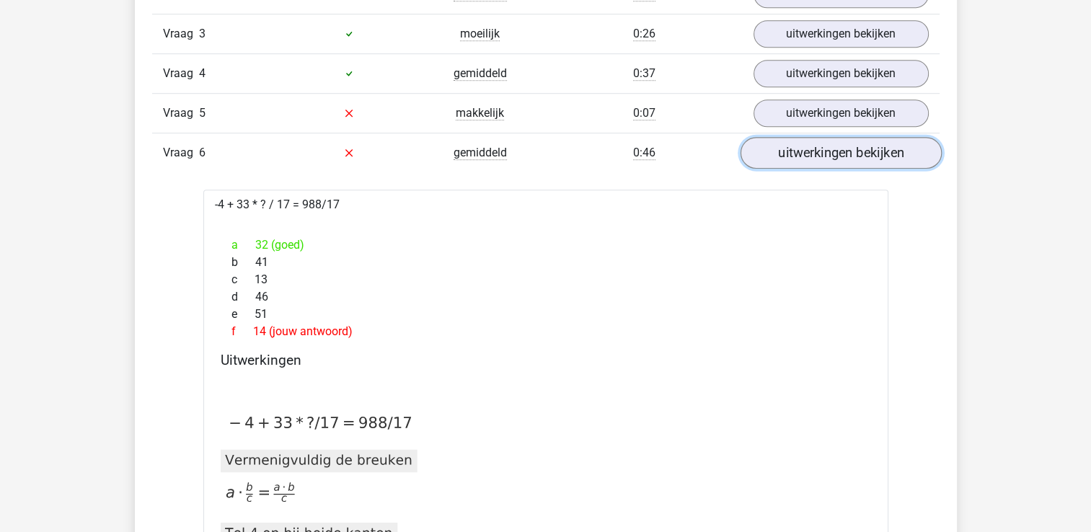
click at [831, 160] on link "uitwerkingen bekijken" at bounding box center [840, 153] width 201 height 32
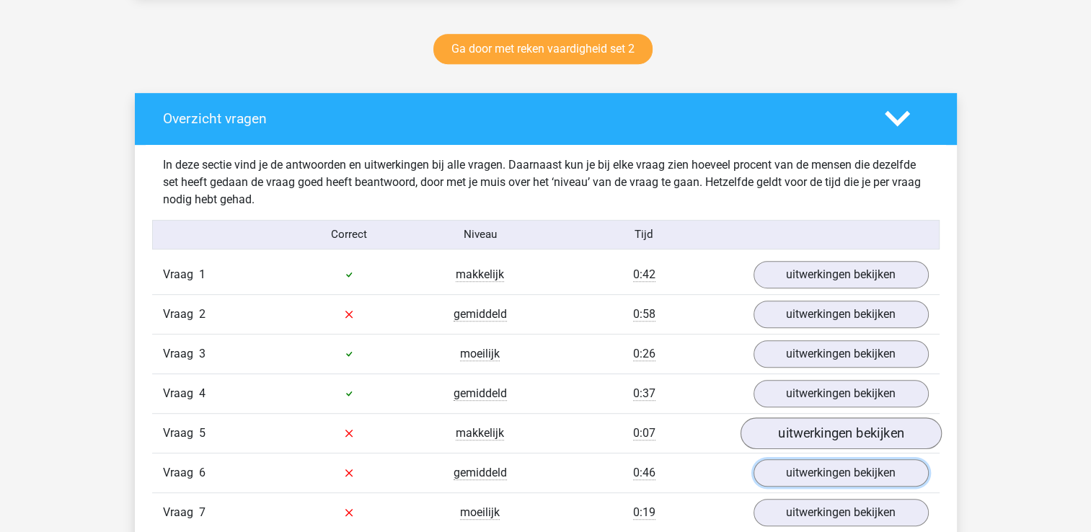
scroll to position [726, 0]
